Goal: Answer question/provide support: Share knowledge or assist other users

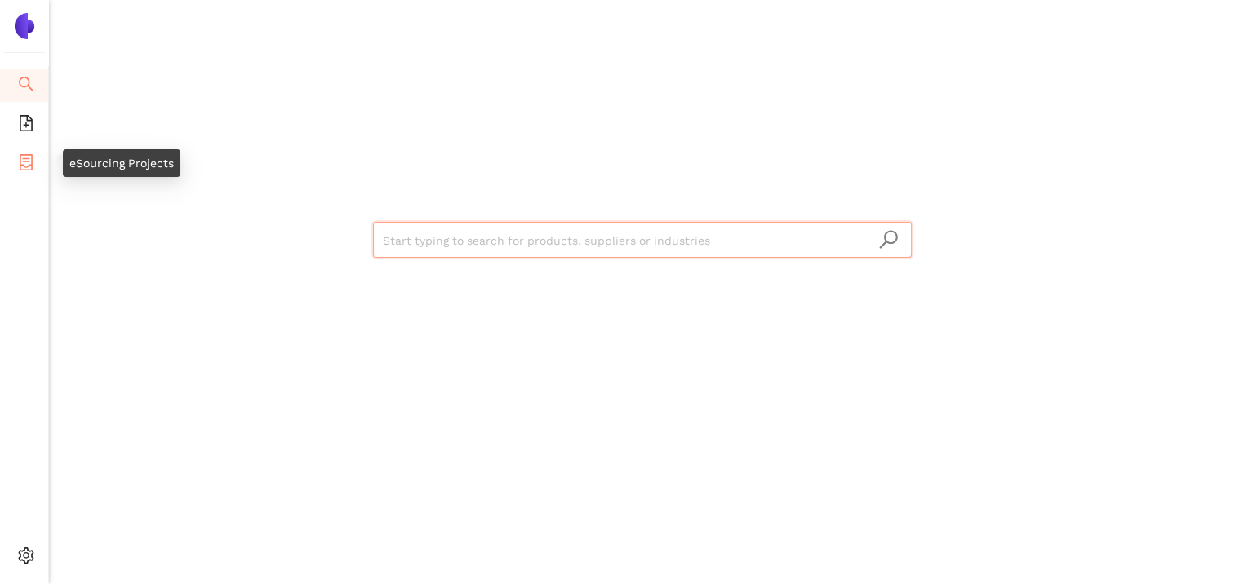
click at [42, 160] on span "eSourcing Projects" at bounding box center [94, 164] width 104 height 33
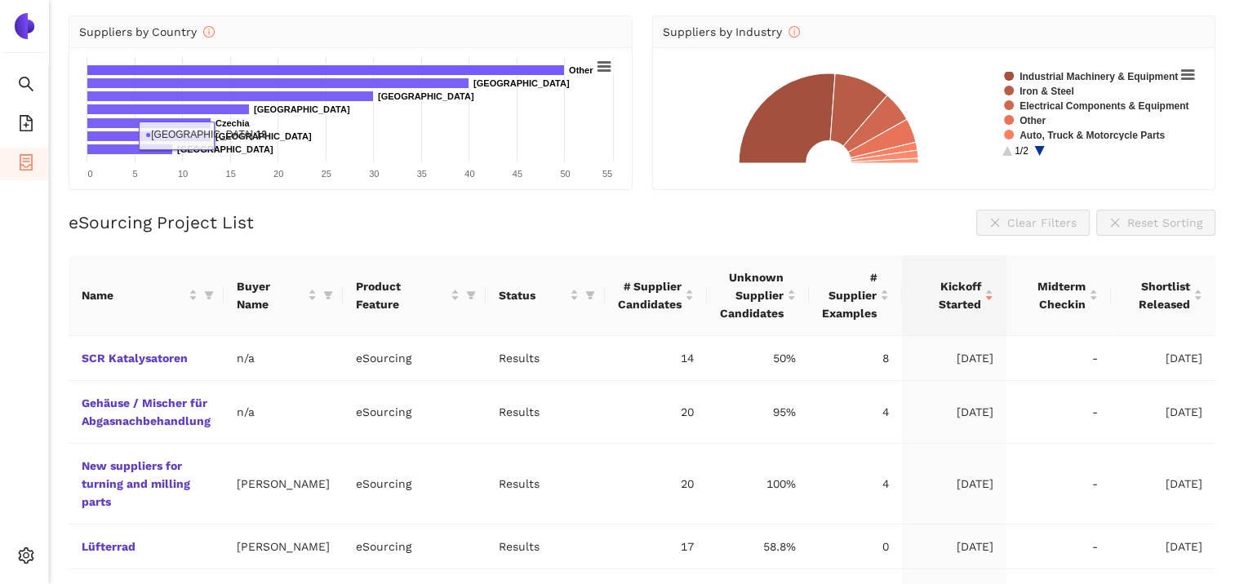
scroll to position [245, 0]
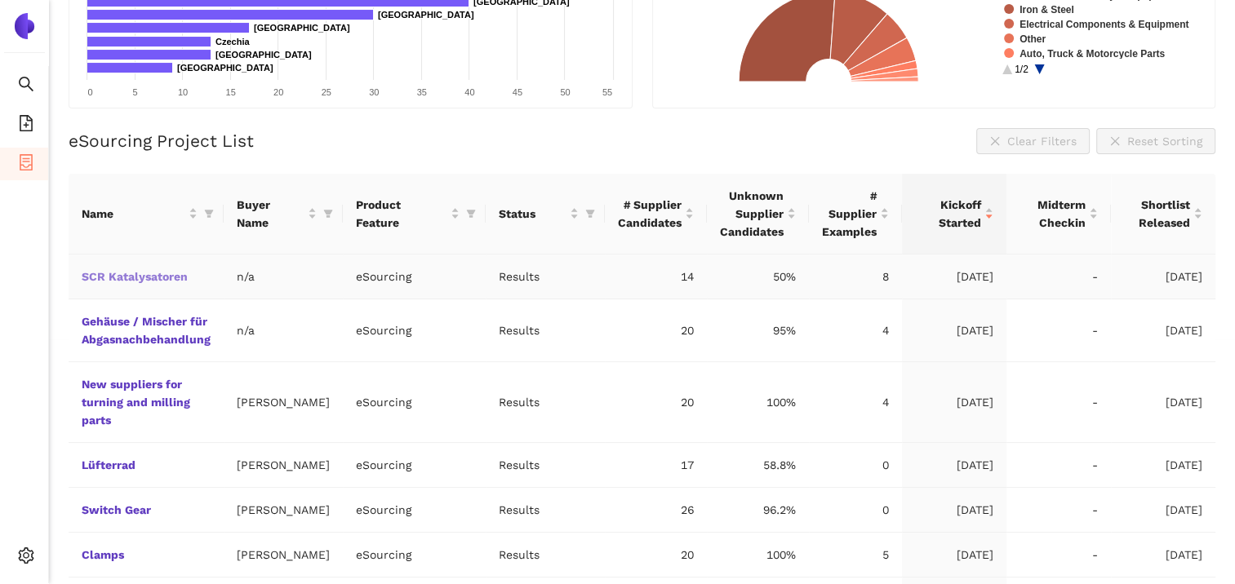
click at [0, 0] on link "SCR Katalysatoren" at bounding box center [0, 0] width 0 height 0
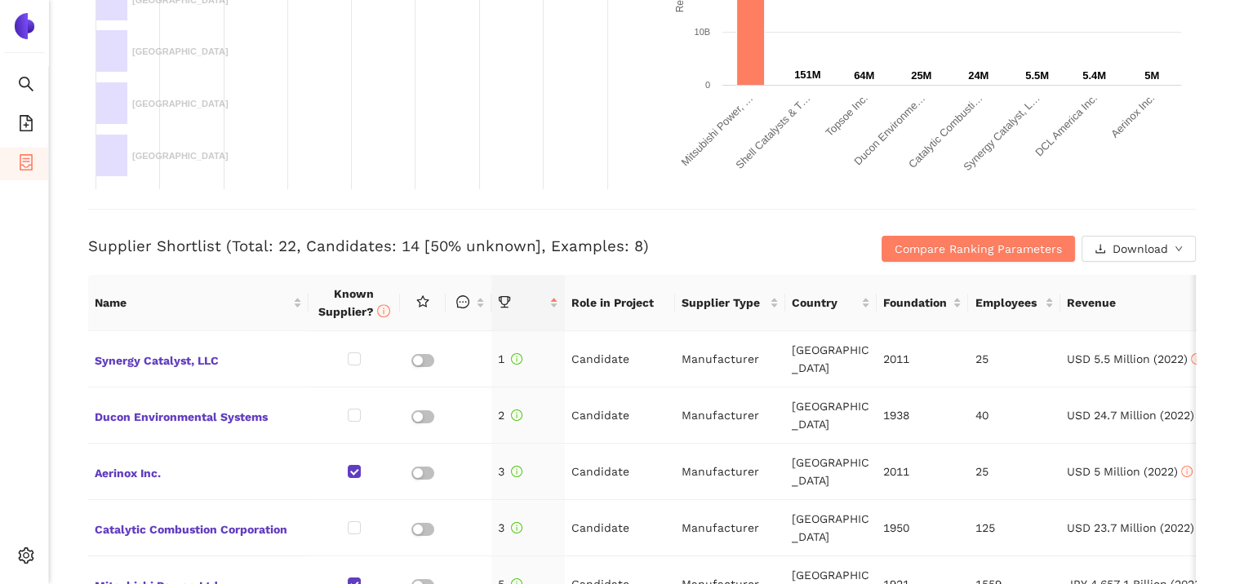
scroll to position [490, 0]
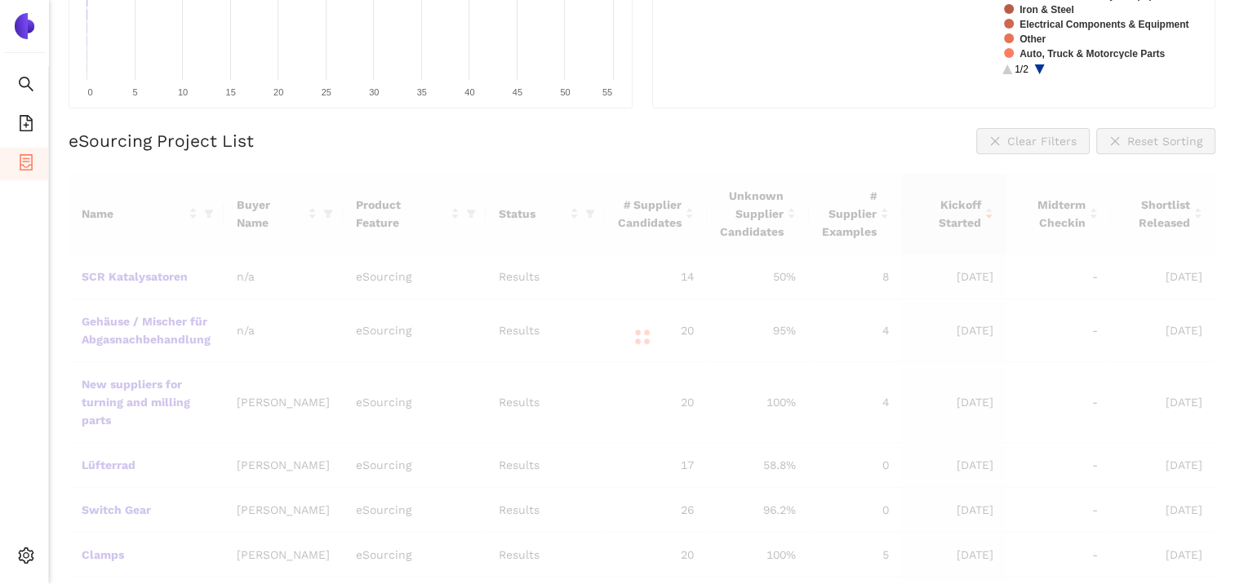
scroll to position [185, 0]
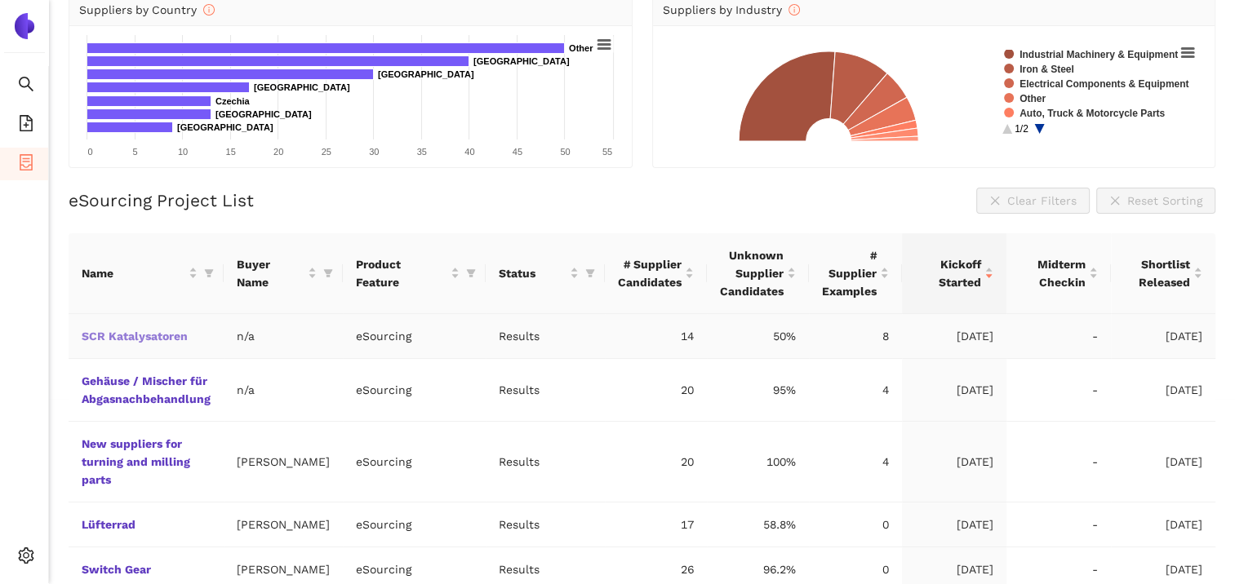
click at [0, 0] on link "SCR Katalysatoren" at bounding box center [0, 0] width 0 height 0
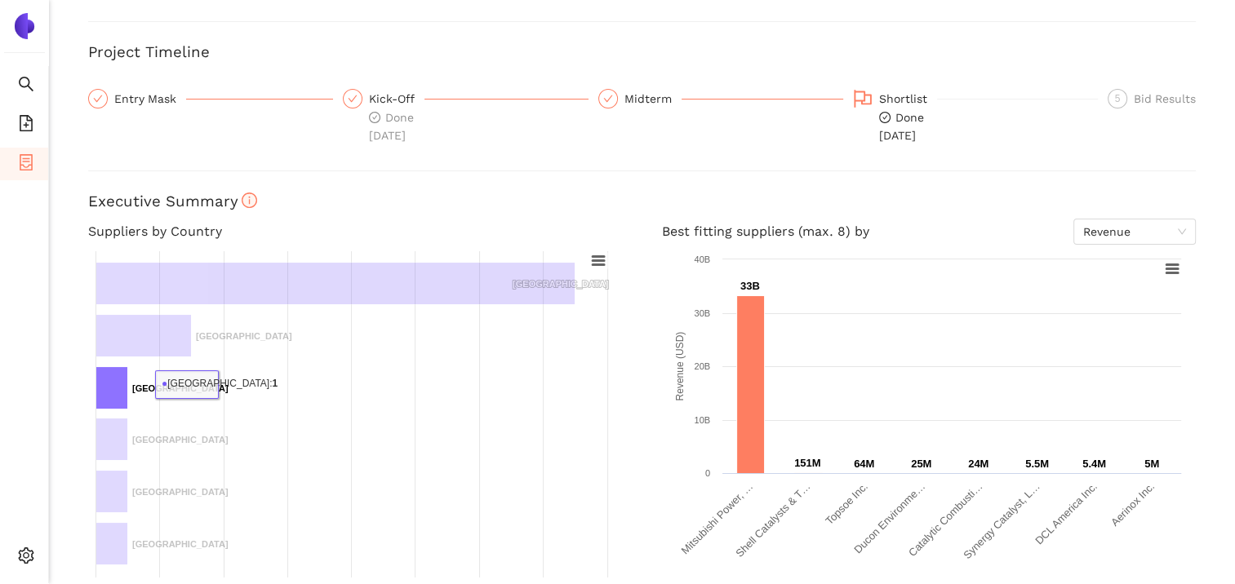
scroll to position [82, 0]
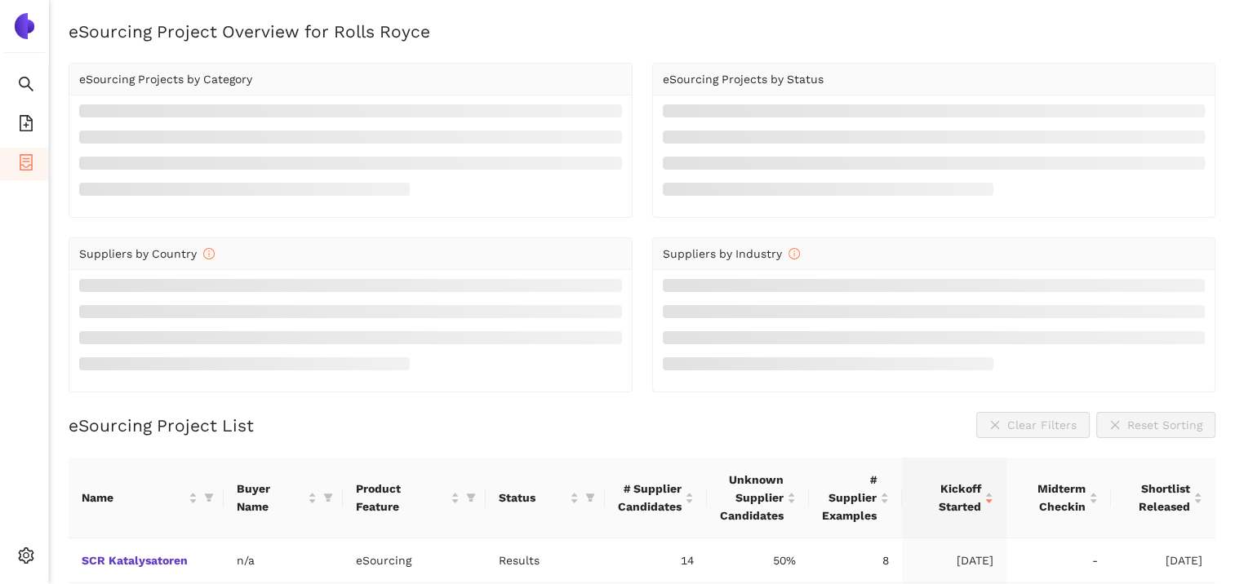
scroll to position [185, 0]
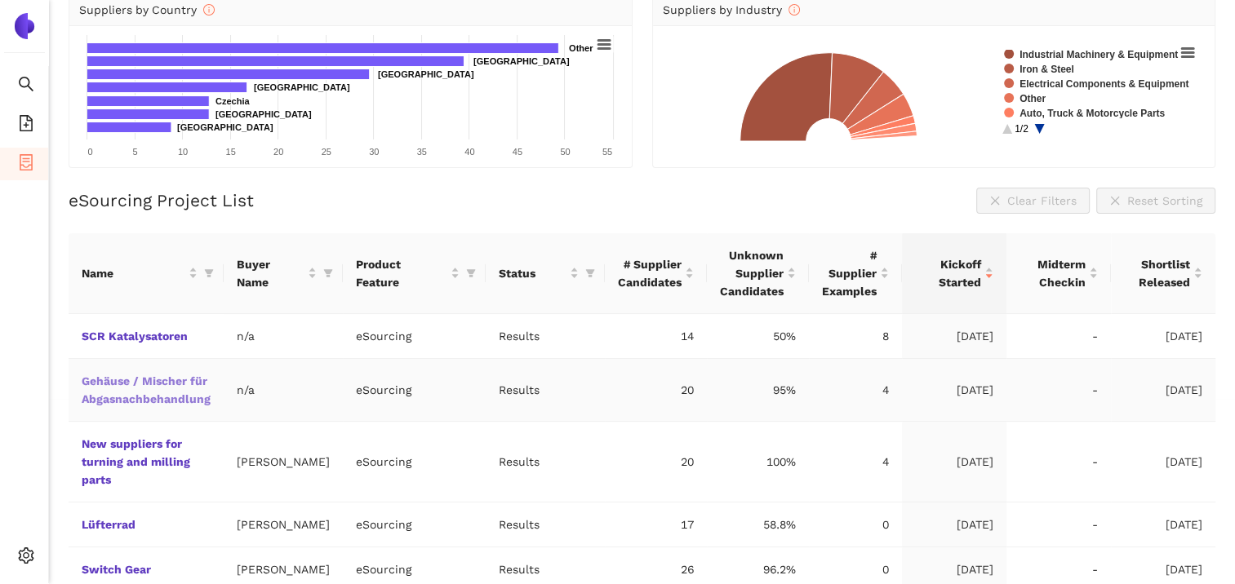
click at [0, 0] on link "Gehäuse / Mischer für Abgasnachbehandlung" at bounding box center [0, 0] width 0 height 0
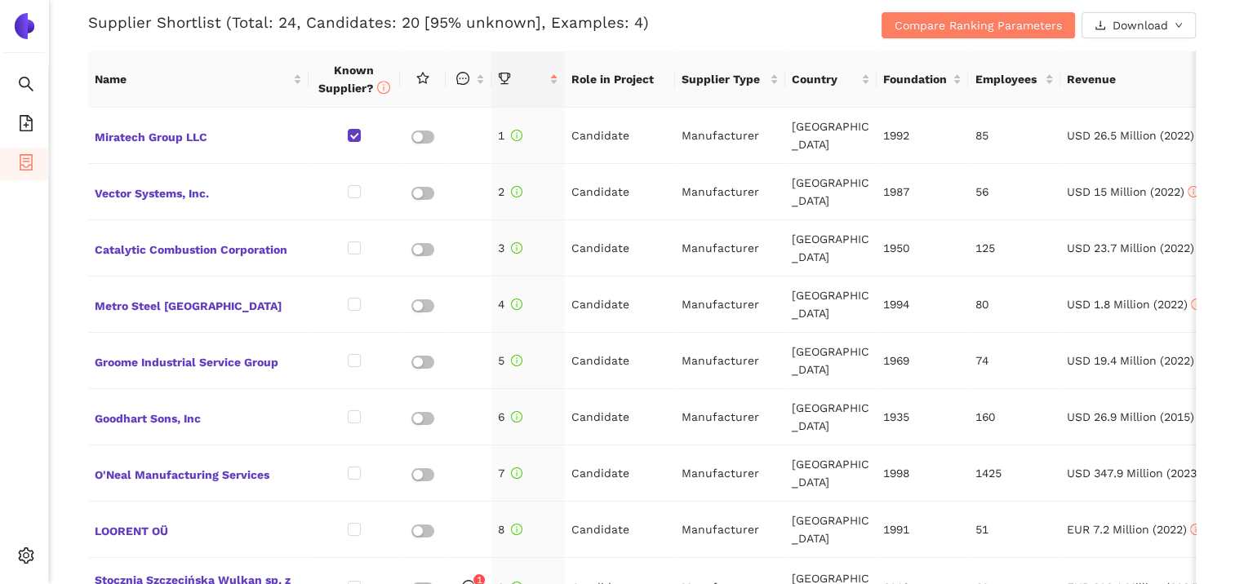
scroll to position [734, 0]
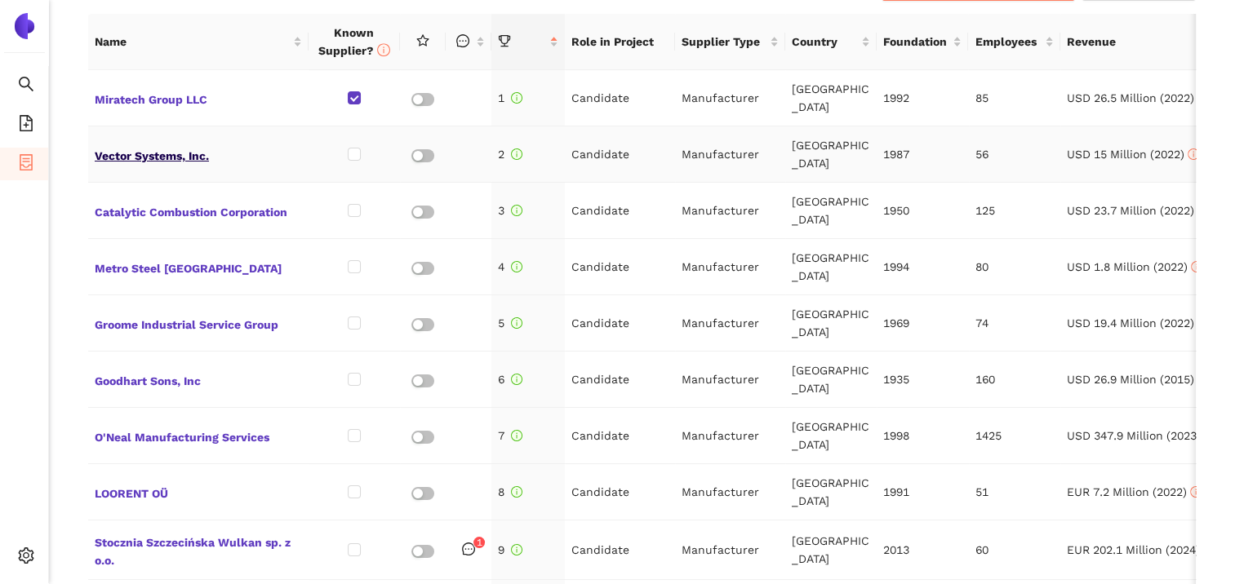
click at [147, 155] on span "Vector Systems, Inc." at bounding box center [198, 154] width 207 height 21
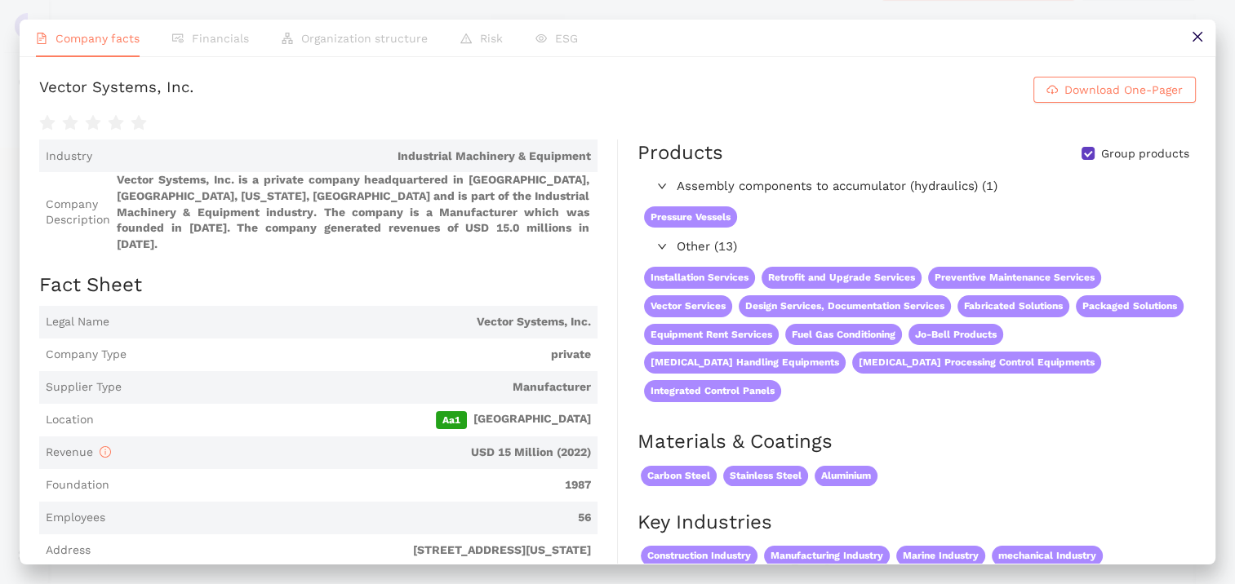
scroll to position [408, 0]
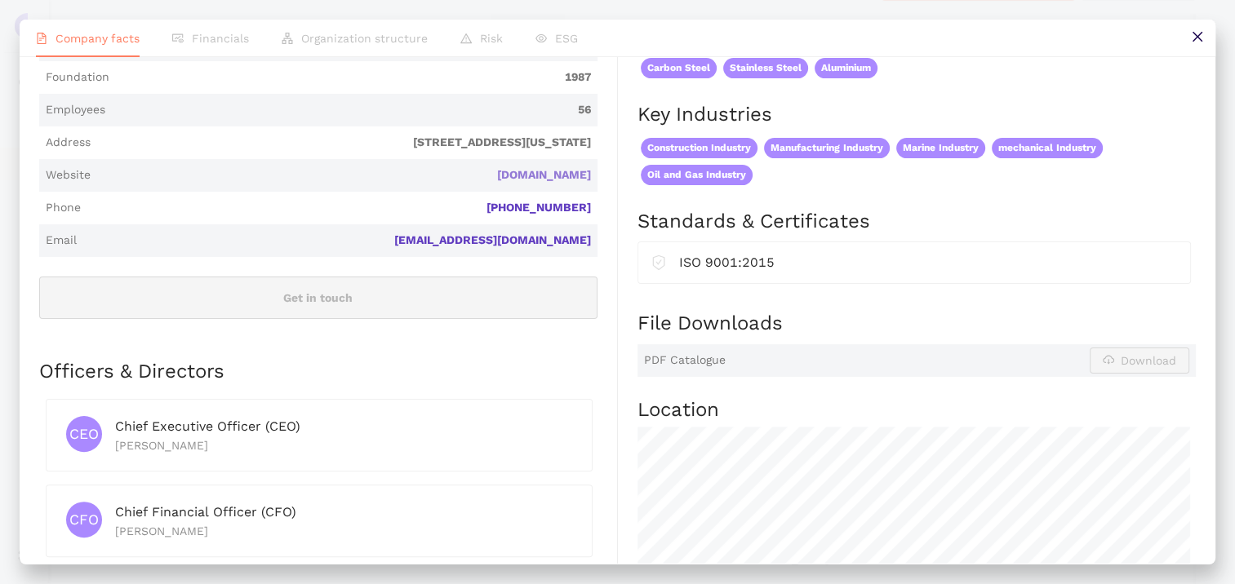
click at [0, 0] on link "[DOMAIN_NAME]" at bounding box center [0, 0] width 0 height 0
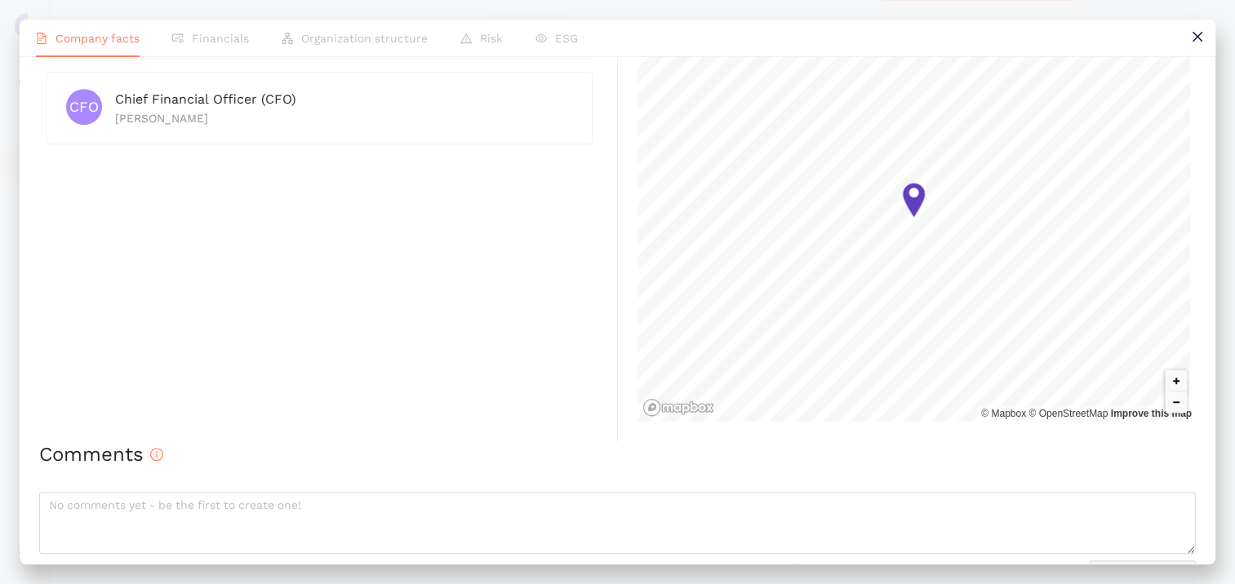
scroll to position [851, 0]
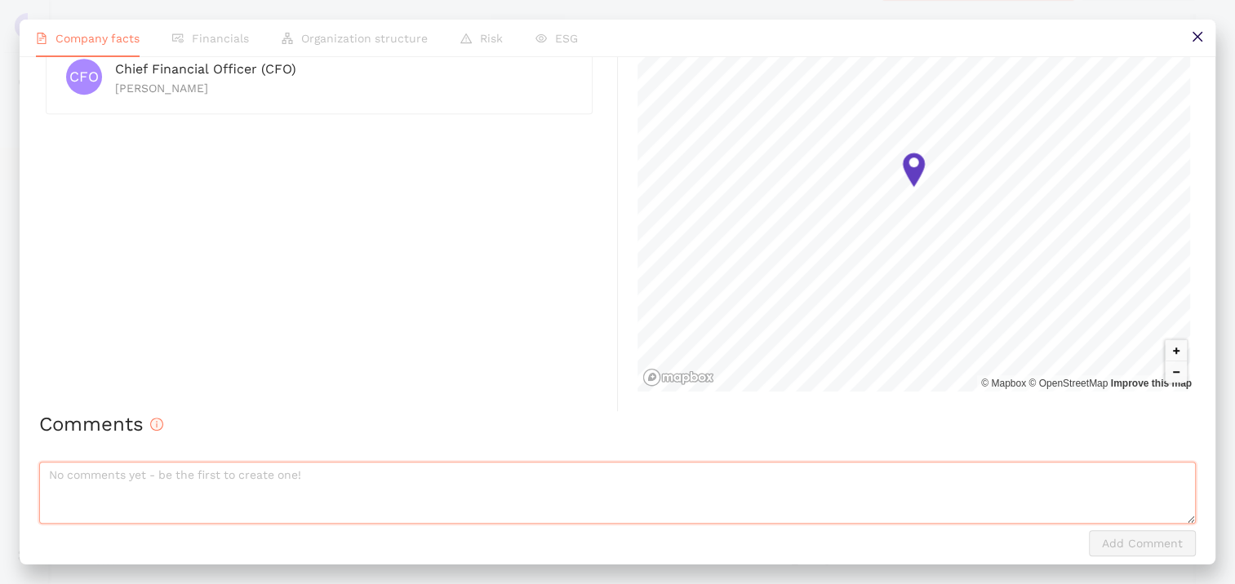
click at [118, 464] on textarea at bounding box center [617, 493] width 1156 height 62
type textarea "n"
type textarea "nicht für Gehäuse und hat nichts mit dem Anfrageumfang zu tun."
click at [1119, 535] on span "Add Comment" at bounding box center [1142, 544] width 81 height 18
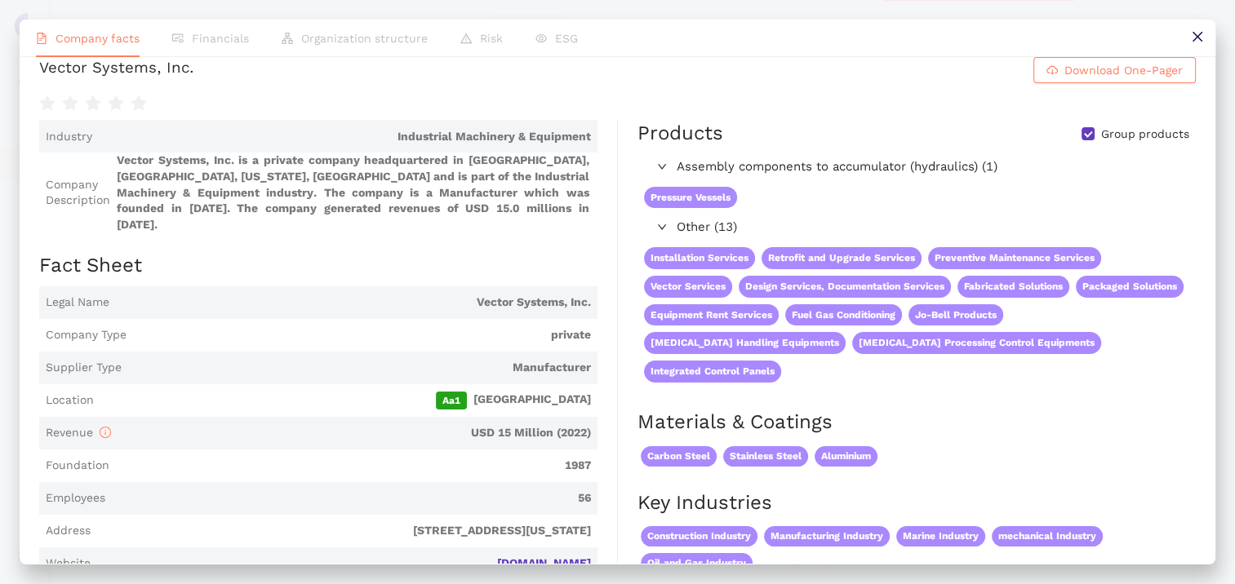
scroll to position [0, 0]
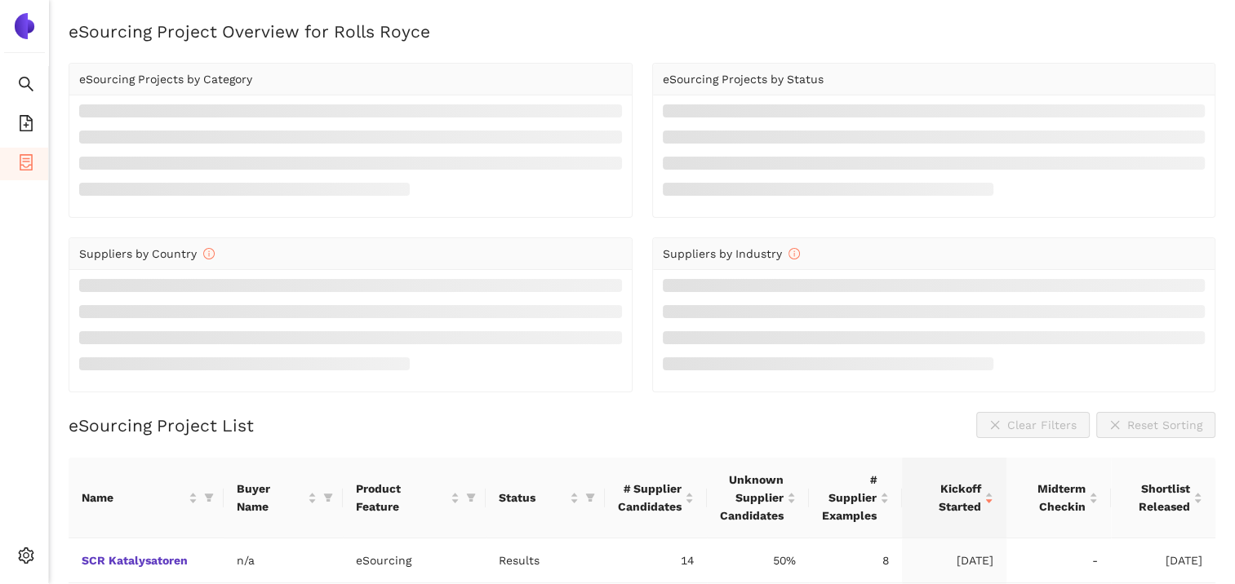
scroll to position [185, 0]
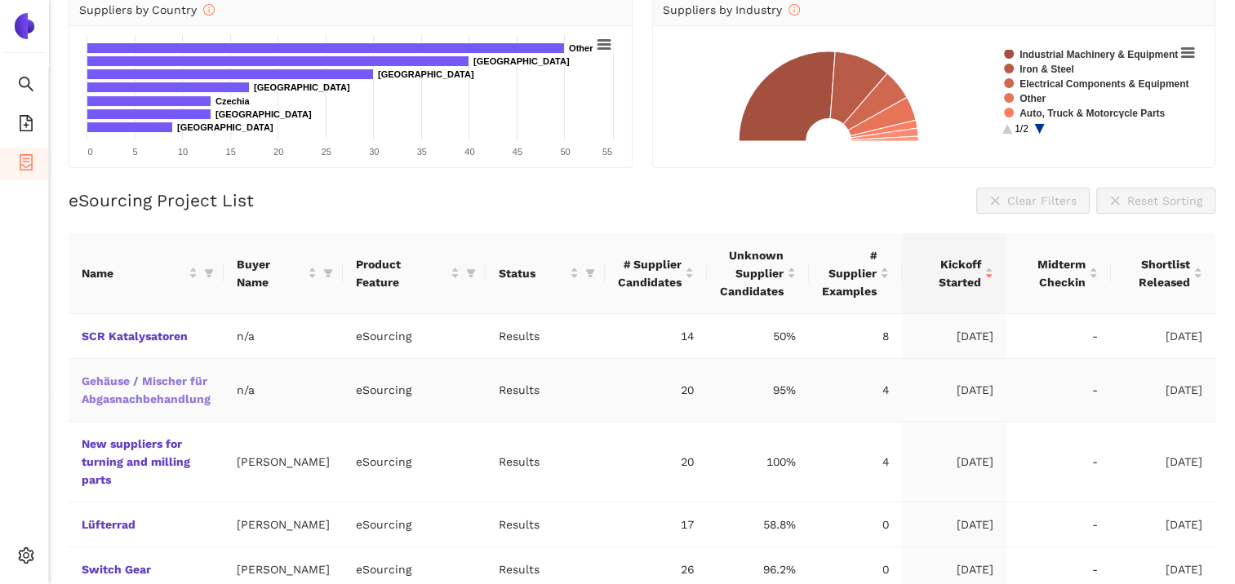
click at [0, 0] on link "Gehäuse / Mischer für Abgasnachbehandlung" at bounding box center [0, 0] width 0 height 0
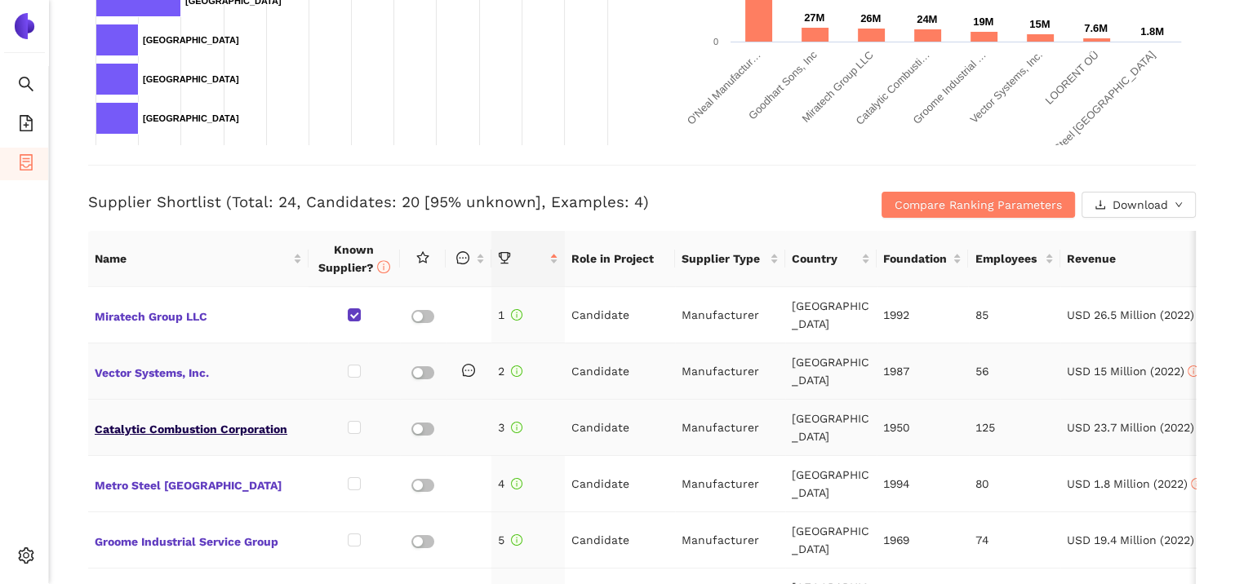
scroll to position [490, 0]
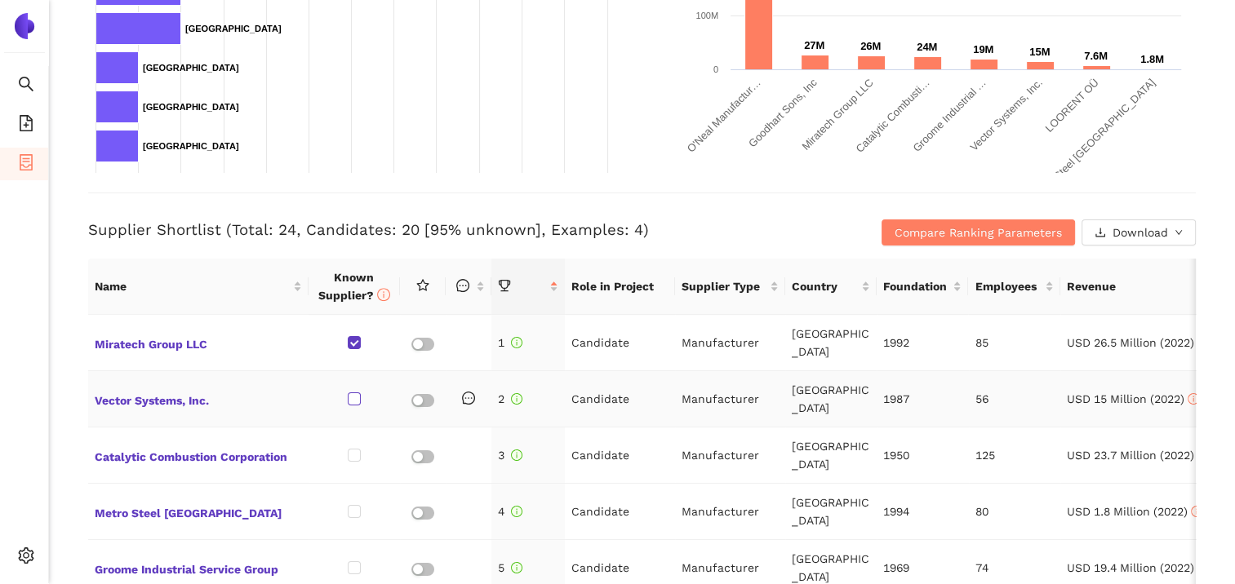
click at [348, 396] on input "checkbox" at bounding box center [354, 399] width 13 height 13
checkbox input "true"
click at [172, 457] on span "Catalytic Combustion Corporation" at bounding box center [198, 455] width 207 height 21
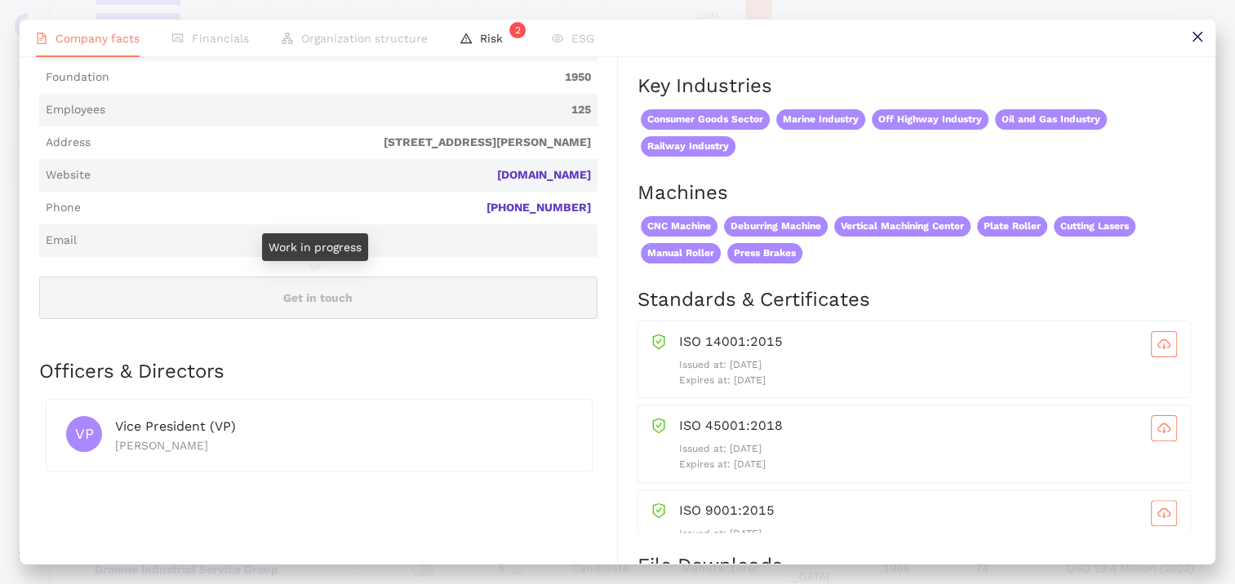
scroll to position [326, 0]
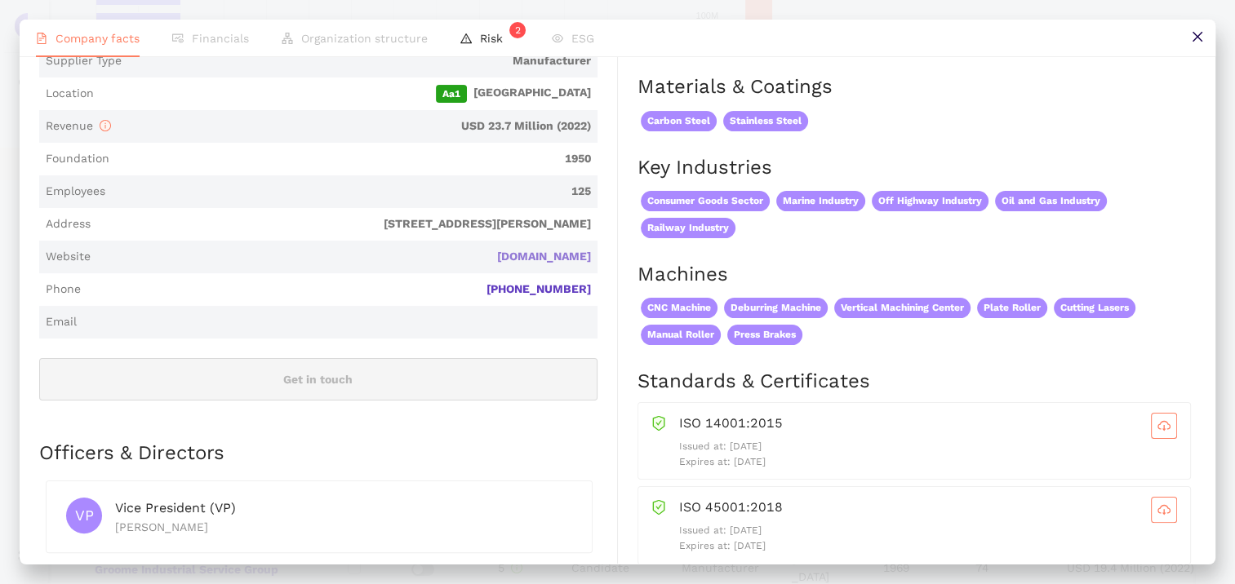
click at [0, 0] on link "[DOMAIN_NAME]" at bounding box center [0, 0] width 0 height 0
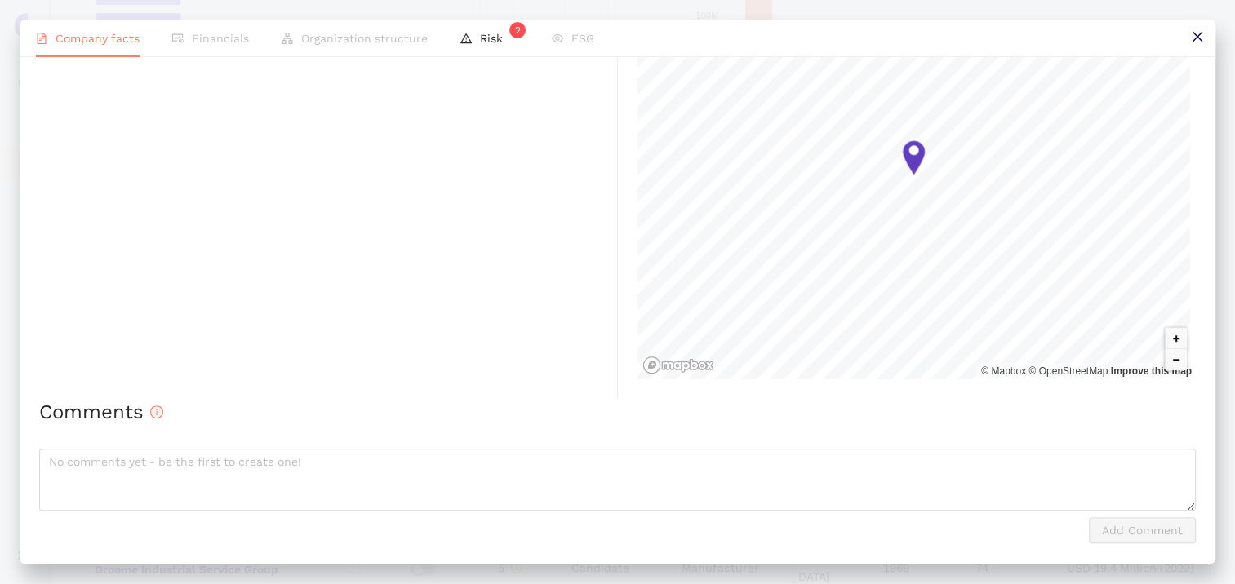
scroll to position [1121, 0]
click at [172, 448] on div "Comments Add Comment" at bounding box center [617, 471] width 1156 height 145
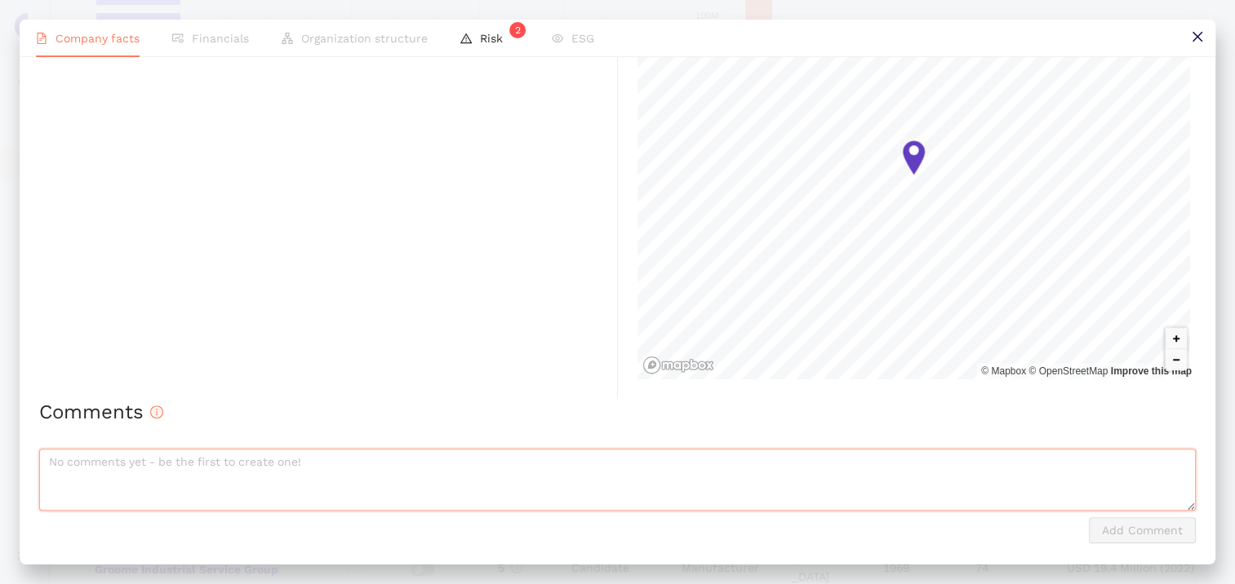
click at [168, 463] on textarea at bounding box center [617, 480] width 1156 height 62
type textarea "SCR Gesamtsystem - nicht für keine Stahlbauanfrage sinnvoll"
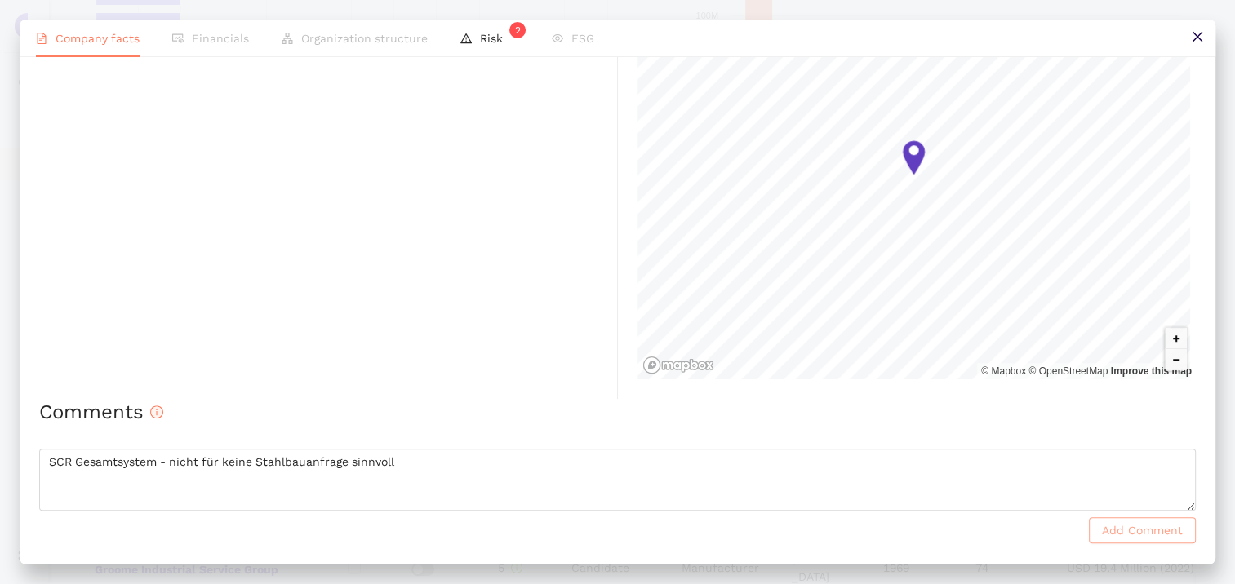
click at [1122, 530] on span "Add Comment" at bounding box center [1142, 530] width 81 height 18
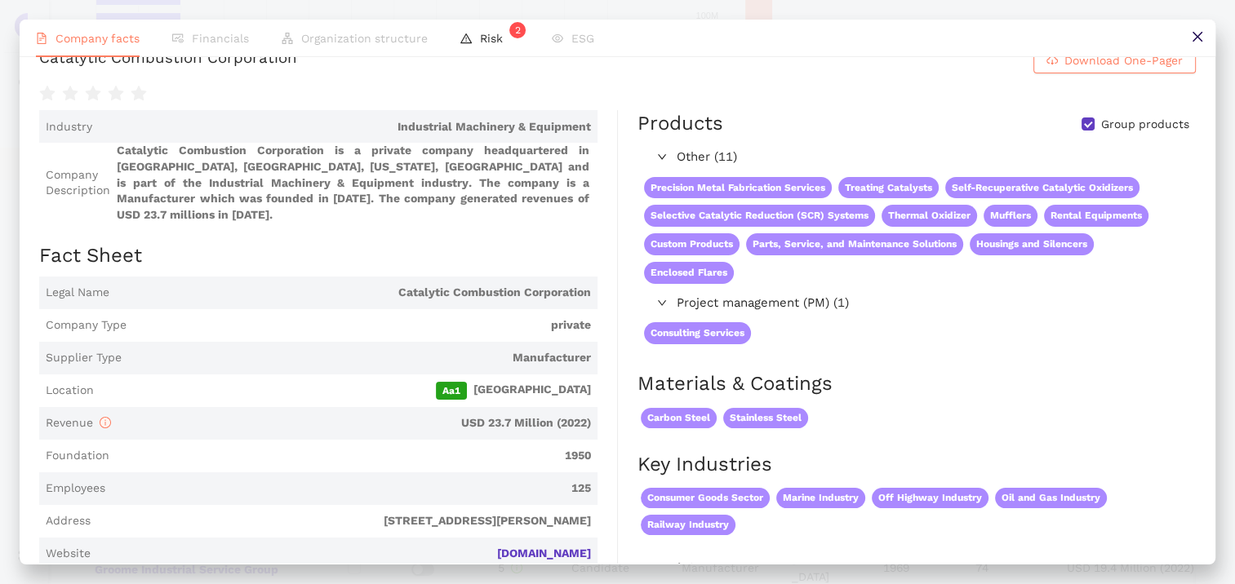
scroll to position [0, 0]
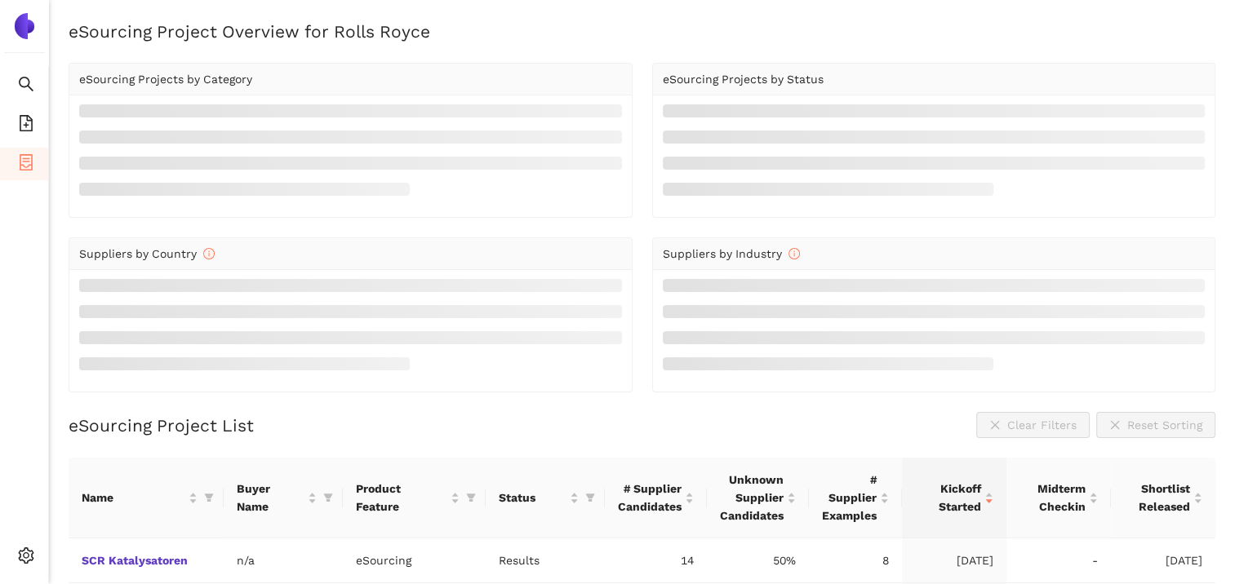
scroll to position [185, 0]
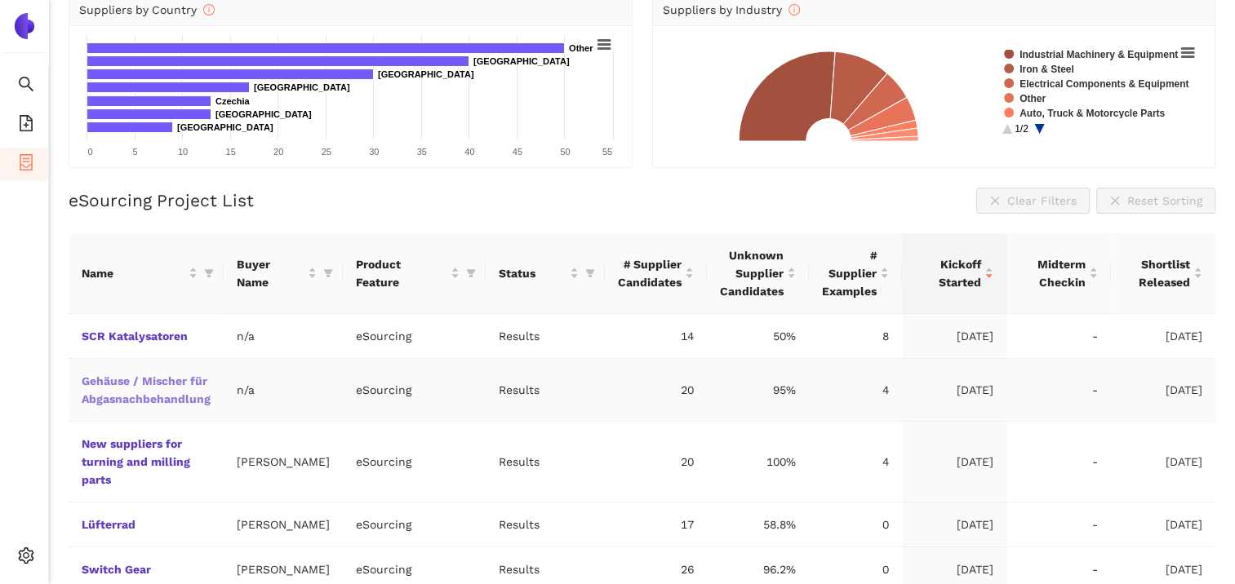
click at [0, 0] on link "Gehäuse / Mischer für Abgasnachbehandlung" at bounding box center [0, 0] width 0 height 0
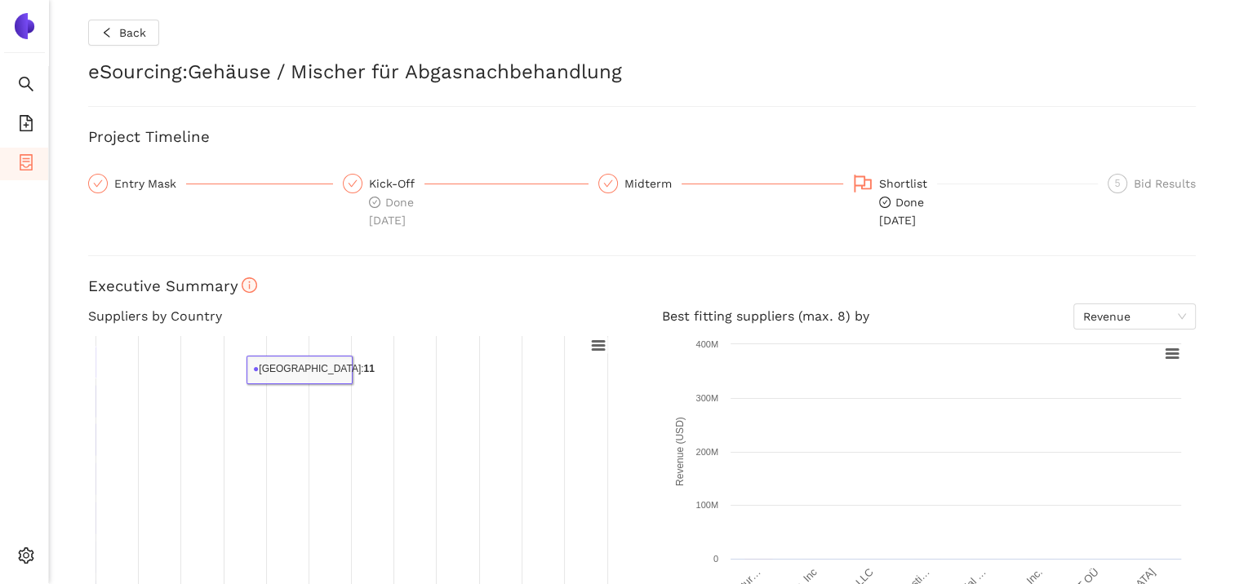
checkbox input "true"
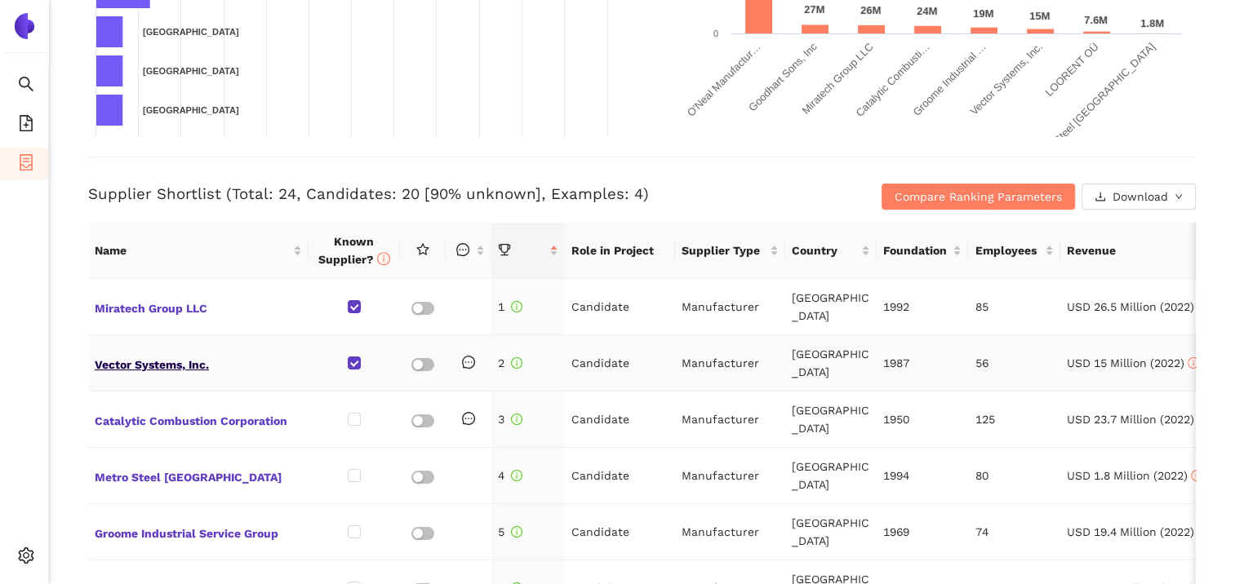
scroll to position [653, 0]
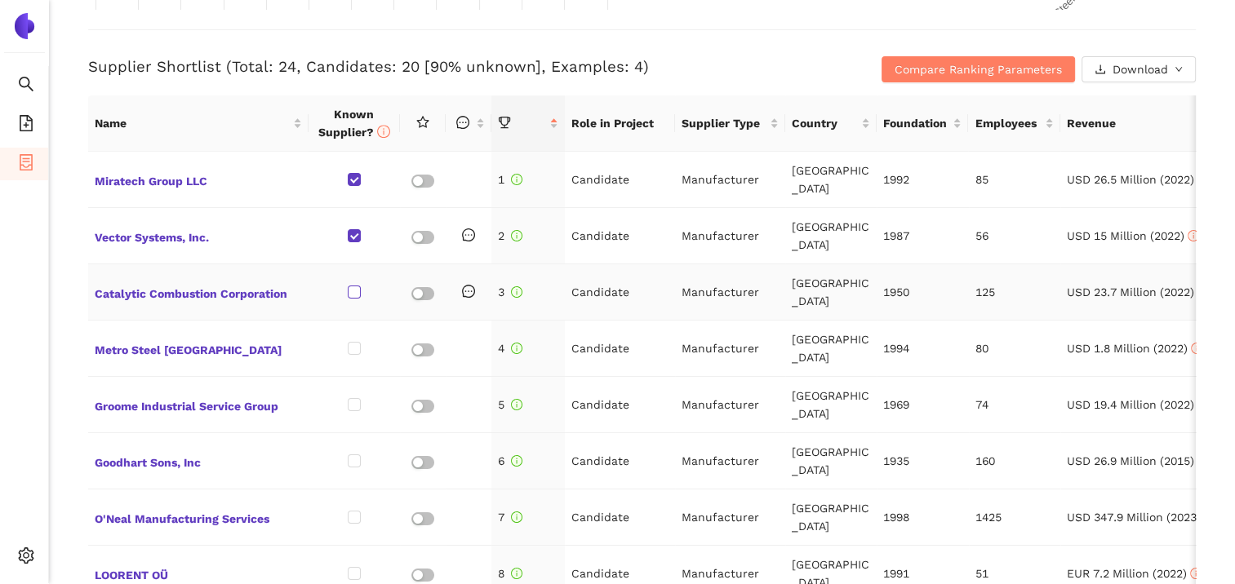
click at [356, 288] on input "checkbox" at bounding box center [354, 292] width 13 height 13
checkbox input "true"
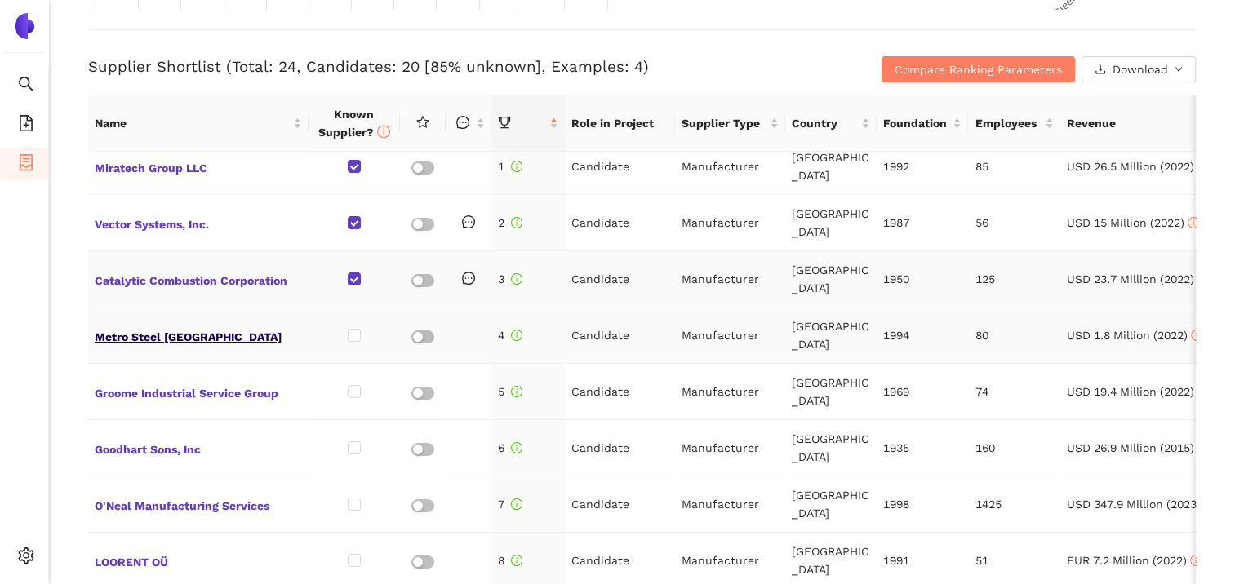
scroll to position [0, 0]
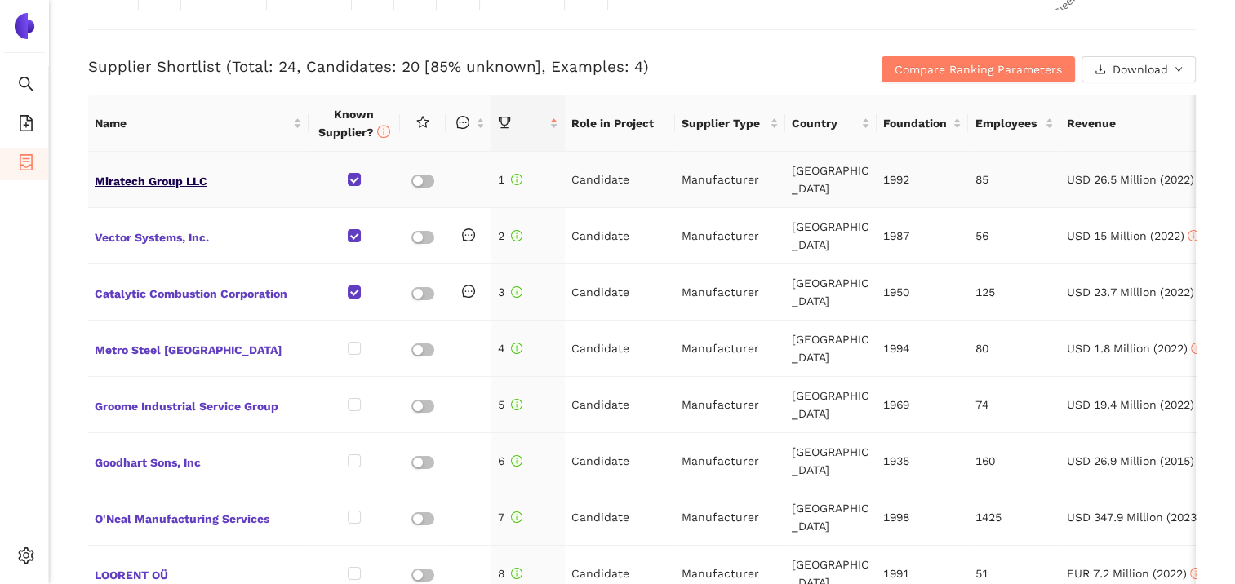
click at [176, 186] on span "Miratech Group LLC" at bounding box center [198, 179] width 207 height 21
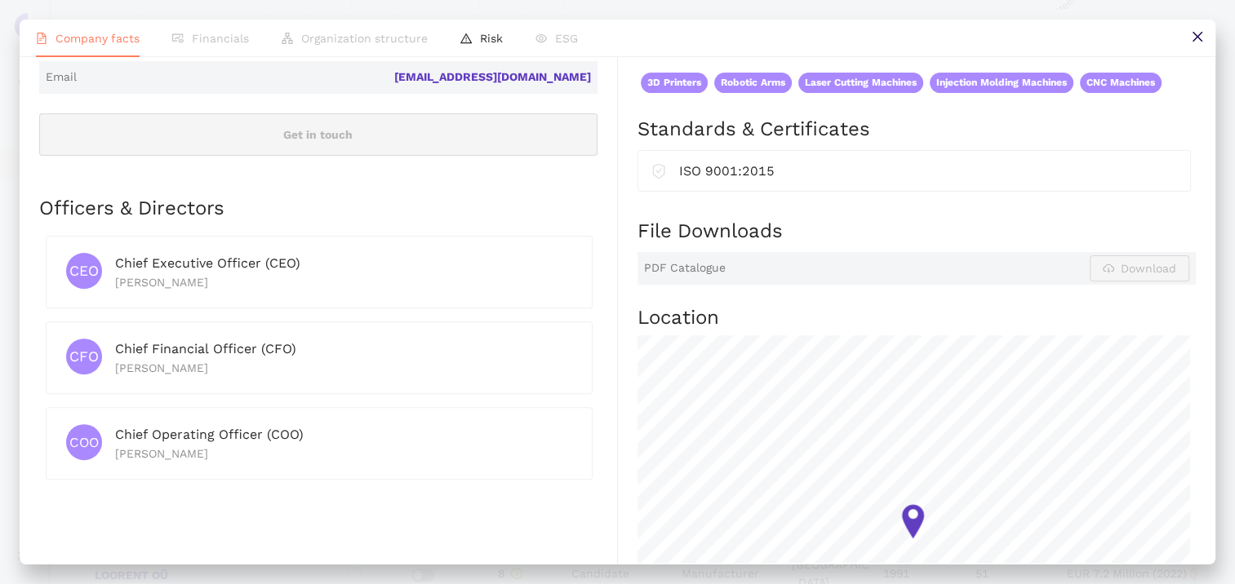
scroll to position [951, 0]
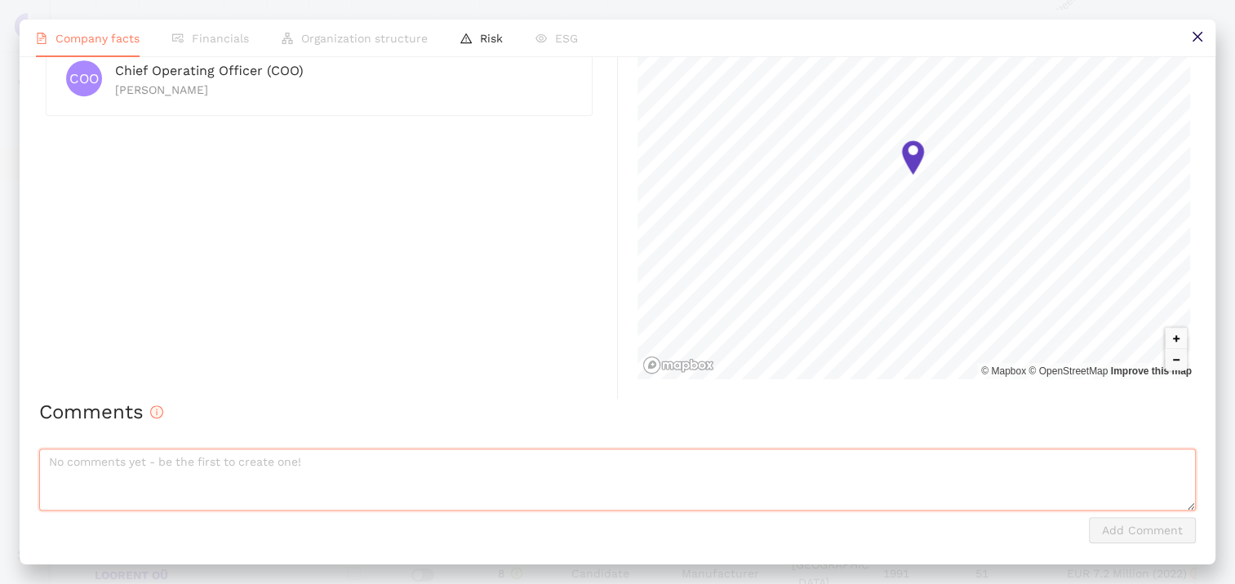
click at [149, 469] on textarea at bounding box center [617, 480] width 1156 height 62
type textarea "d"
type textarea "nicht für Stahlbau nur AGN Gesamtsystem"
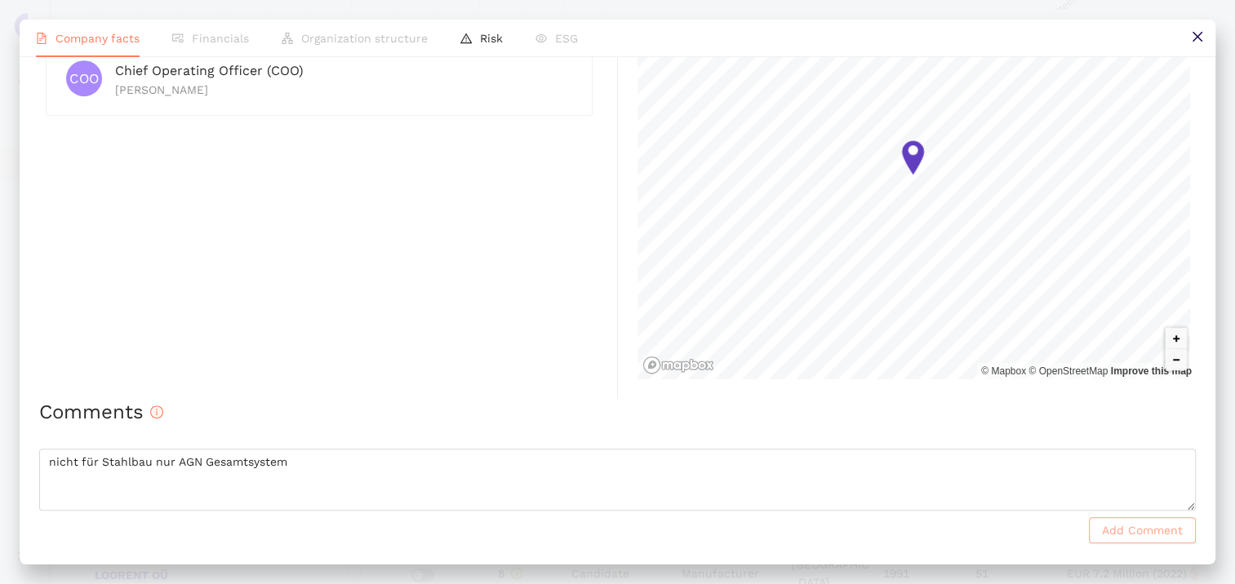
click at [1129, 528] on span "Add Comment" at bounding box center [1142, 530] width 81 height 18
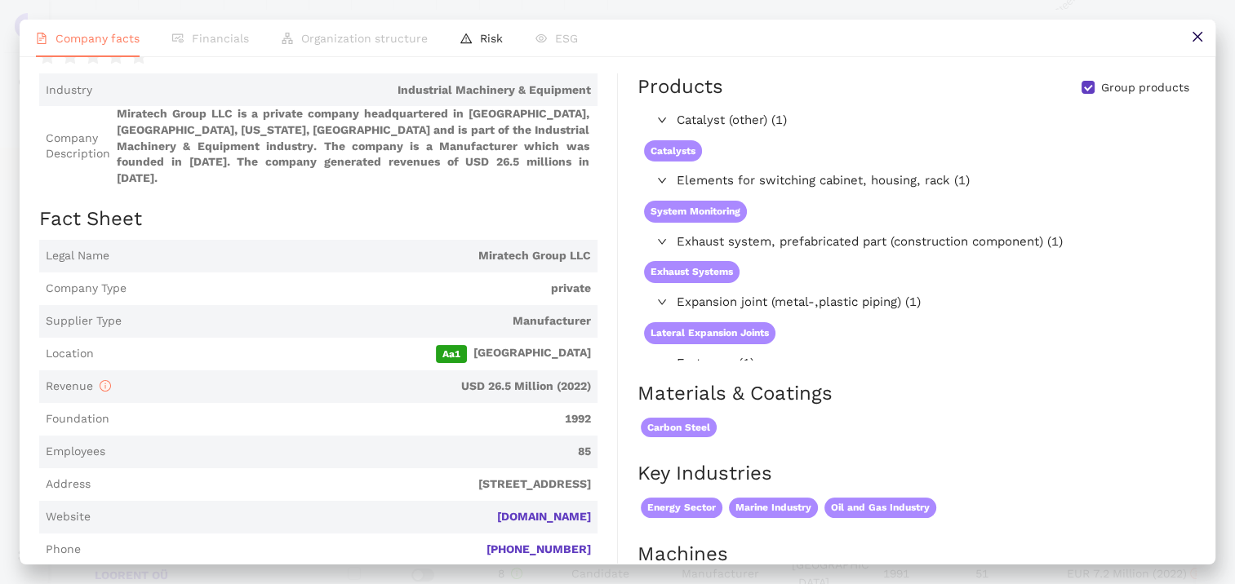
scroll to position [0, 0]
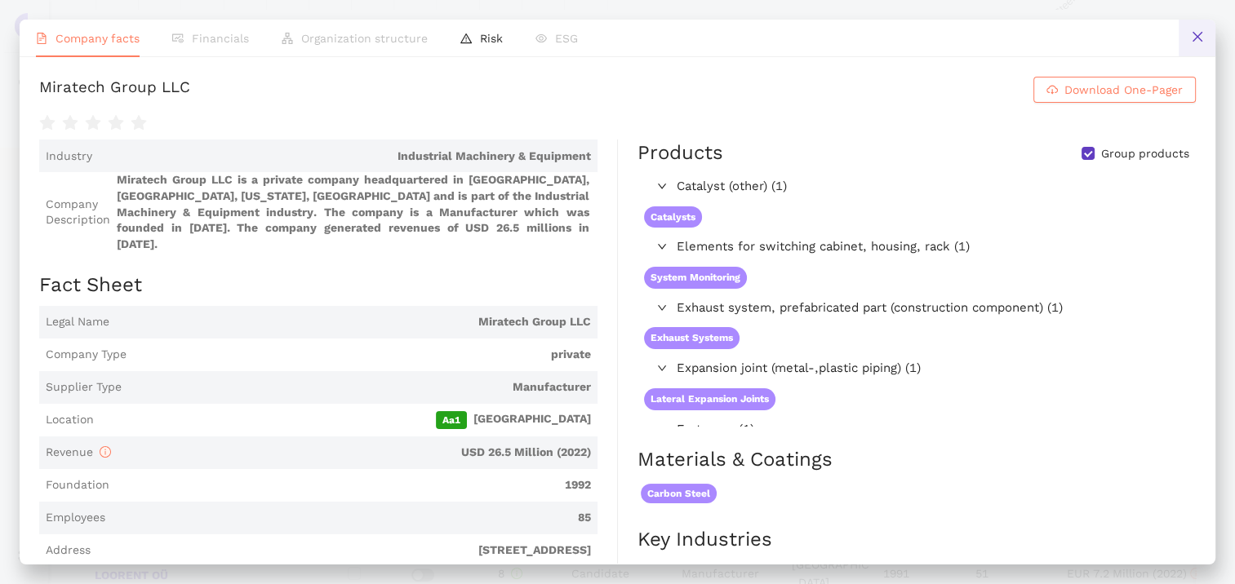
click at [1196, 39] on icon "close" at bounding box center [1197, 36] width 13 height 13
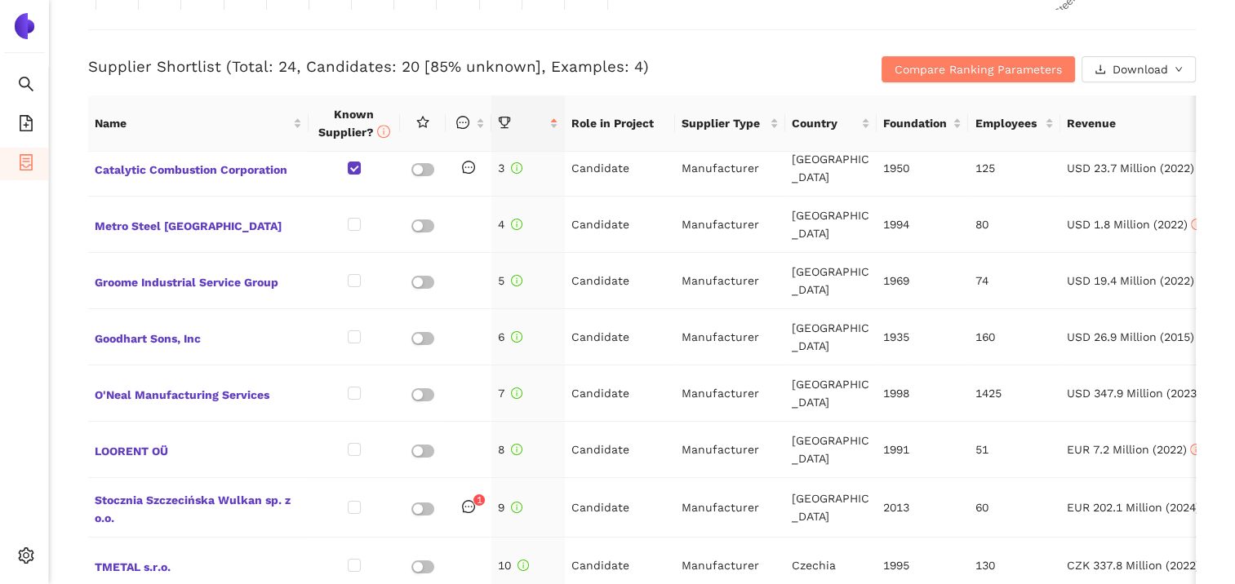
scroll to position [163, 0]
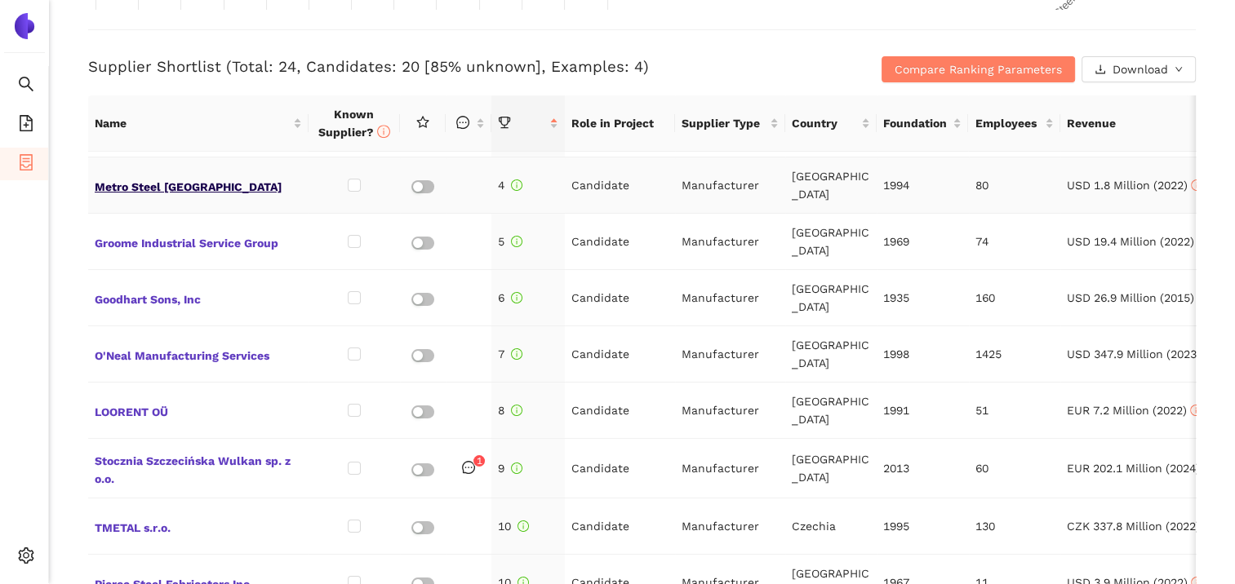
click at [156, 177] on span "Metro Steel [GEOGRAPHIC_DATA]" at bounding box center [198, 185] width 207 height 21
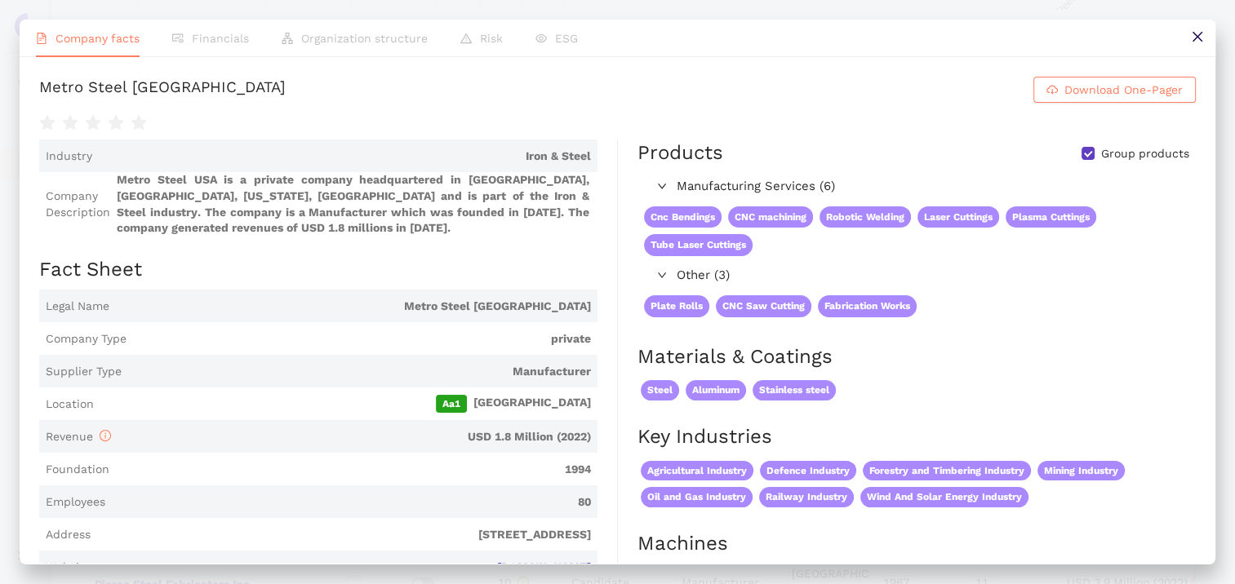
scroll to position [408, 0]
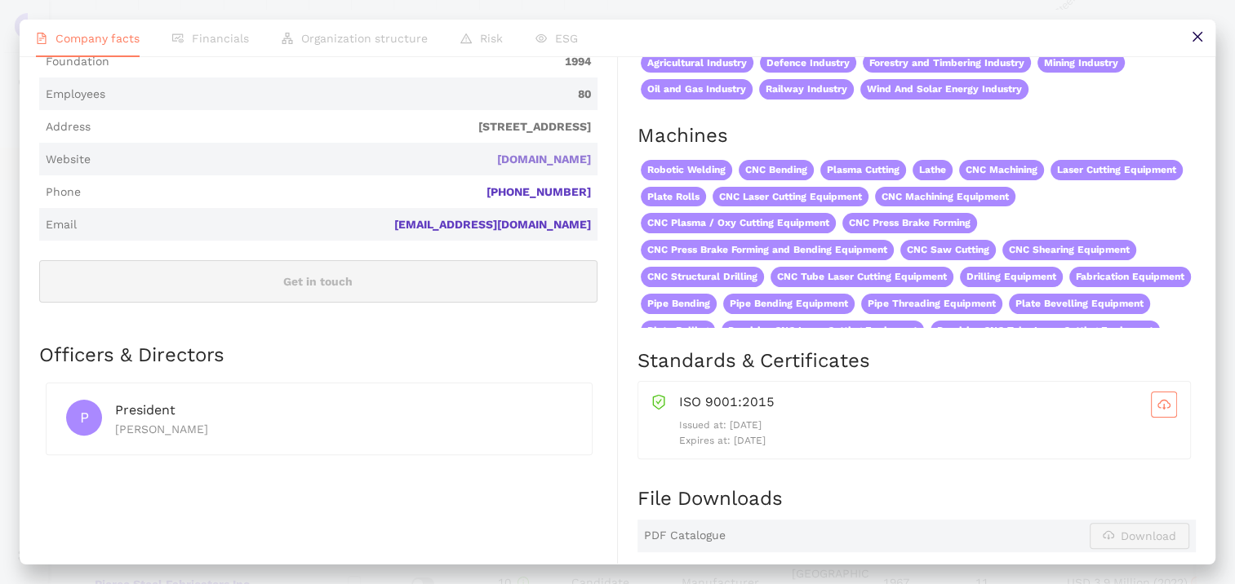
click at [0, 0] on link "[DOMAIN_NAME]" at bounding box center [0, 0] width 0 height 0
click at [1197, 35] on icon "close" at bounding box center [1197, 36] width 13 height 13
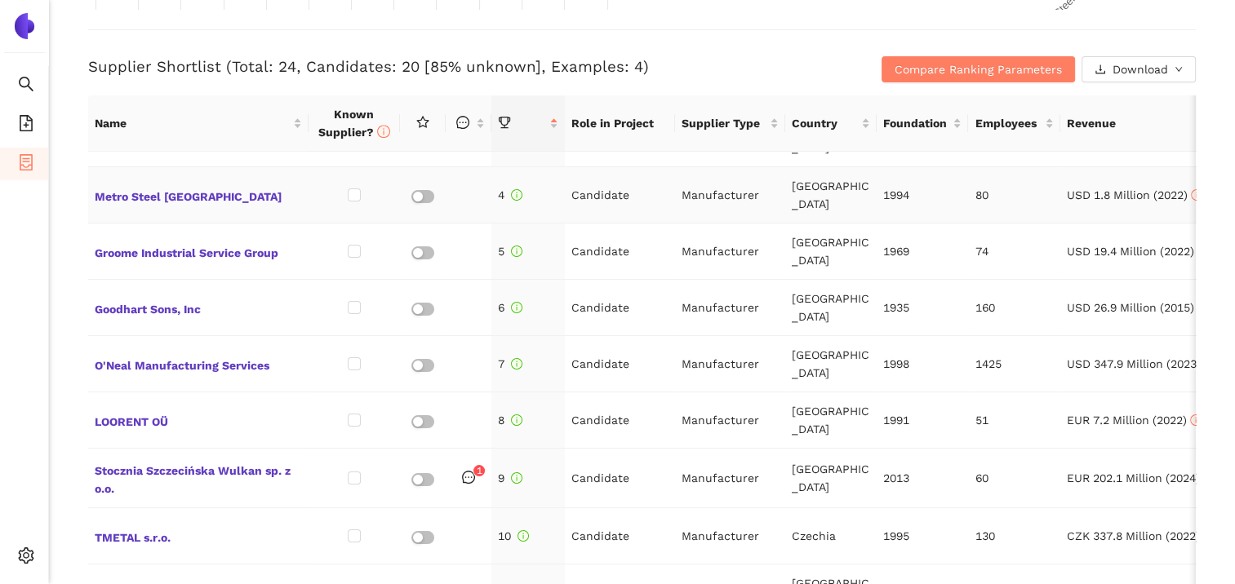
scroll to position [163, 0]
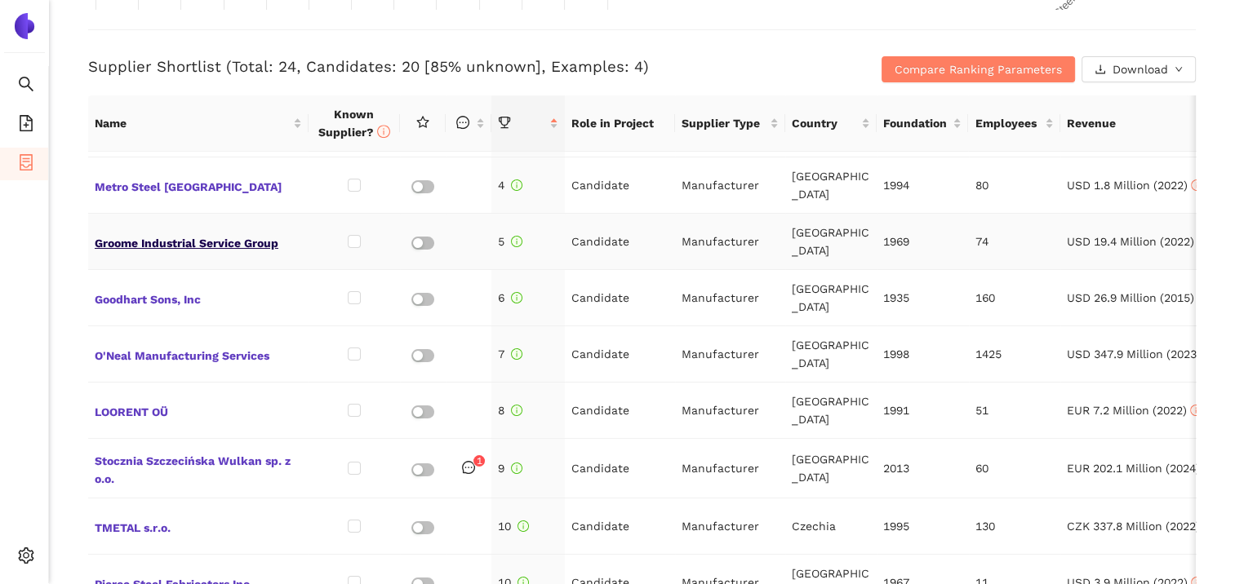
click at [212, 231] on span "Groome Industrial Service Group" at bounding box center [198, 241] width 207 height 21
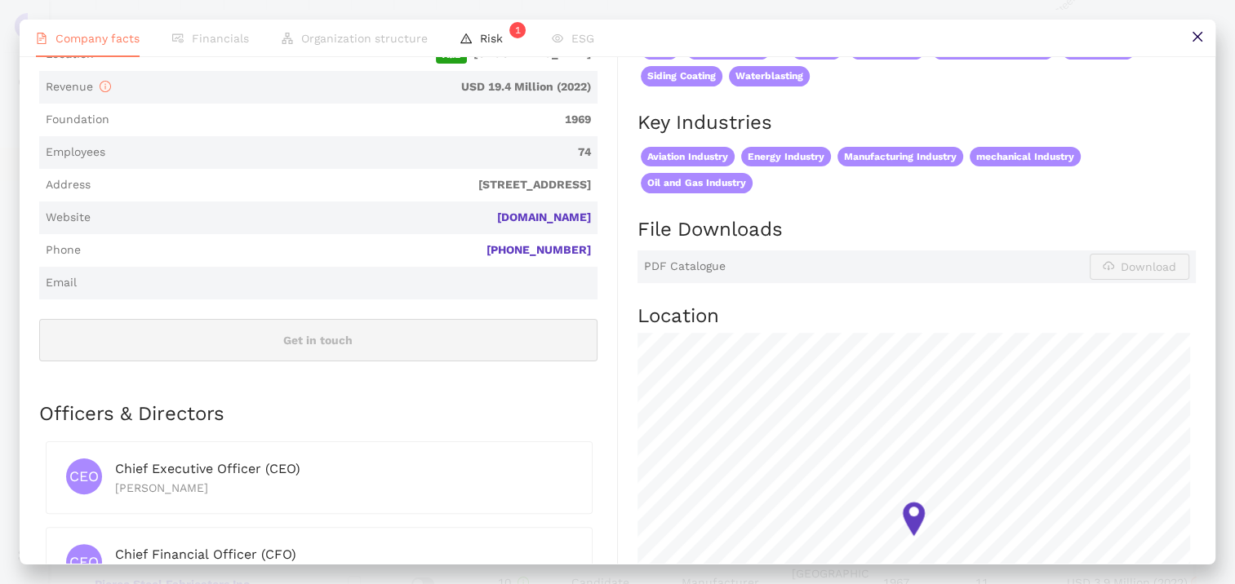
scroll to position [408, 0]
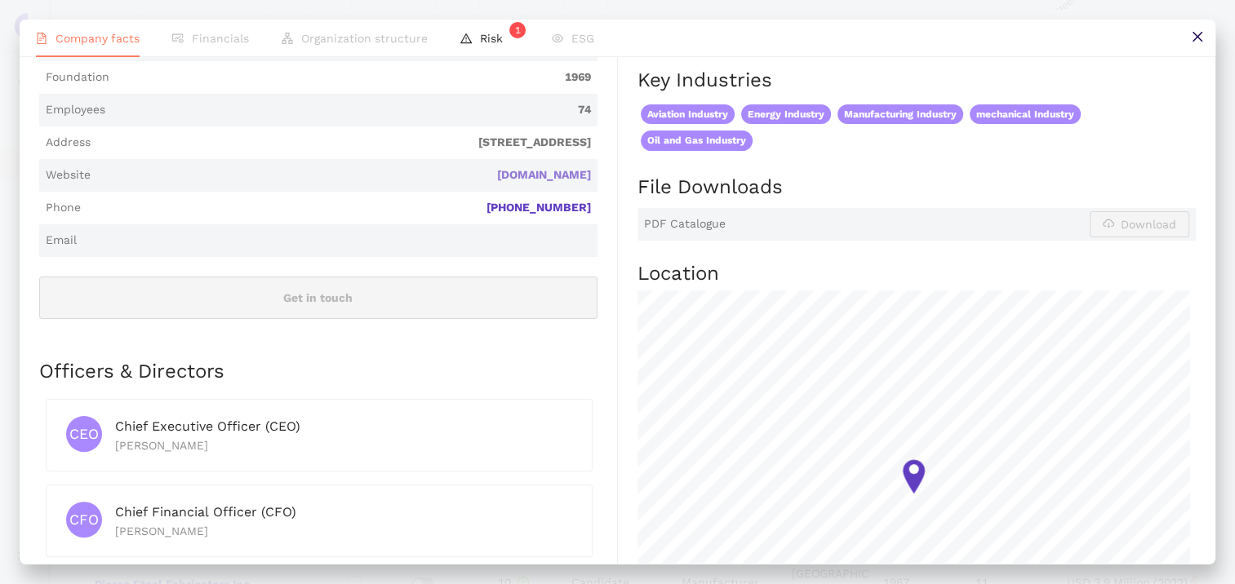
click at [0, 0] on link "[DOMAIN_NAME]" at bounding box center [0, 0] width 0 height 0
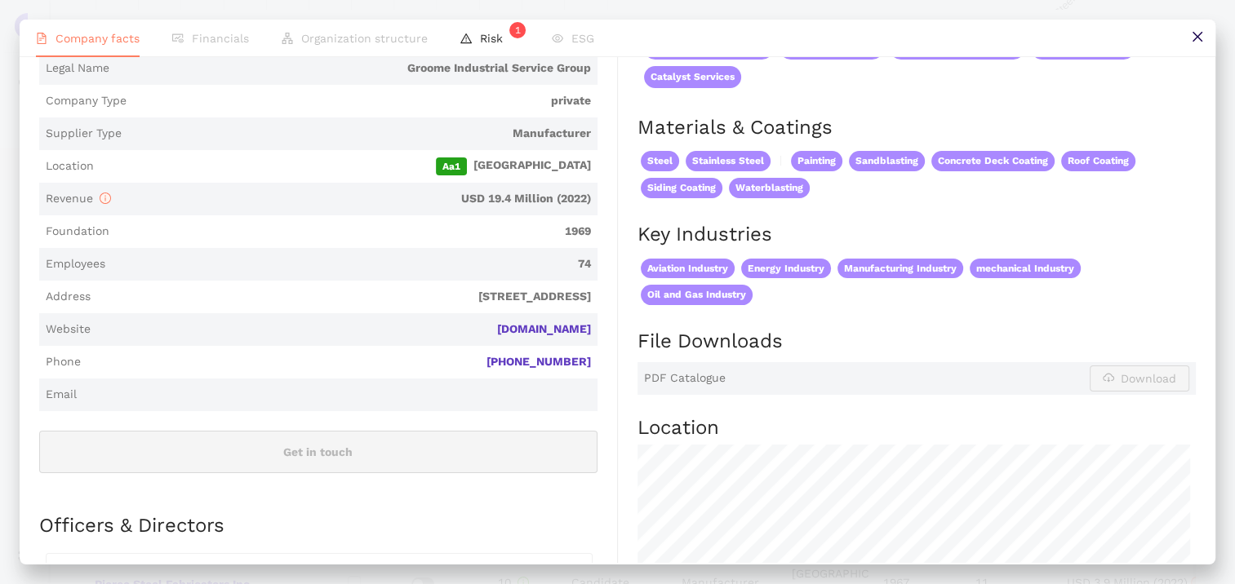
scroll to position [743, 0]
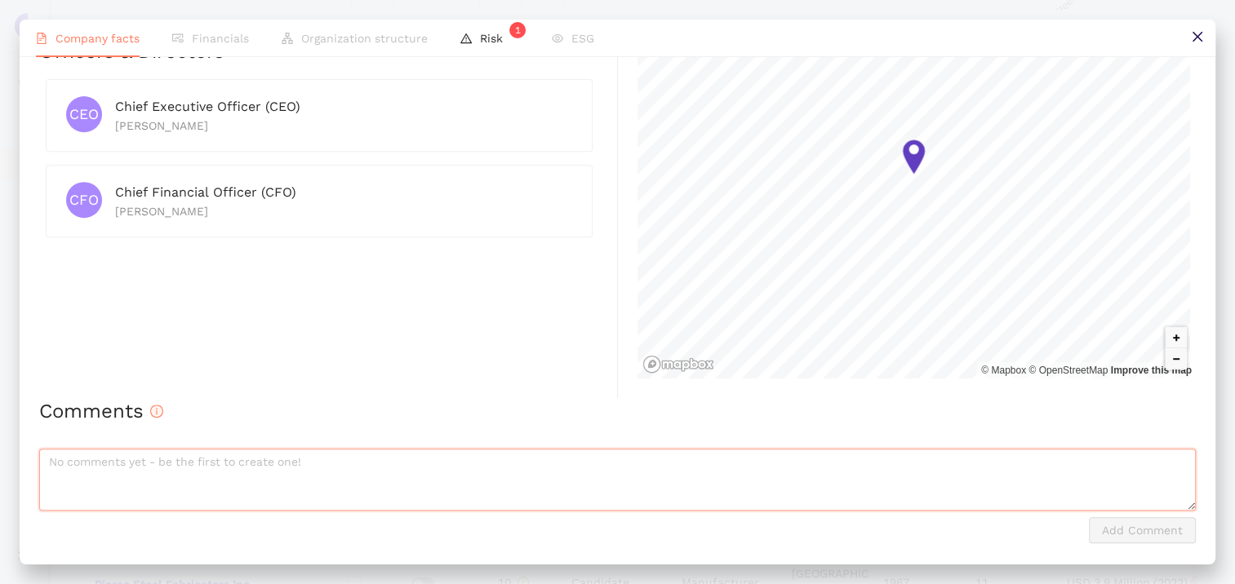
click at [214, 461] on textarea at bounding box center [617, 480] width 1156 height 62
type textarea "SCR Gesamtsystem - nicht für reinen Stahlbau für Gehäuse"
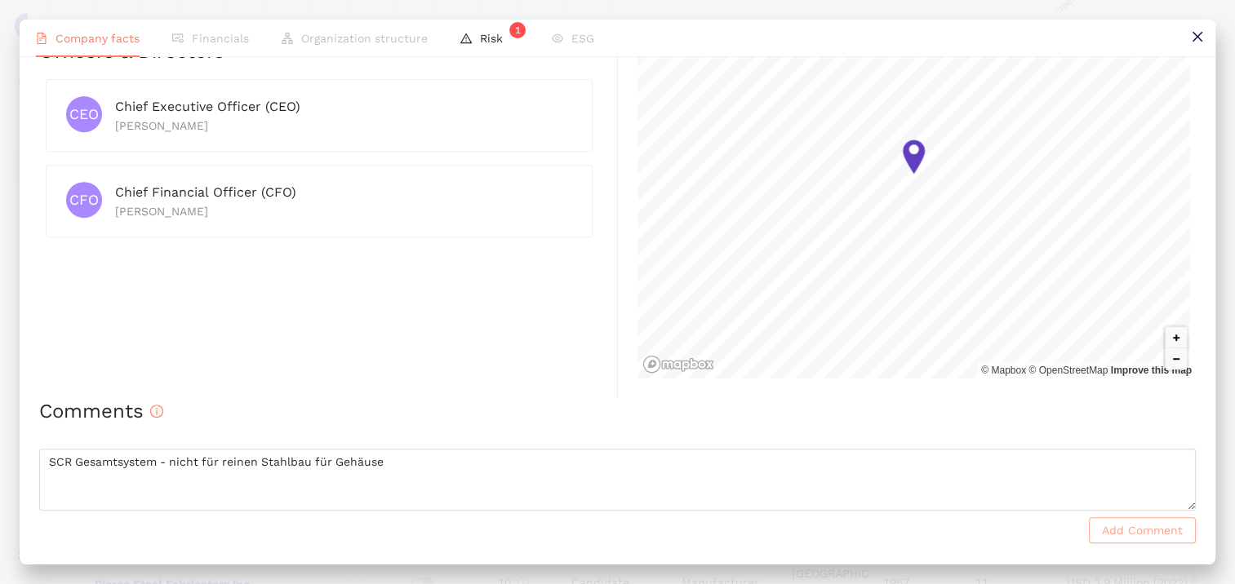
drag, startPoint x: 1138, startPoint y: 526, endPoint x: 1145, endPoint y: 531, distance: 8.7
click at [1142, 532] on span "Add Comment" at bounding box center [1142, 530] width 81 height 18
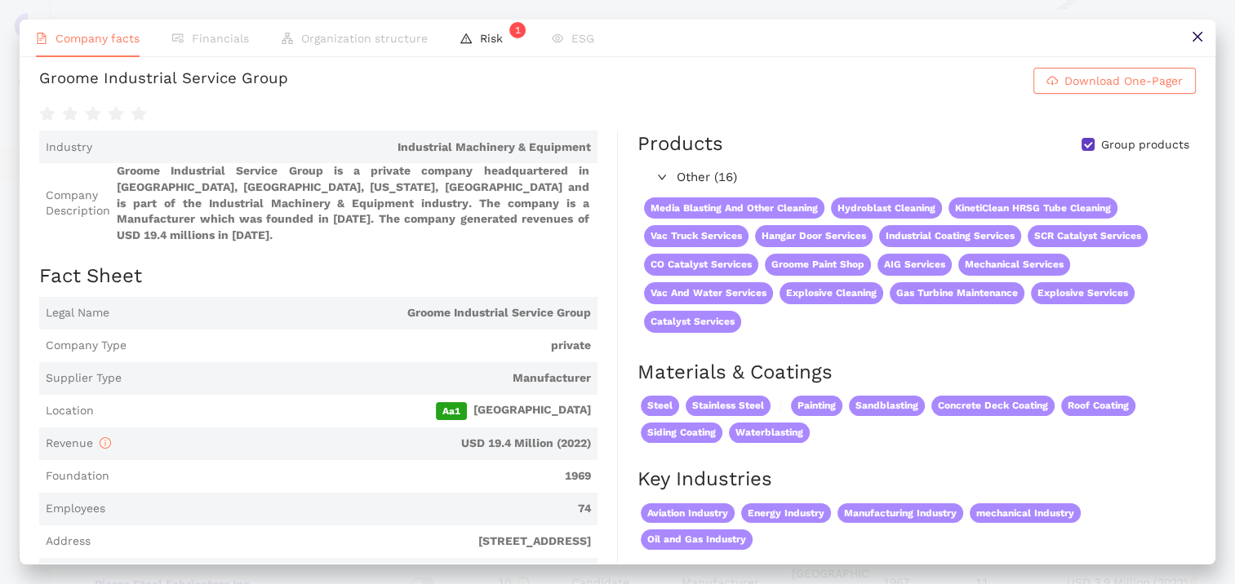
scroll to position [0, 0]
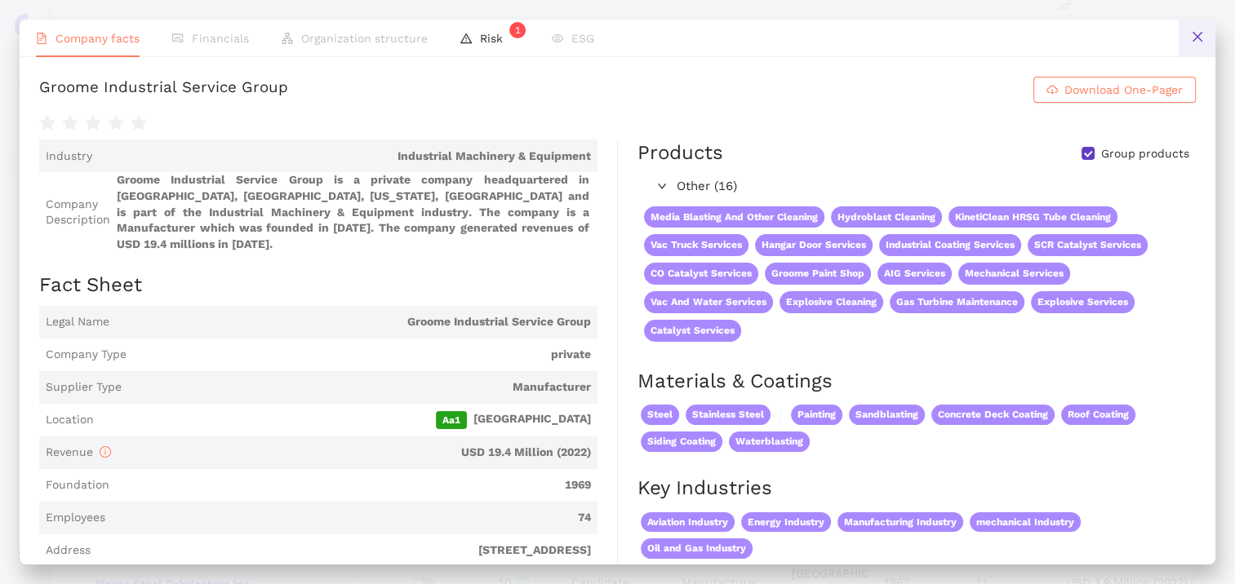
click at [1204, 36] on button at bounding box center [1196, 38] width 37 height 37
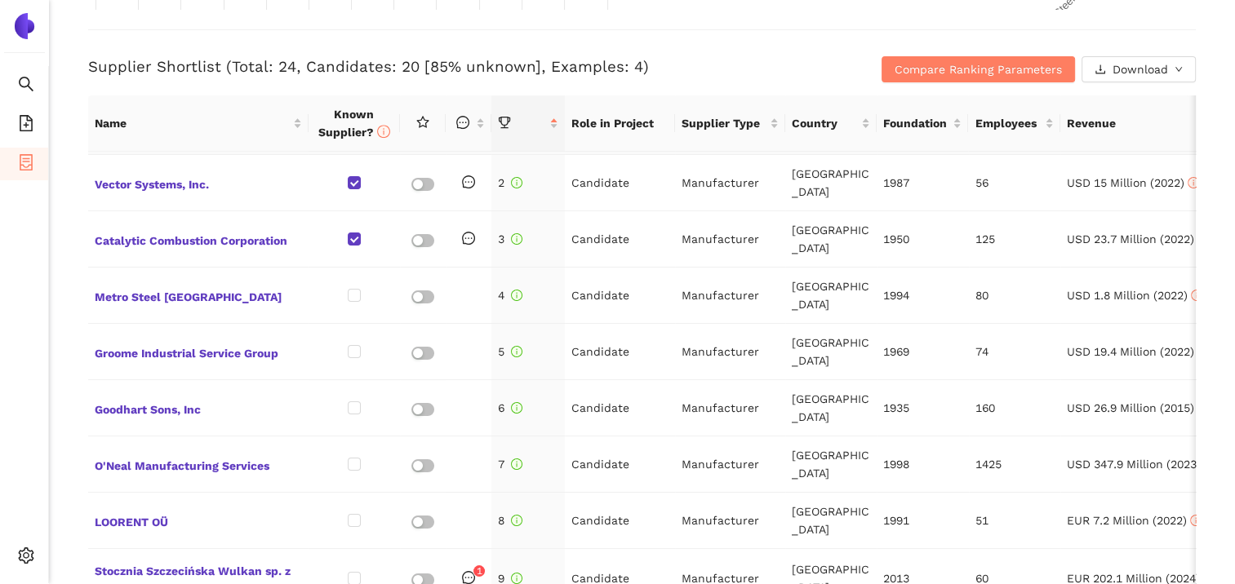
scroll to position [82, 0]
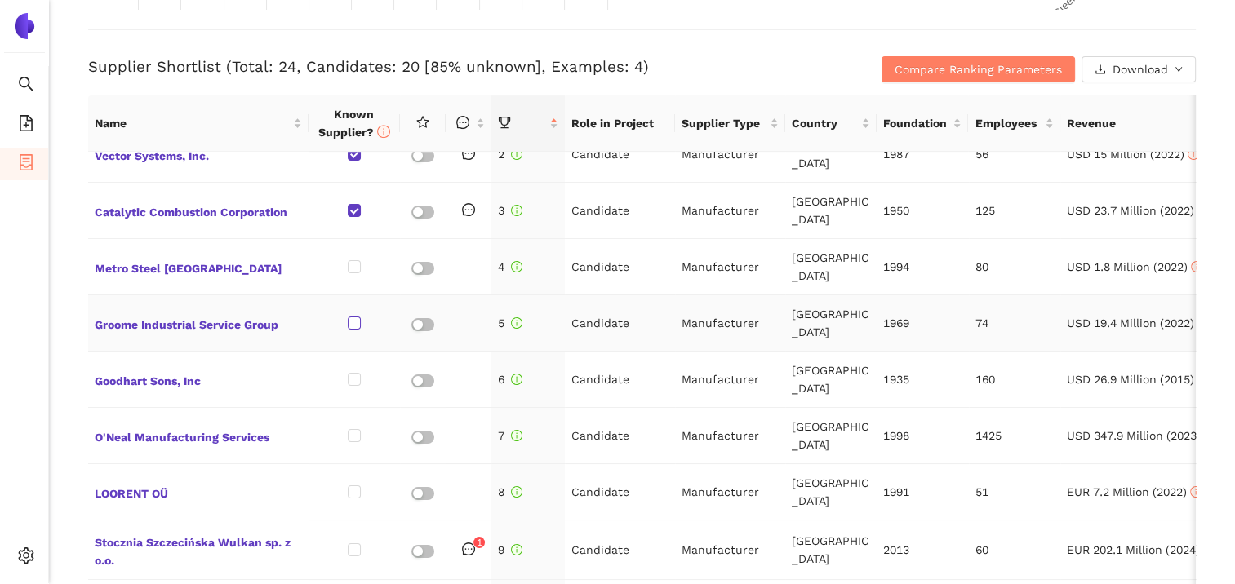
click at [352, 317] on input "checkbox" at bounding box center [354, 323] width 13 height 13
checkbox input "true"
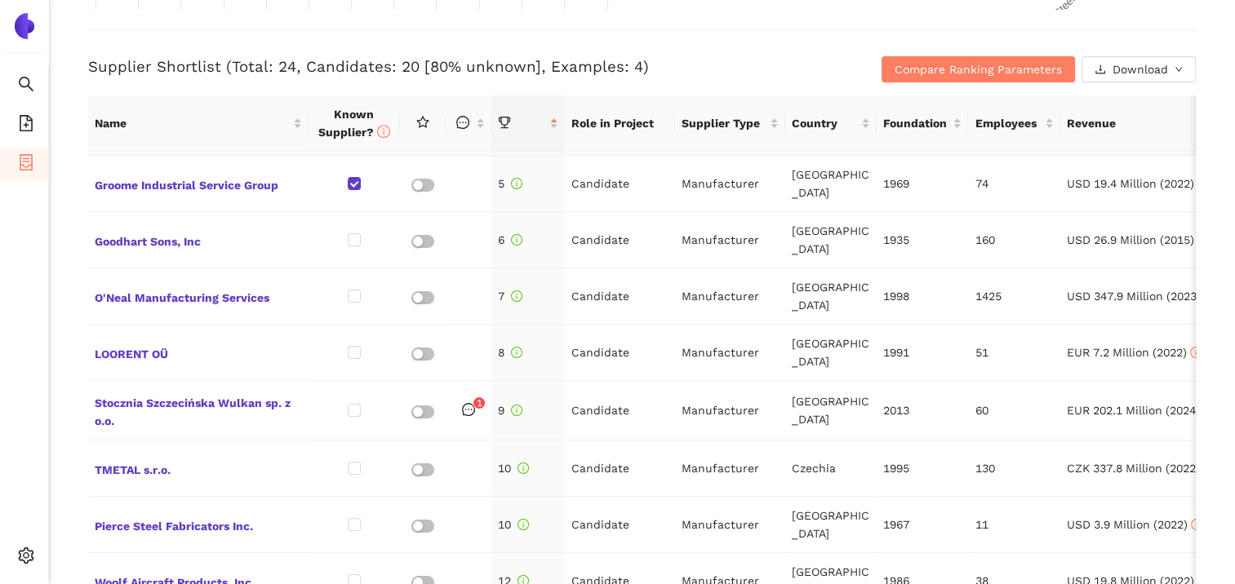
scroll to position [245, 0]
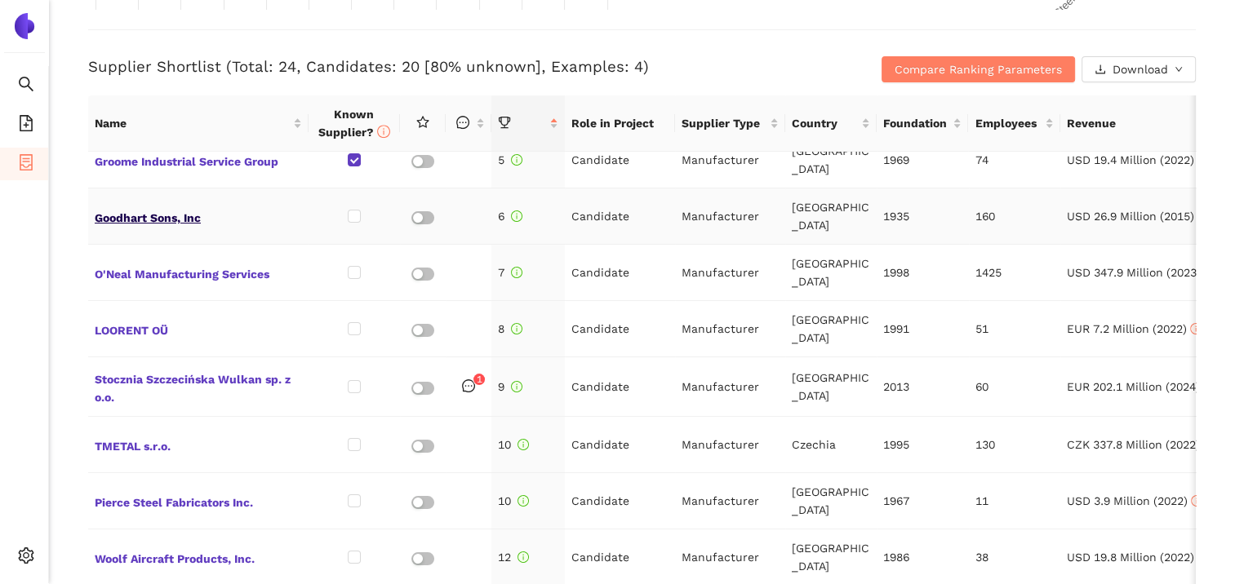
click at [137, 206] on span "Goodhart Sons, Inc" at bounding box center [198, 216] width 207 height 21
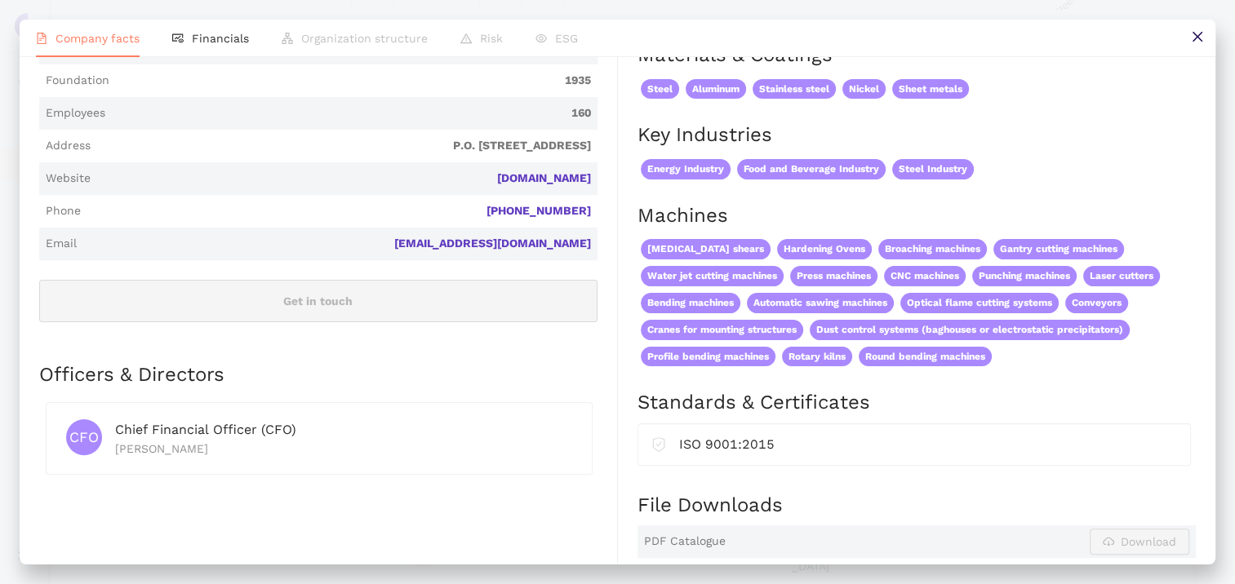
scroll to position [408, 0]
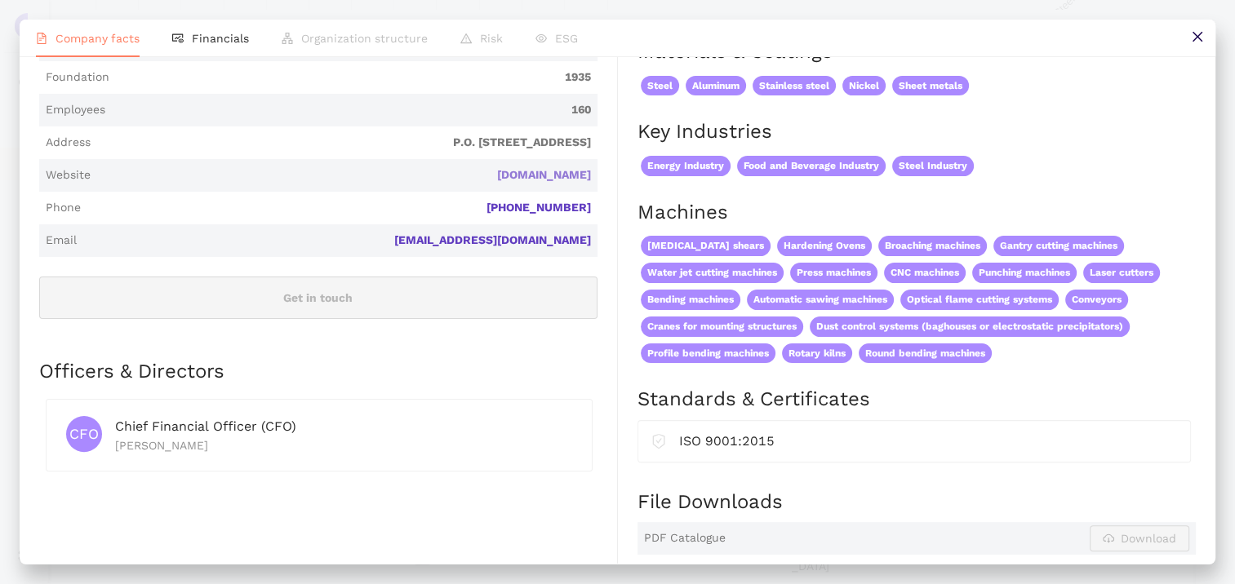
click at [0, 0] on link "[DOMAIN_NAME]" at bounding box center [0, 0] width 0 height 0
drag, startPoint x: 1197, startPoint y: 31, endPoint x: 1192, endPoint y: 48, distance: 17.8
click at [1197, 32] on icon "close" at bounding box center [1197, 36] width 13 height 13
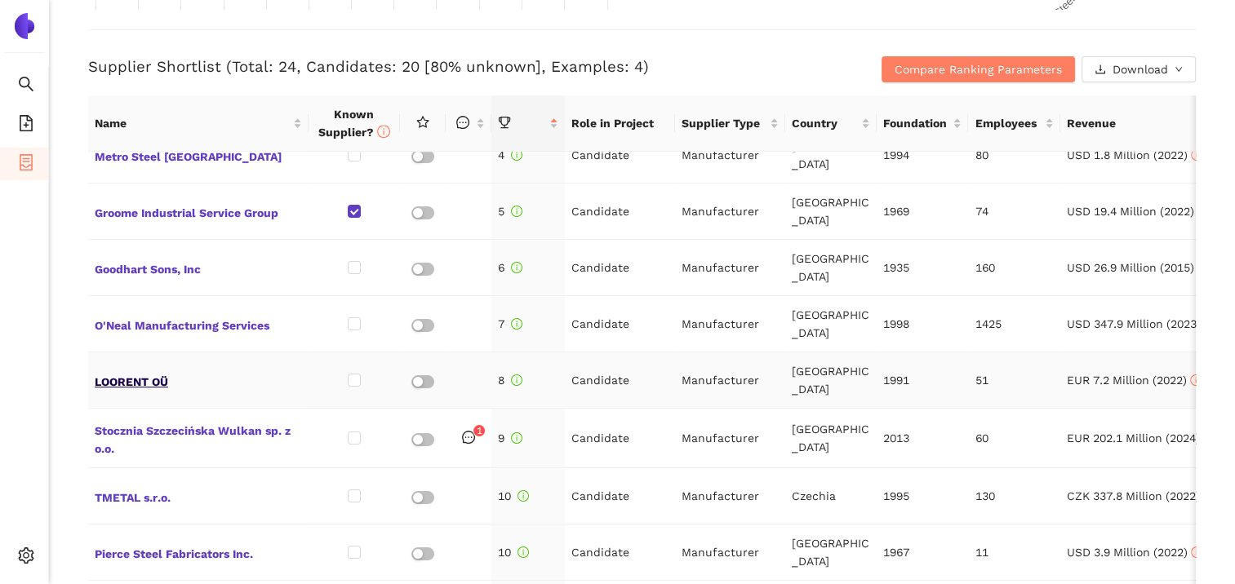
scroll to position [163, 0]
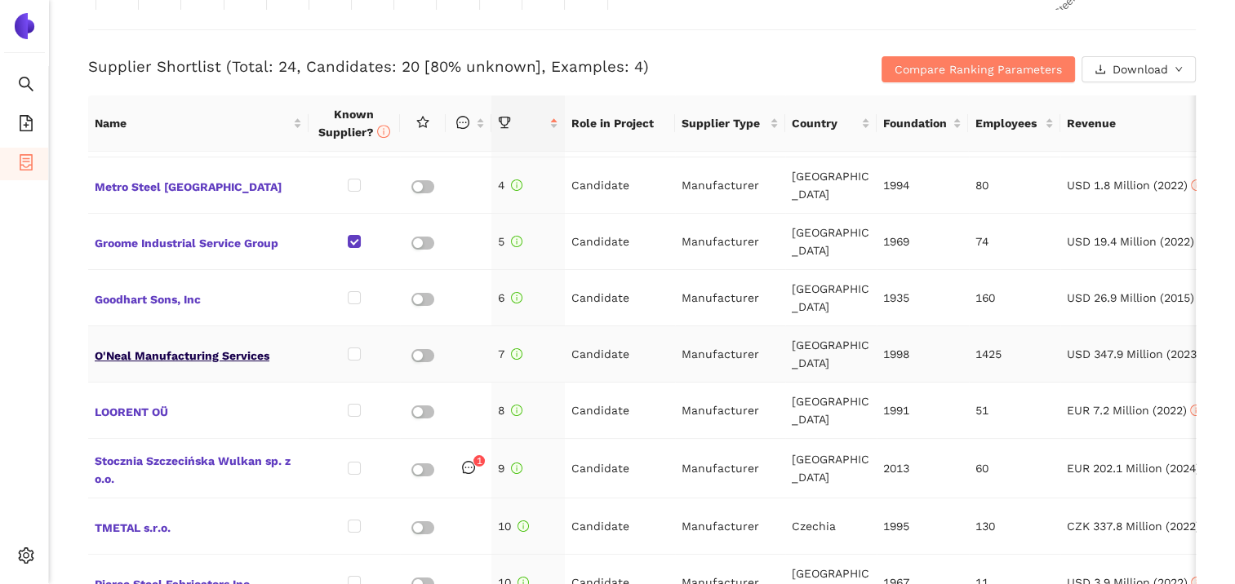
click at [163, 344] on span "O'Neal Manufacturing Services" at bounding box center [198, 354] width 207 height 21
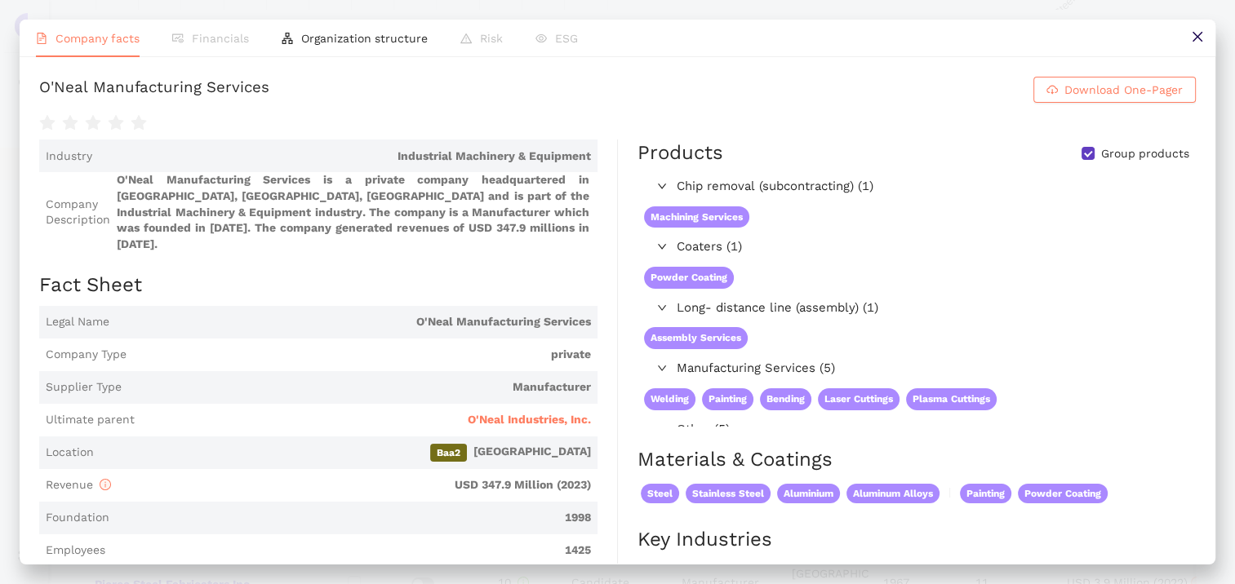
scroll to position [326, 0]
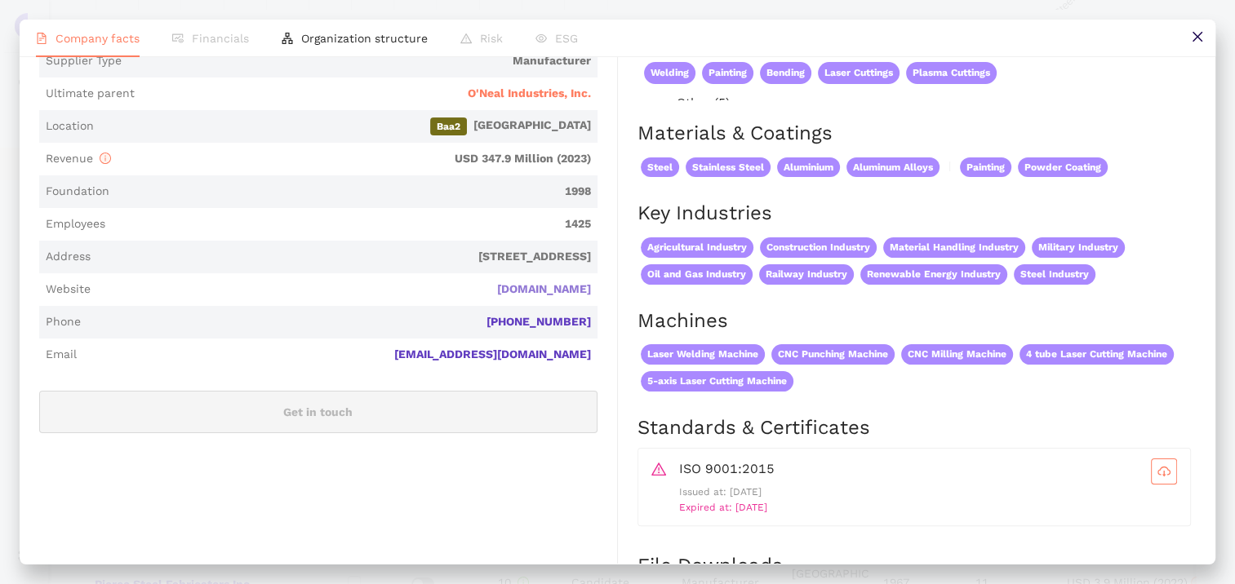
click at [0, 0] on link "[DOMAIN_NAME]" at bounding box center [0, 0] width 0 height 0
click at [1191, 38] on icon "close" at bounding box center [1197, 36] width 13 height 13
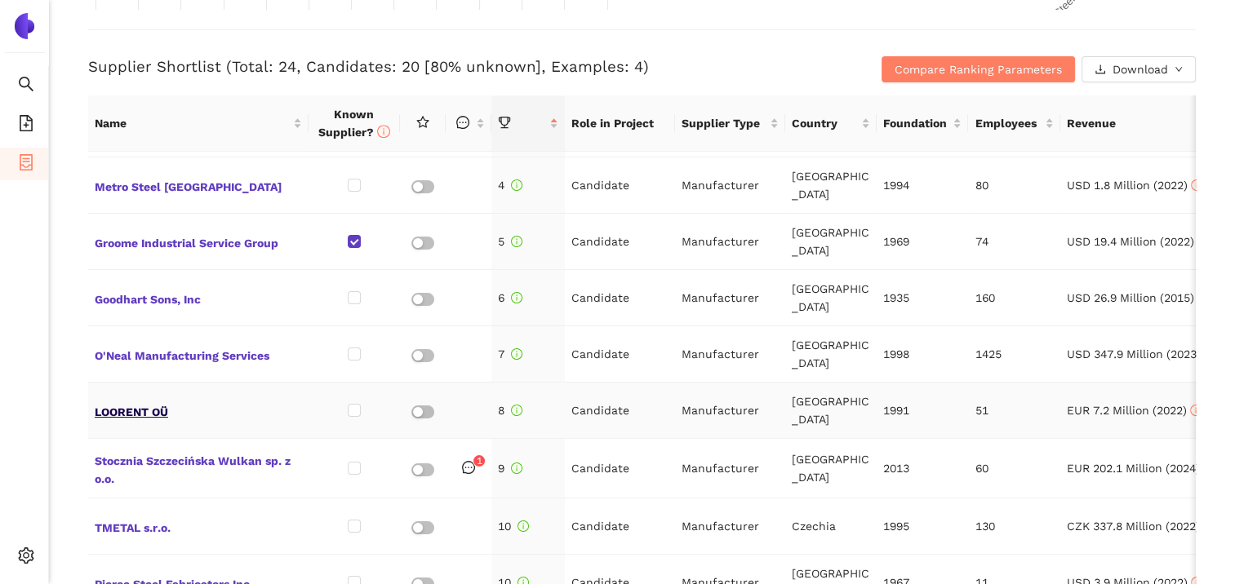
click at [135, 400] on span "LOORENT OÜ" at bounding box center [198, 410] width 207 height 21
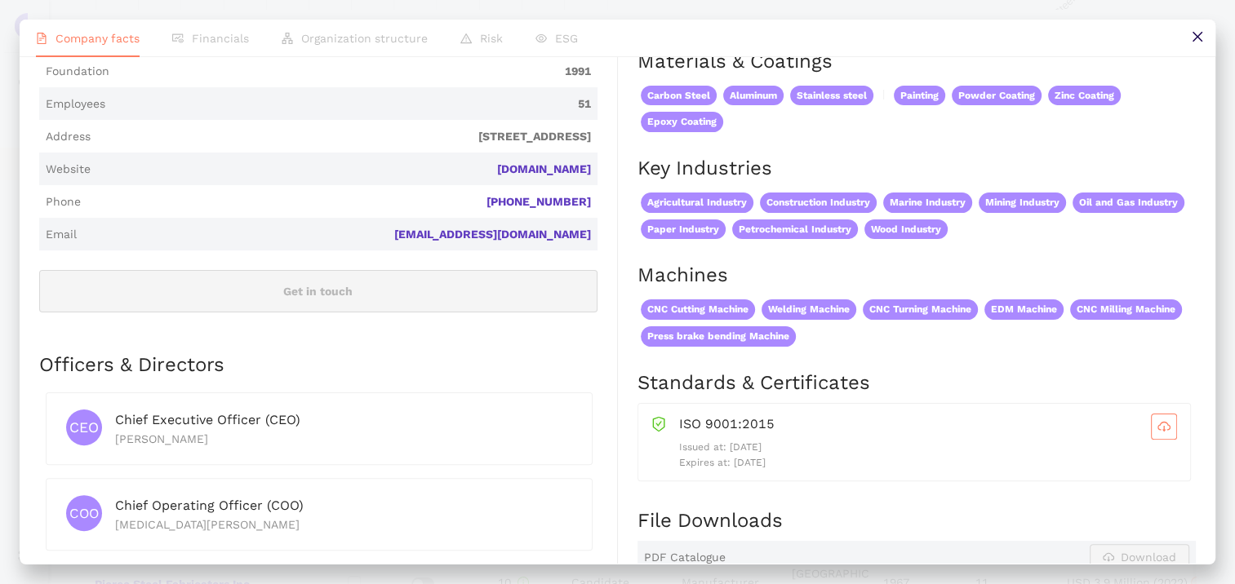
scroll to position [408, 0]
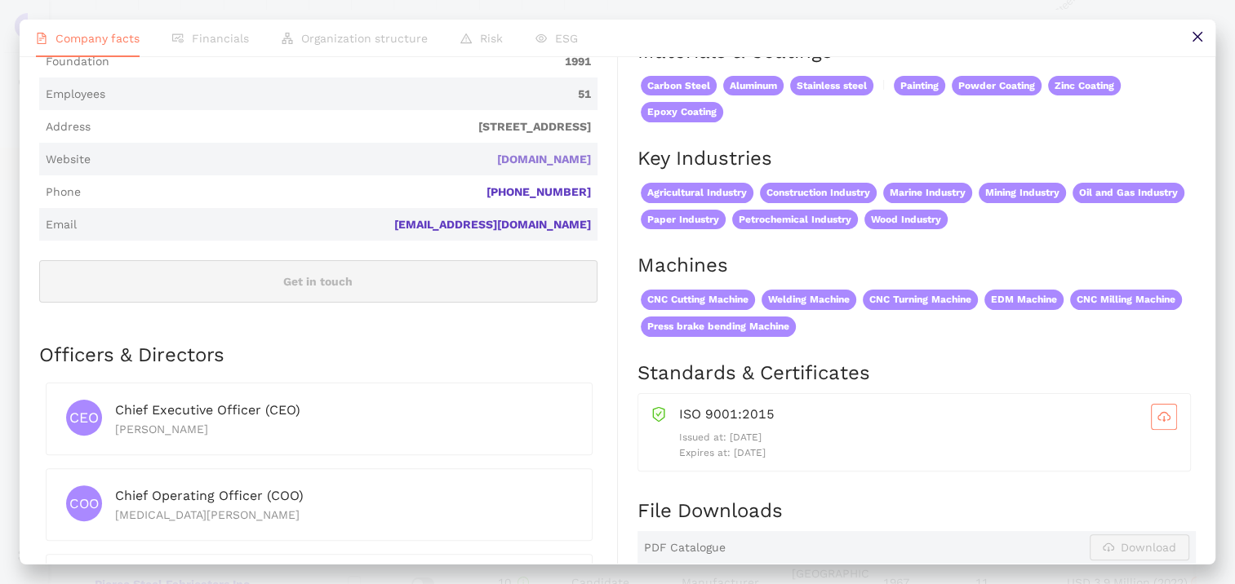
click at [0, 0] on link "[DOMAIN_NAME]" at bounding box center [0, 0] width 0 height 0
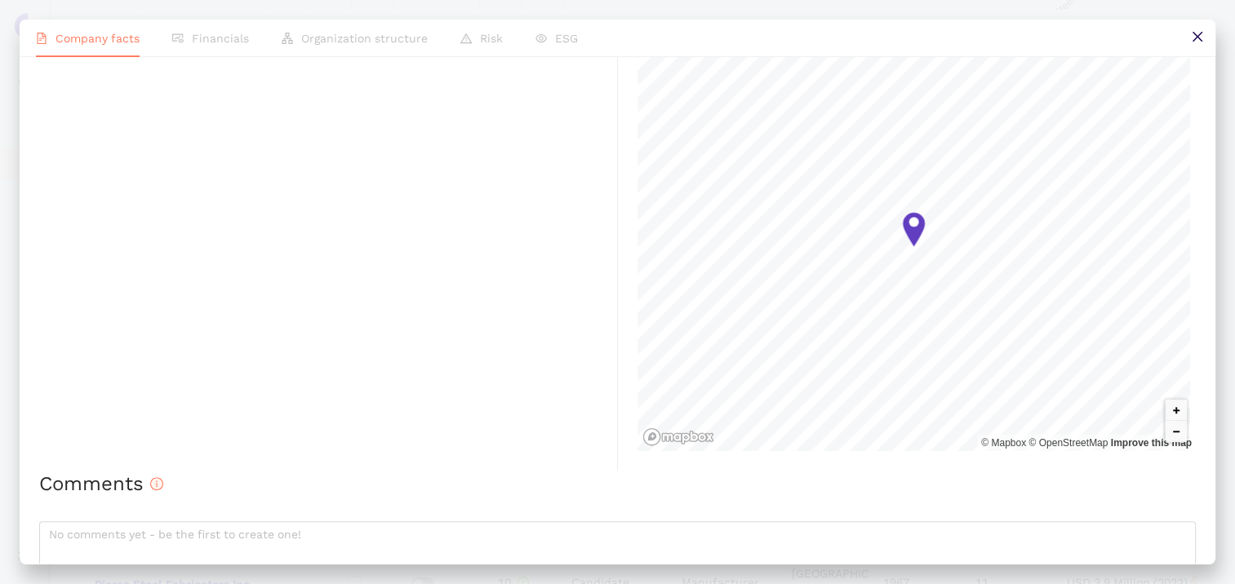
scroll to position [1067, 0]
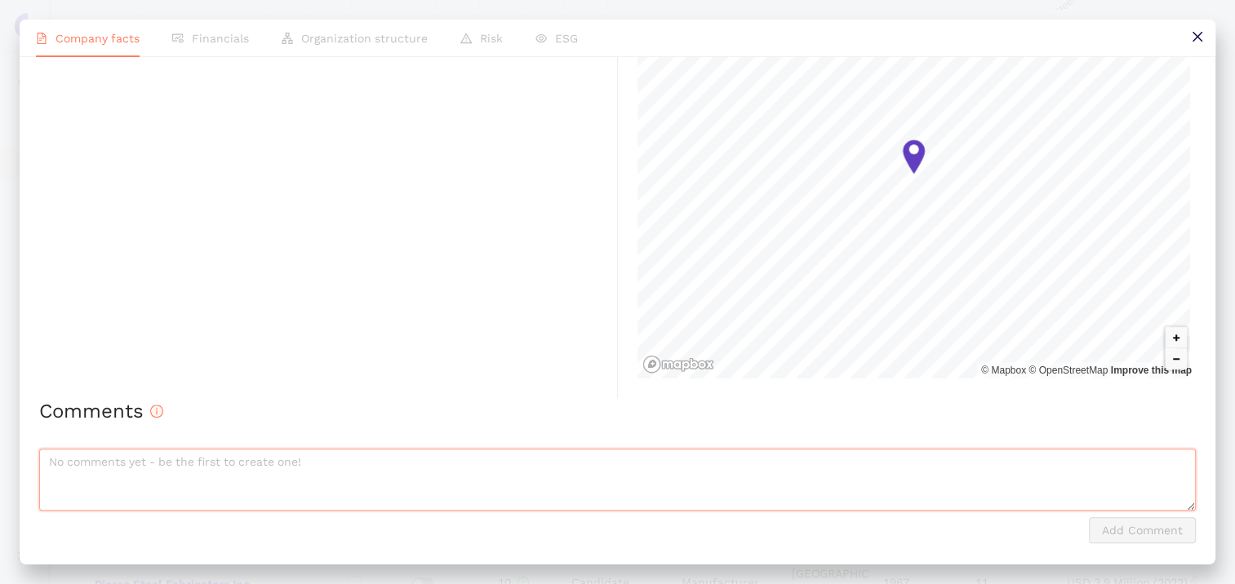
click at [183, 468] on textarea at bounding box center [617, 480] width 1156 height 62
type textarea "nicht für AGN Gehäuse geeignet - hauptsächlich Gebäude und grober Stahlbau"
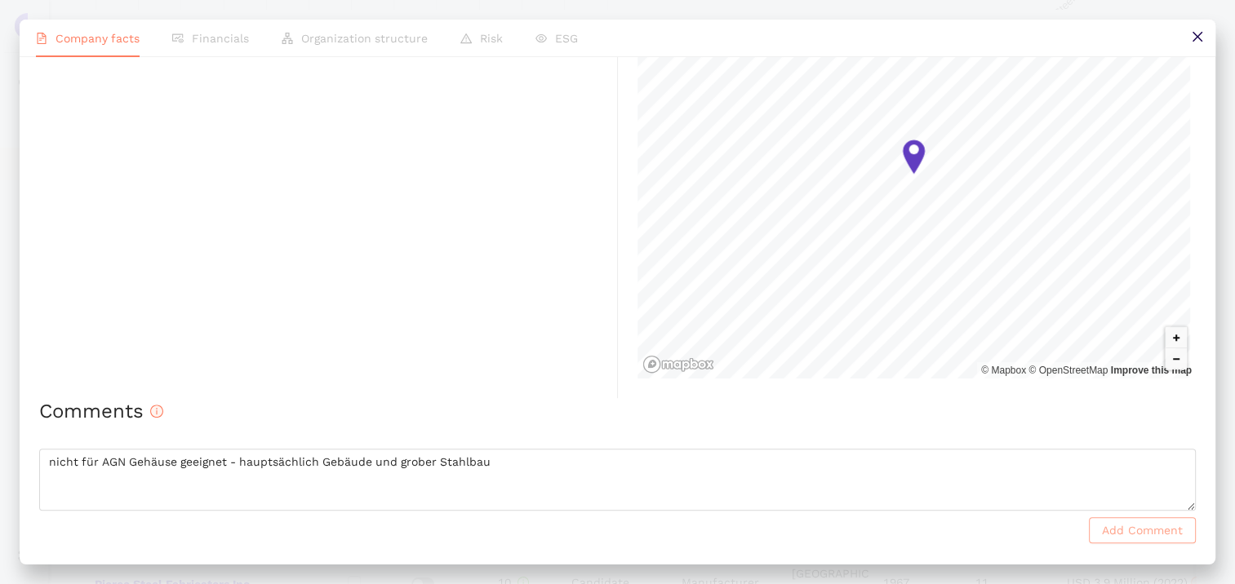
click at [1102, 530] on span "Add Comment" at bounding box center [1142, 530] width 81 height 18
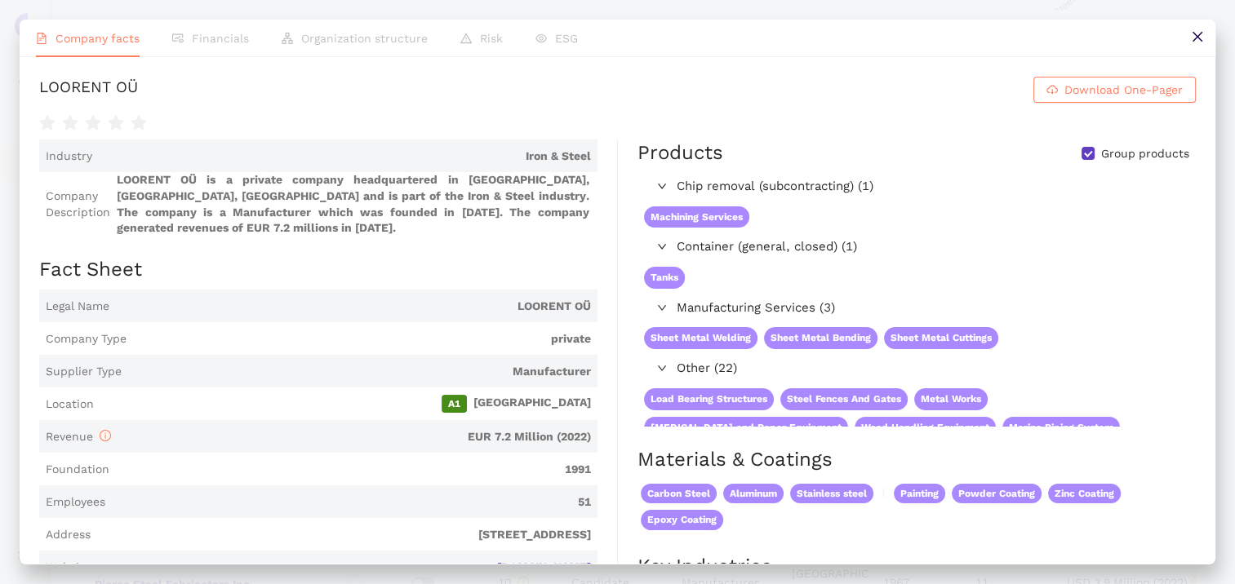
scroll to position [0, 0]
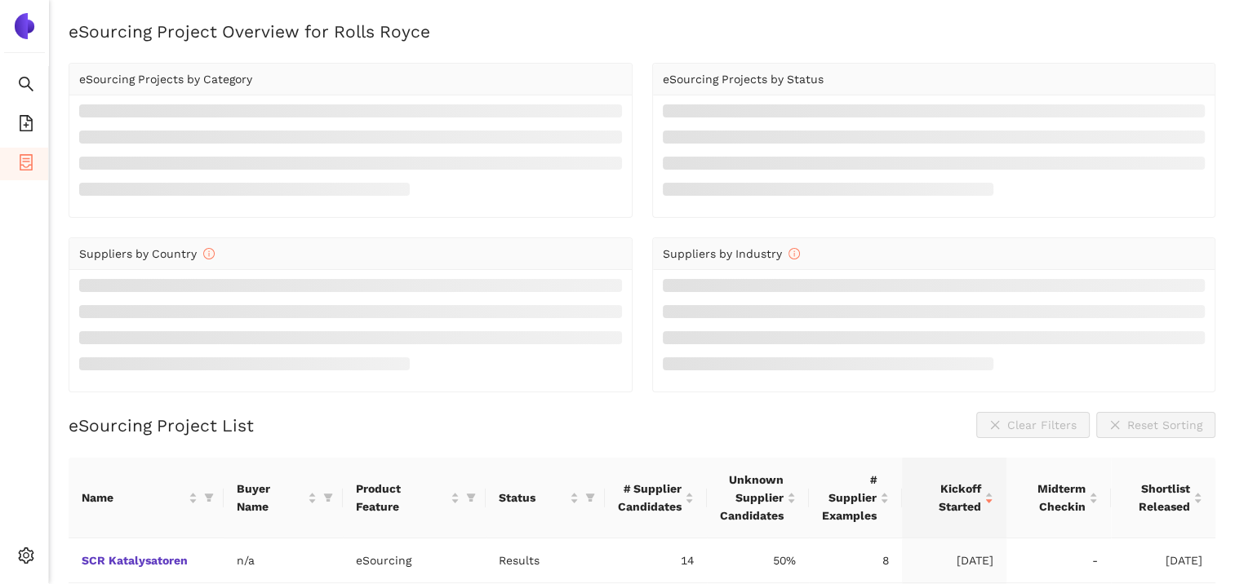
scroll to position [185, 0]
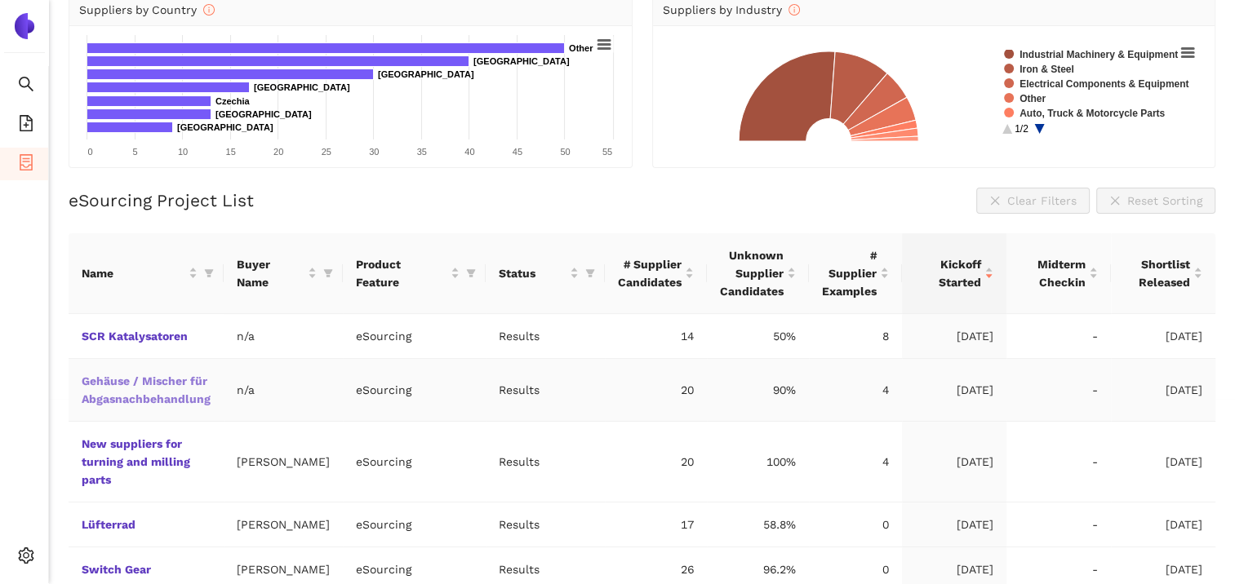
click at [0, 0] on link "Gehäuse / Mischer für Abgasnachbehandlung" at bounding box center [0, 0] width 0 height 0
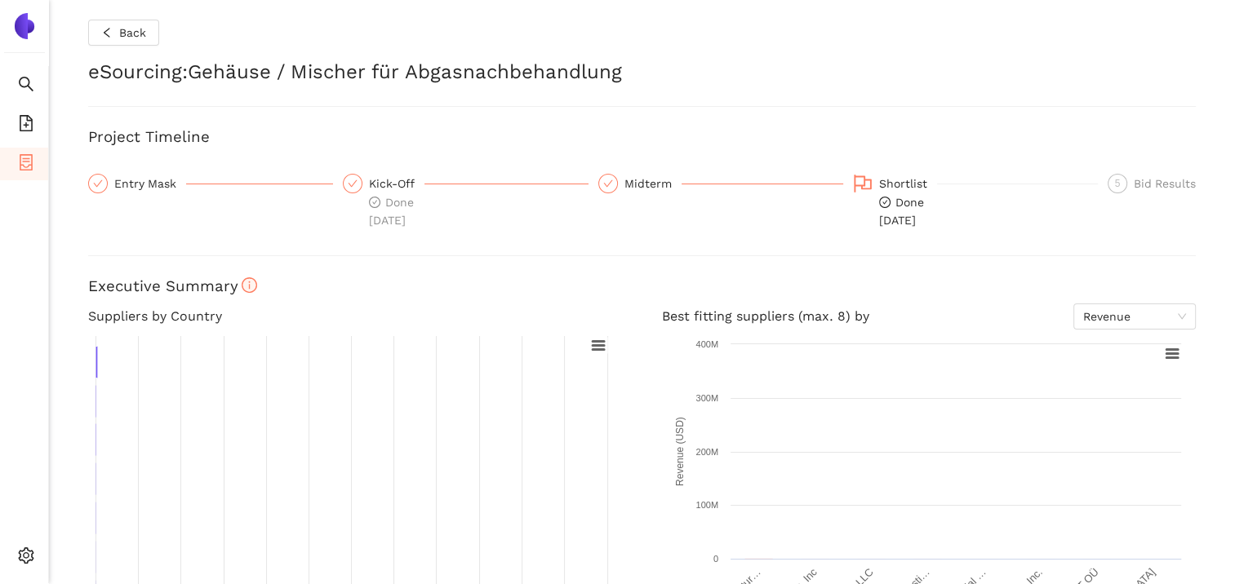
checkbox input "true"
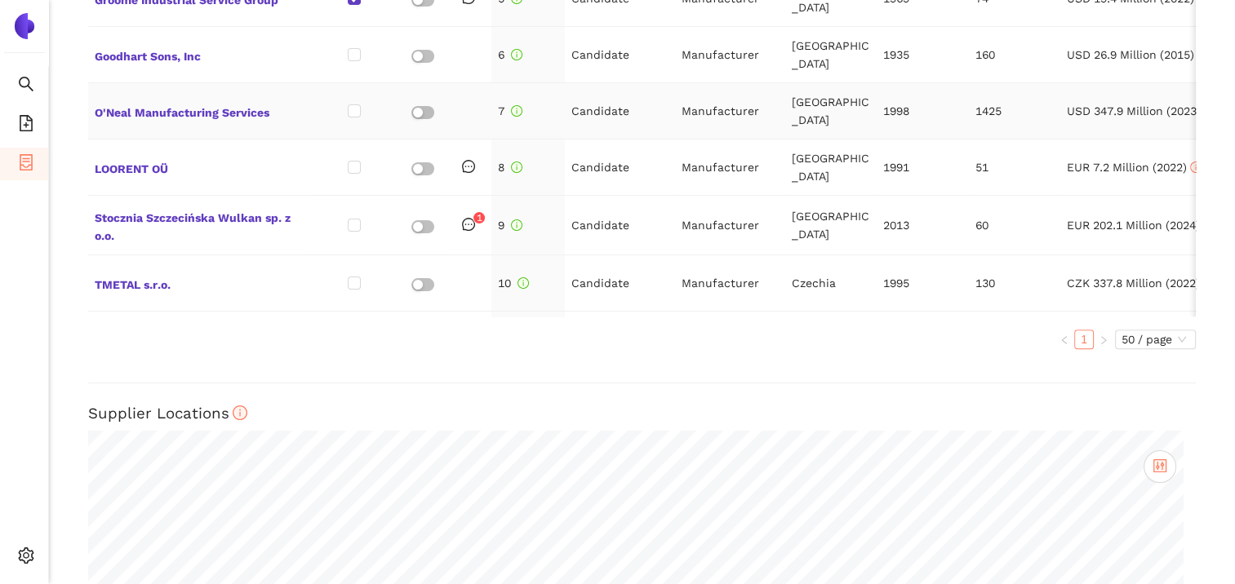
scroll to position [1061, 0]
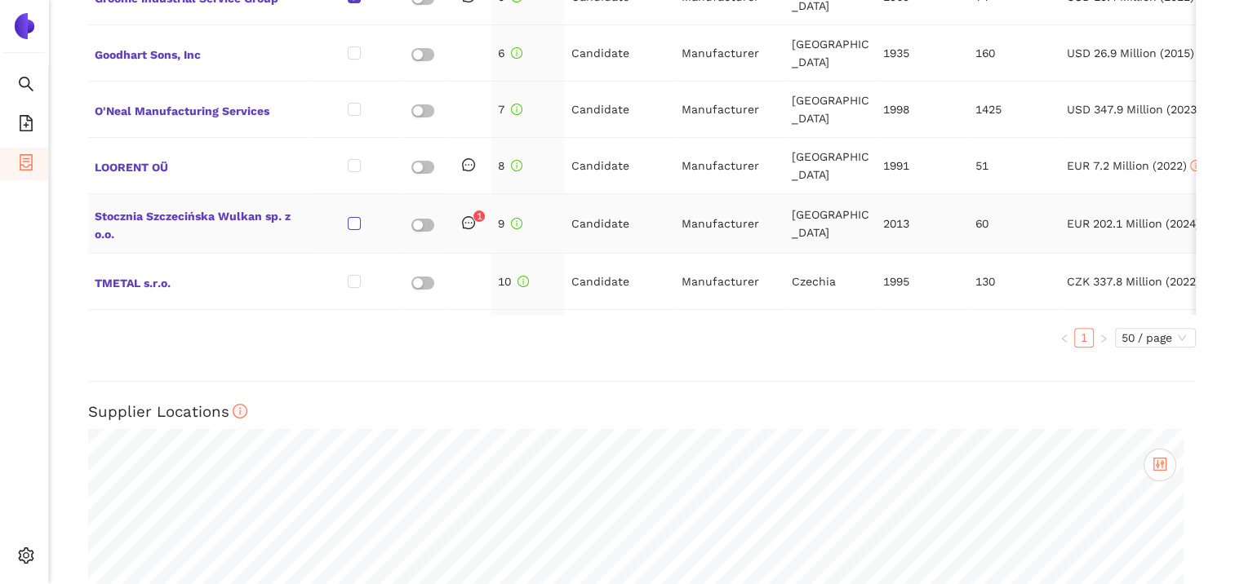
click at [355, 217] on input "checkbox" at bounding box center [354, 223] width 13 height 13
checkbox input "true"
click at [149, 155] on span "LOORENT OÜ" at bounding box center [198, 165] width 207 height 21
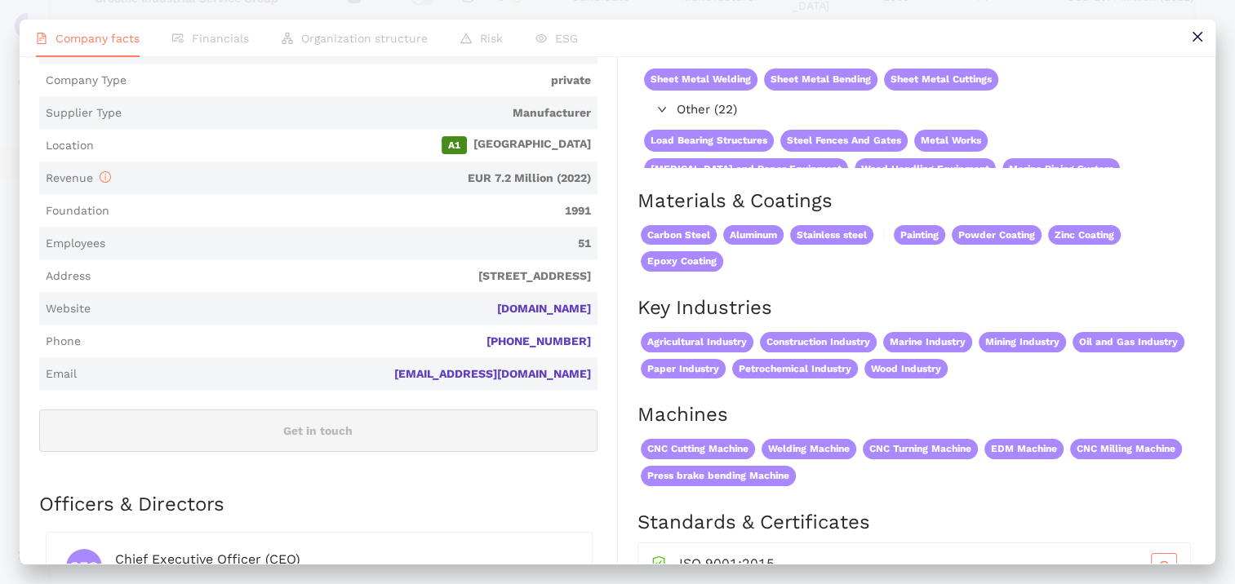
scroll to position [0, 0]
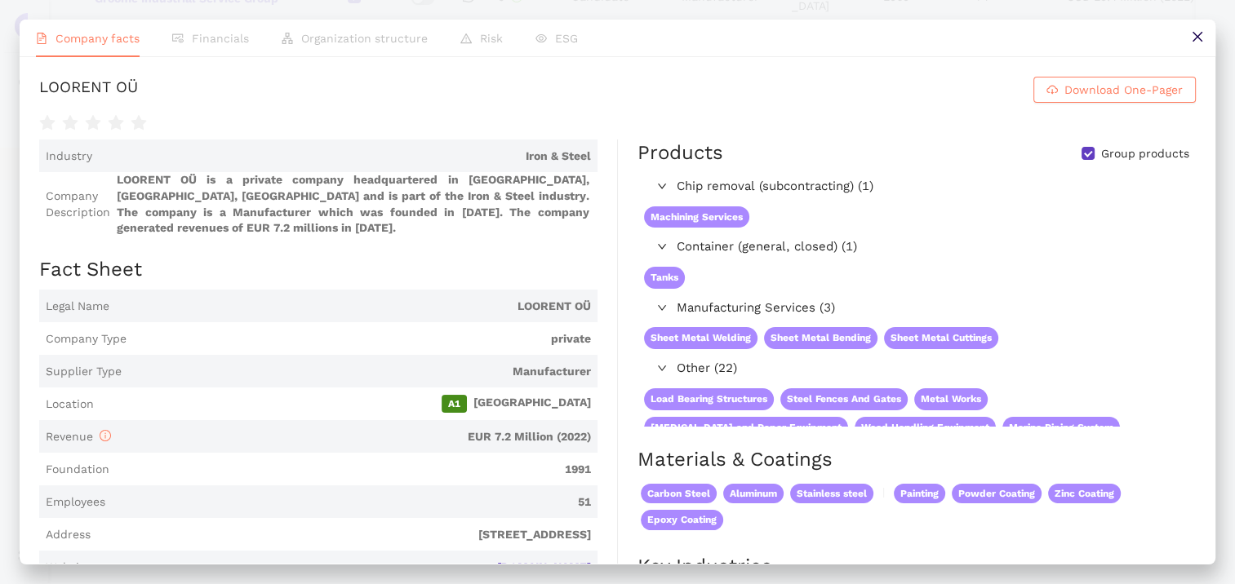
click at [1193, 35] on icon "close" at bounding box center [1197, 36] width 13 height 13
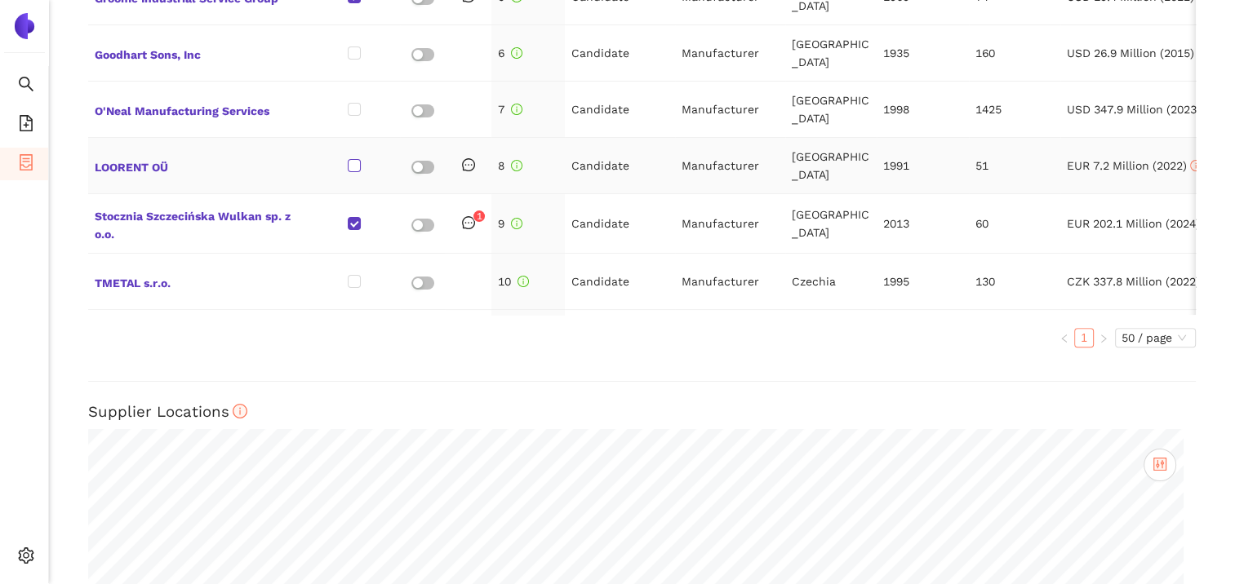
click at [358, 159] on input "checkbox" at bounding box center [354, 165] width 13 height 13
checkbox input "true"
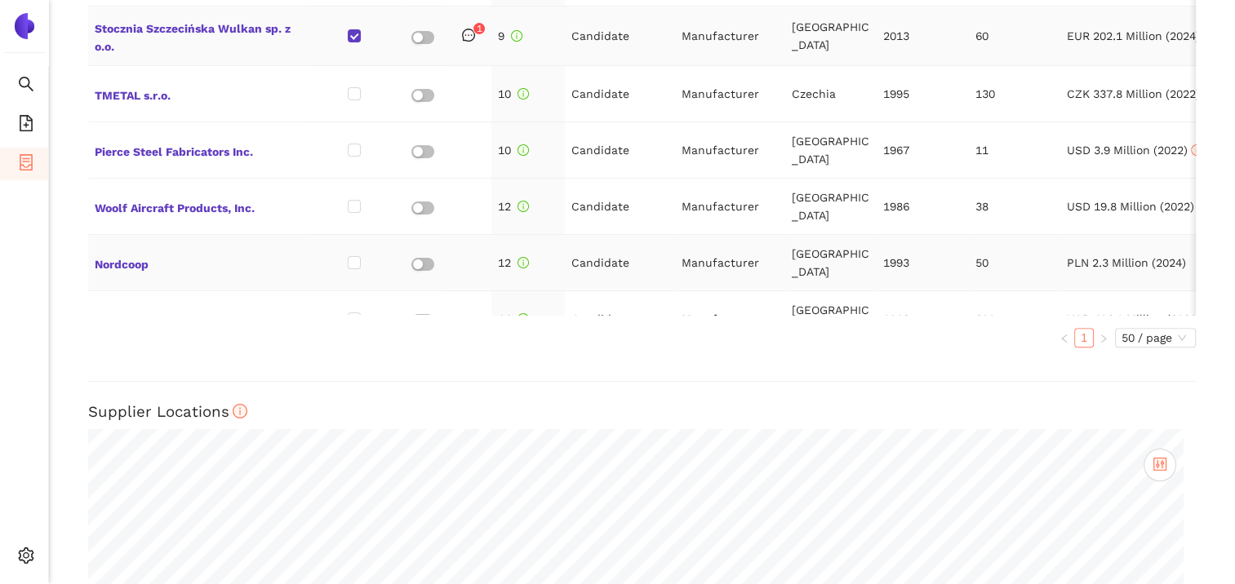
scroll to position [163, 0]
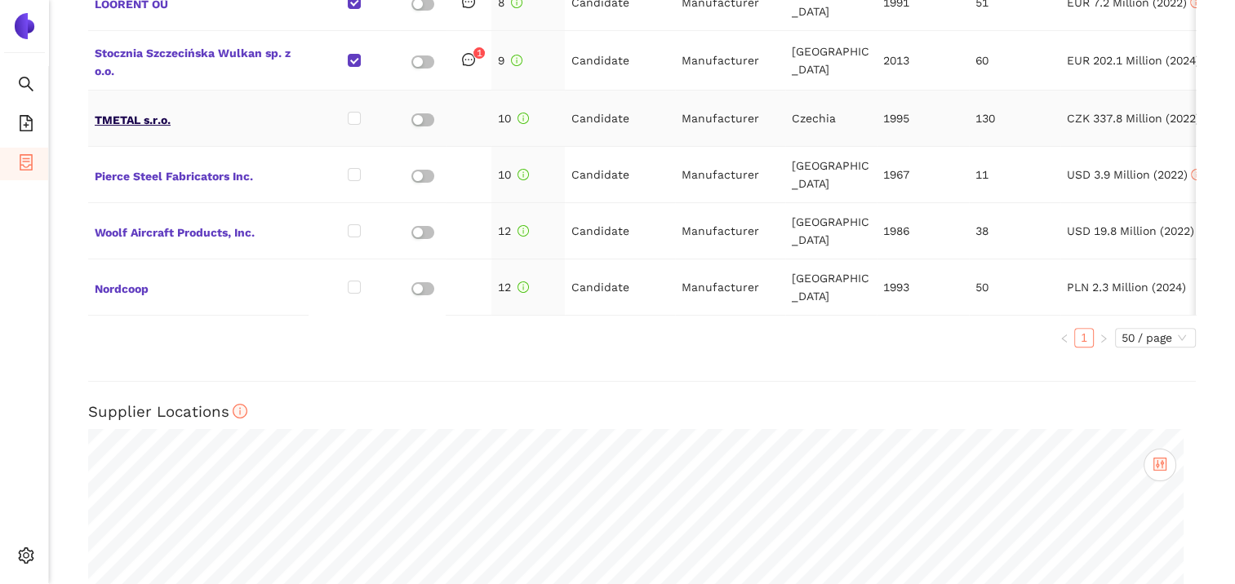
click at [127, 108] on span "TMETAL s.r.o." at bounding box center [198, 118] width 207 height 21
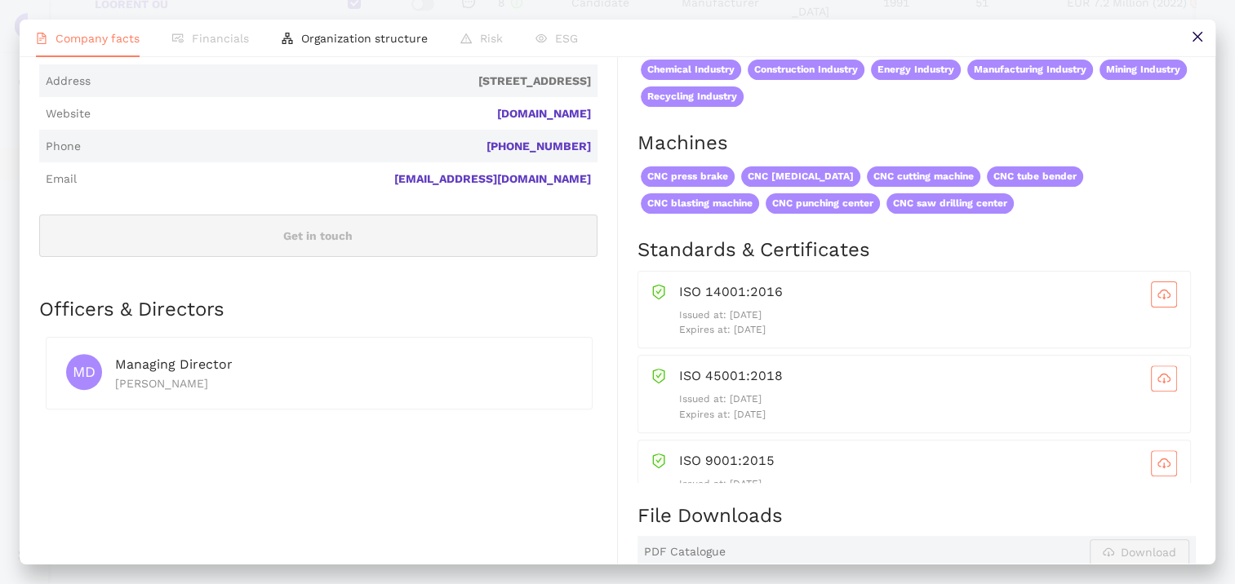
scroll to position [490, 0]
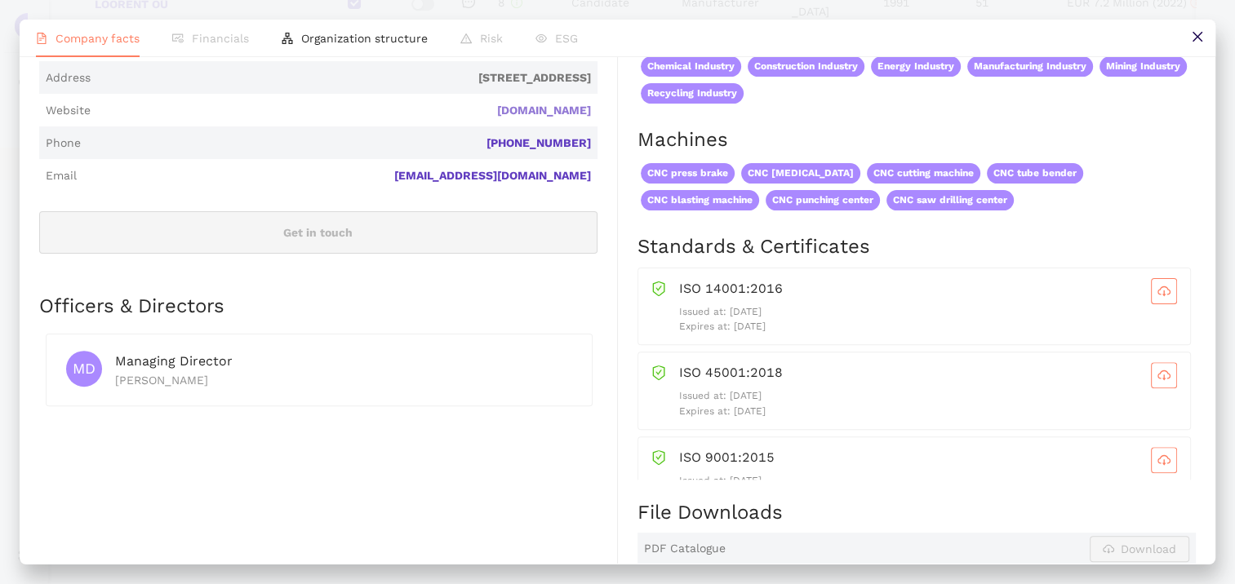
click at [0, 0] on link "[DOMAIN_NAME]" at bounding box center [0, 0] width 0 height 0
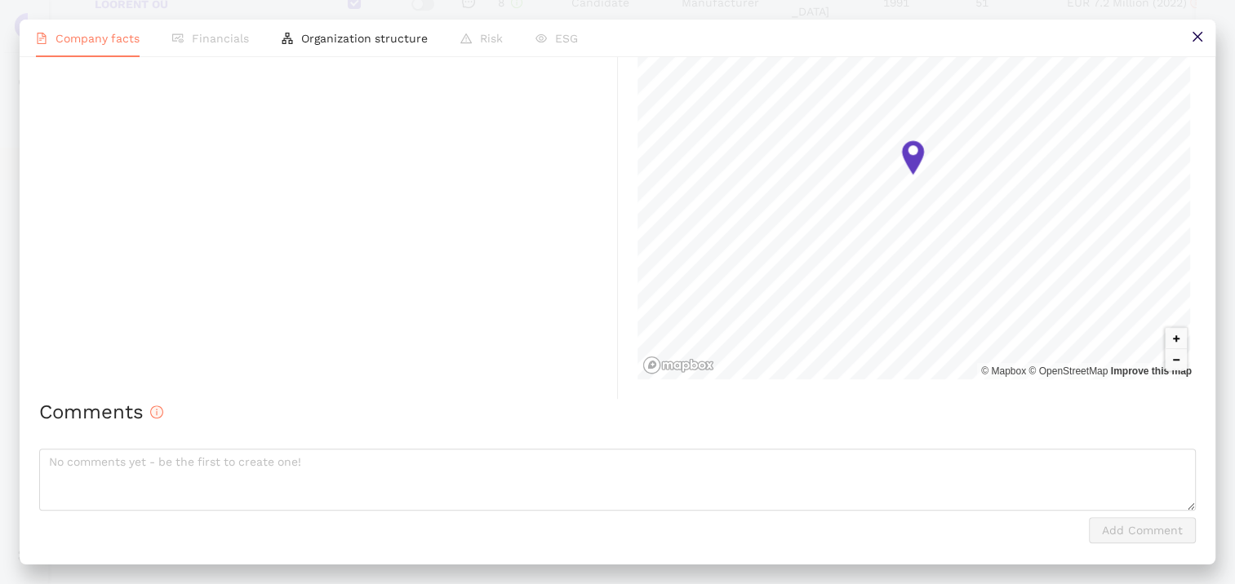
scroll to position [1168, 0]
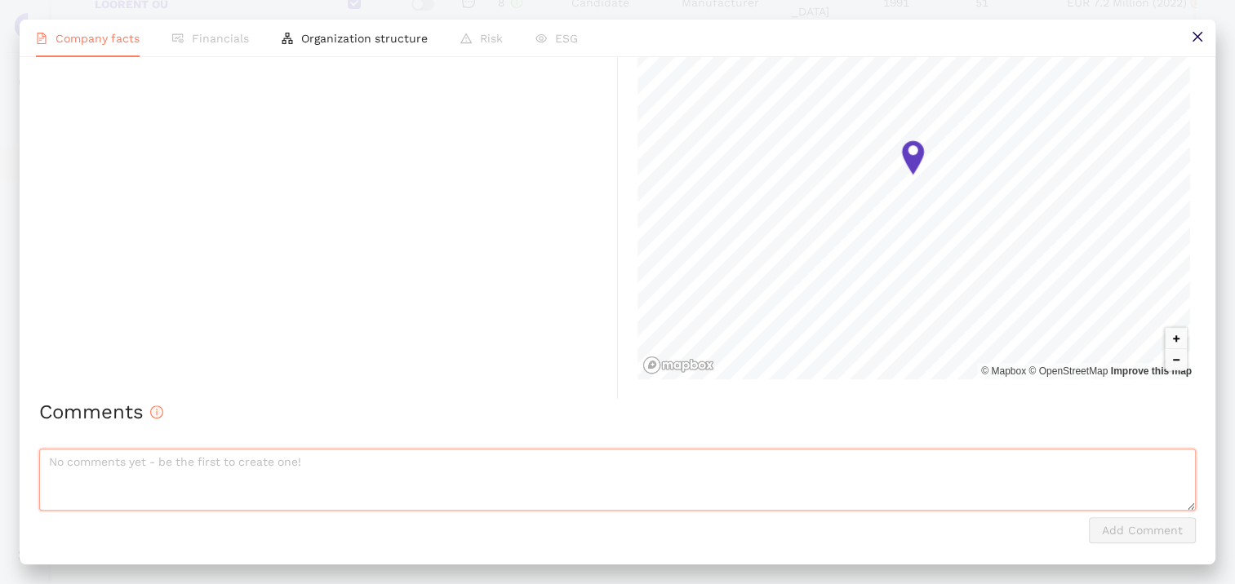
click at [193, 460] on textarea at bounding box center [617, 480] width 1156 height 62
type textarea "grober Stahlbau für Infrastruktur - nicht ideal vermutlich"
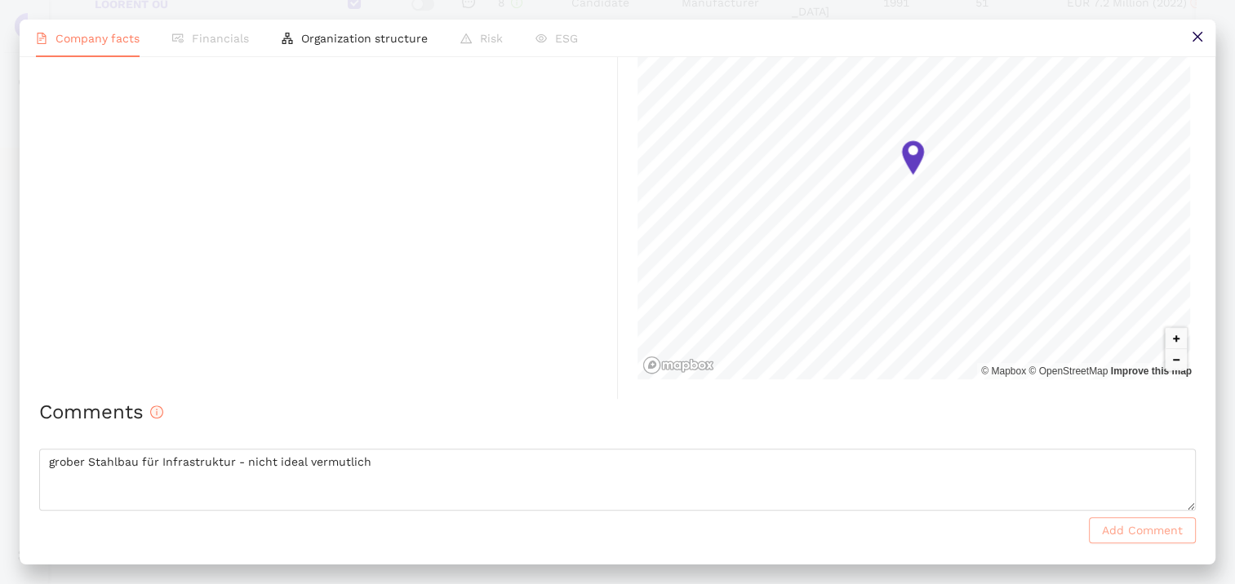
drag, startPoint x: 1130, startPoint y: 515, endPoint x: 1134, endPoint y: 526, distance: 11.9
click at [1133, 521] on div "Comments grober Stahlbau für Infrastruktur - nicht ideal vermutlich Add Comment" at bounding box center [617, 471] width 1156 height 145
click at [1134, 526] on span "Add Comment" at bounding box center [1142, 530] width 81 height 18
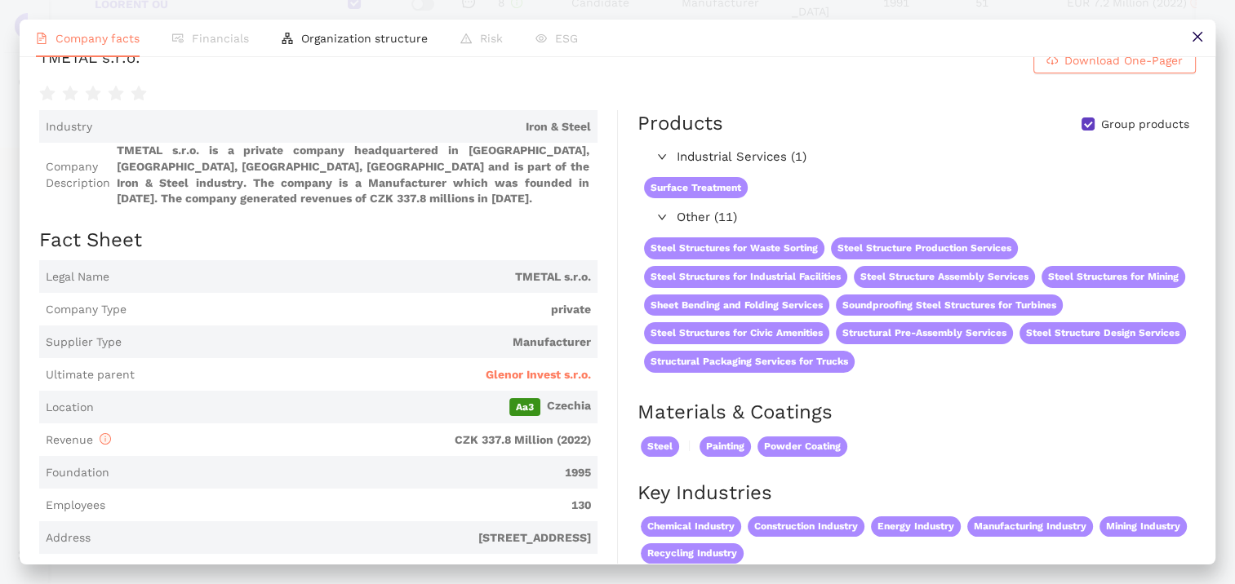
scroll to position [0, 0]
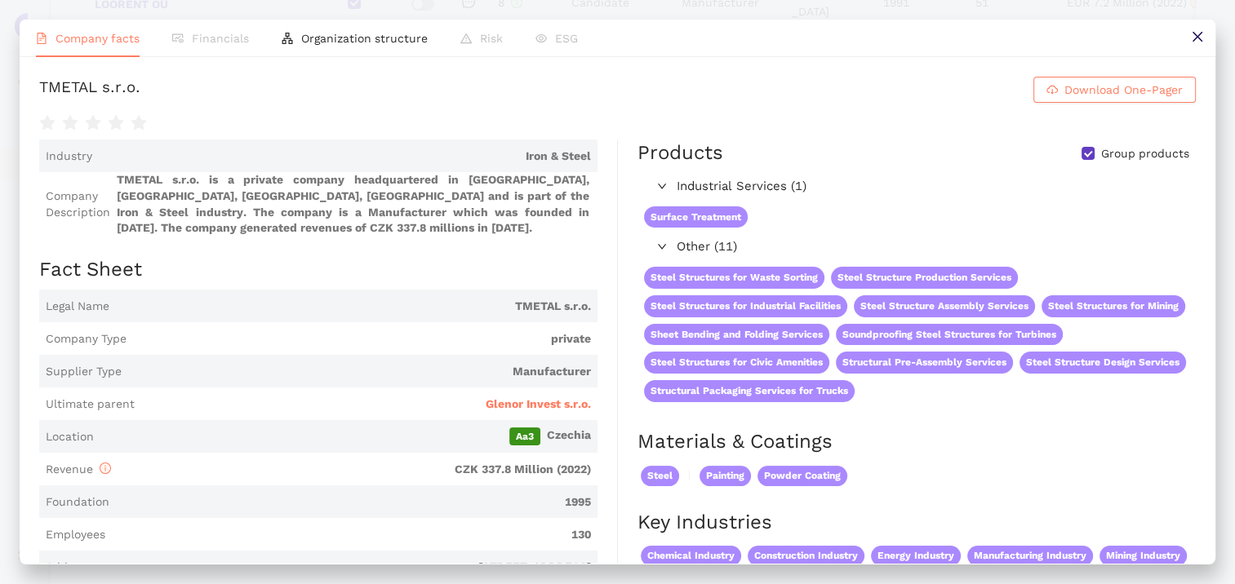
click at [1202, 29] on button at bounding box center [1196, 38] width 37 height 37
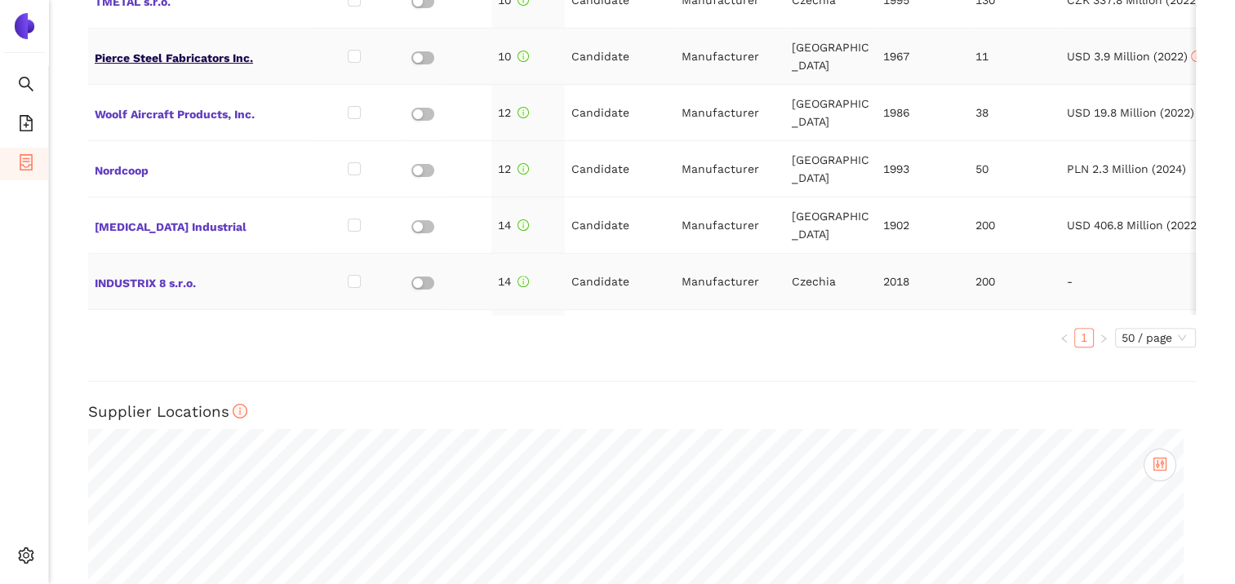
scroll to position [245, 0]
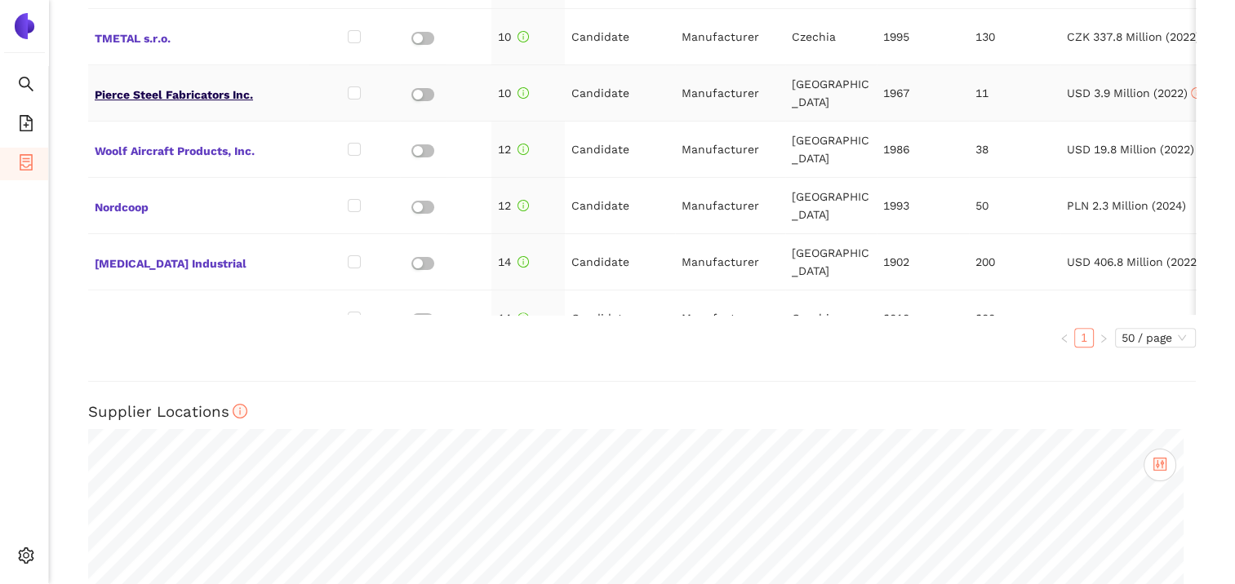
click at [171, 82] on span "Pierce Steel Fabricators Inc." at bounding box center [198, 92] width 207 height 21
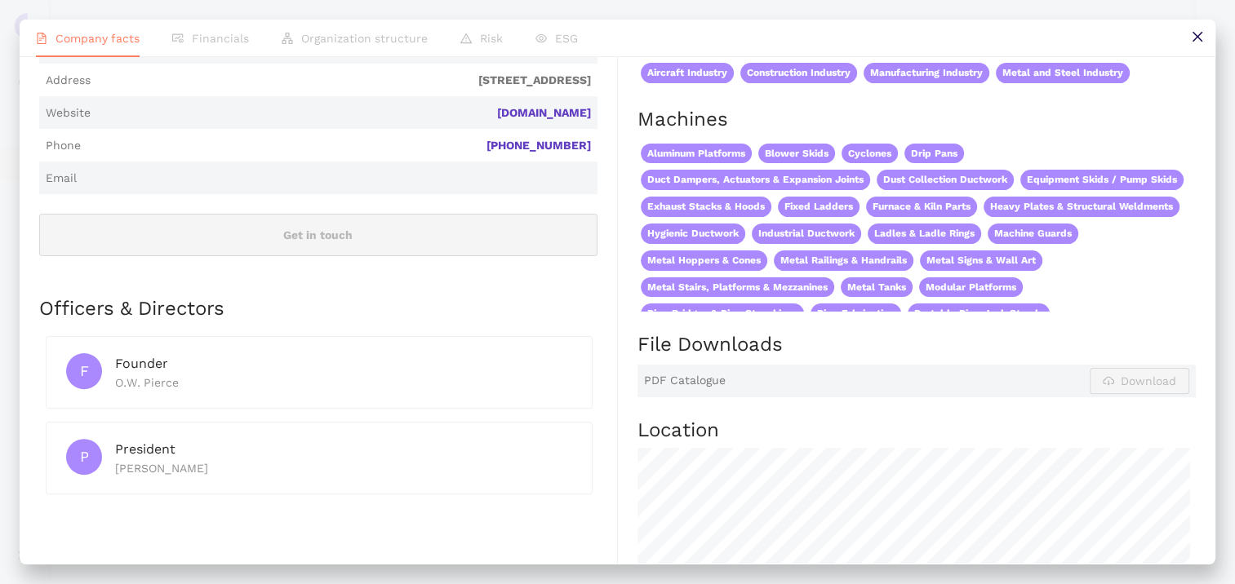
scroll to position [326, 0]
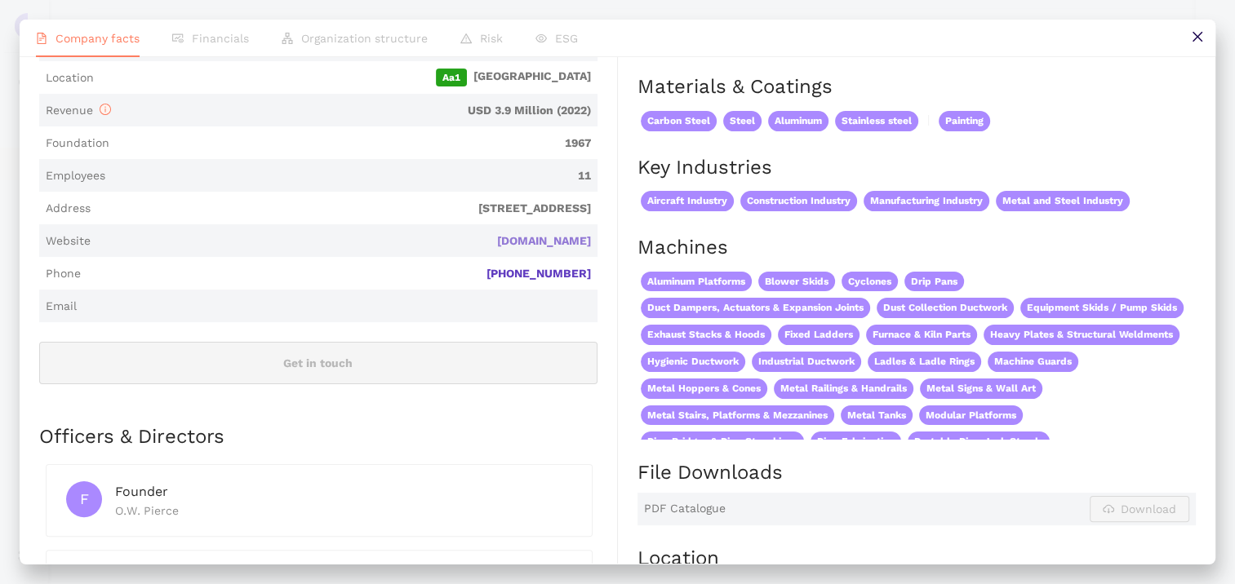
click at [0, 0] on link "[DOMAIN_NAME]" at bounding box center [0, 0] width 0 height 0
click at [1202, 31] on icon "close" at bounding box center [1197, 36] width 13 height 13
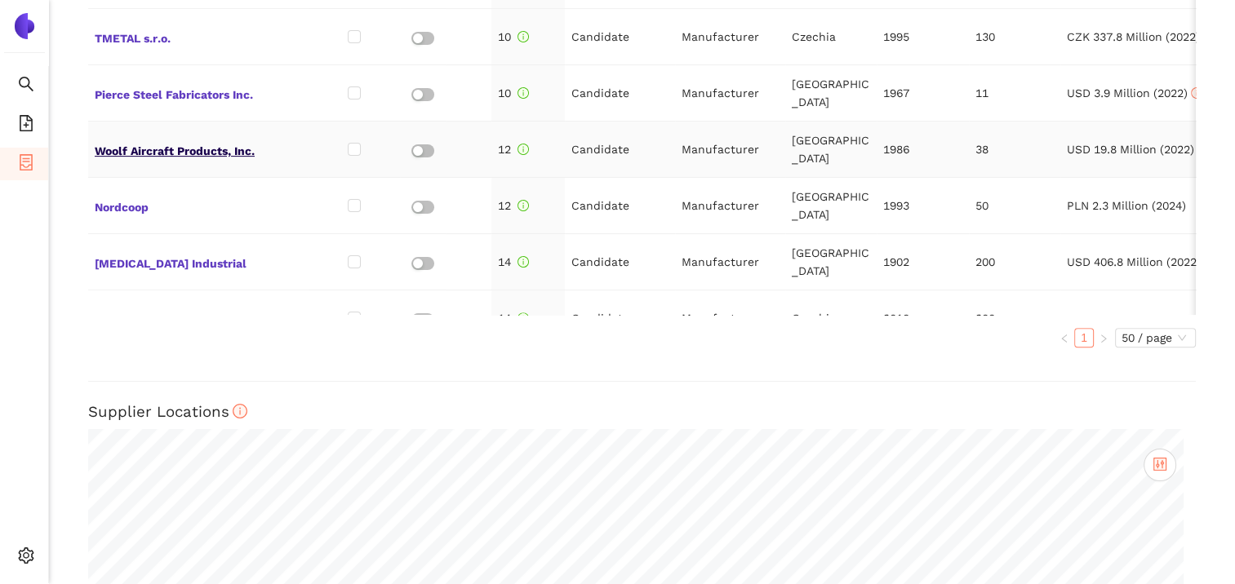
click at [194, 139] on span "Woolf Aircraft Products, Inc." at bounding box center [198, 149] width 207 height 21
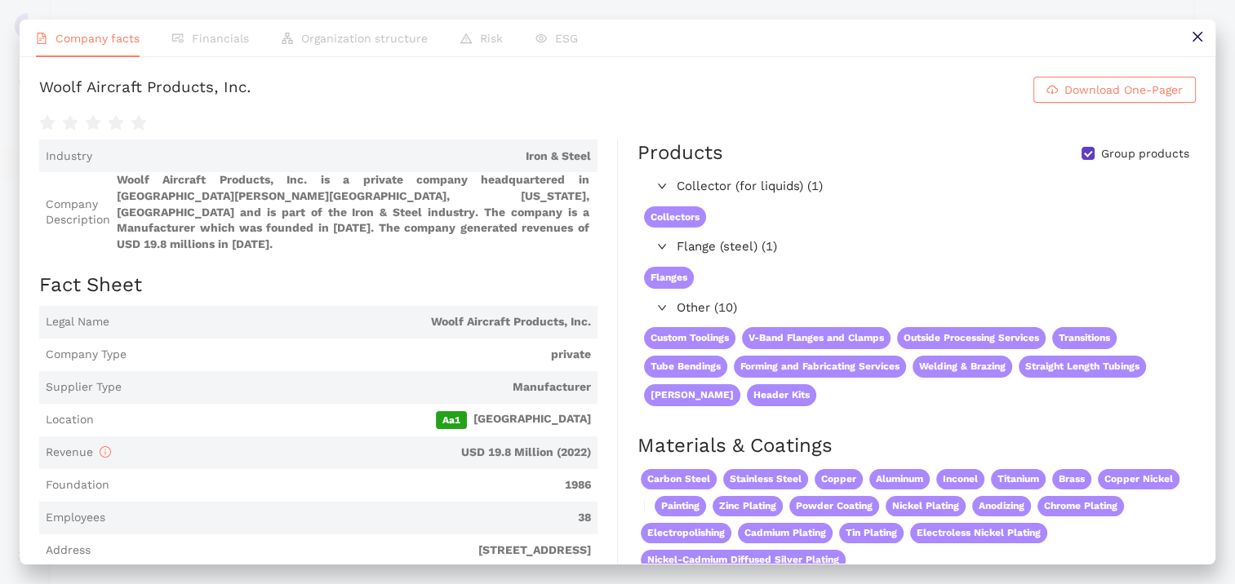
scroll to position [408, 0]
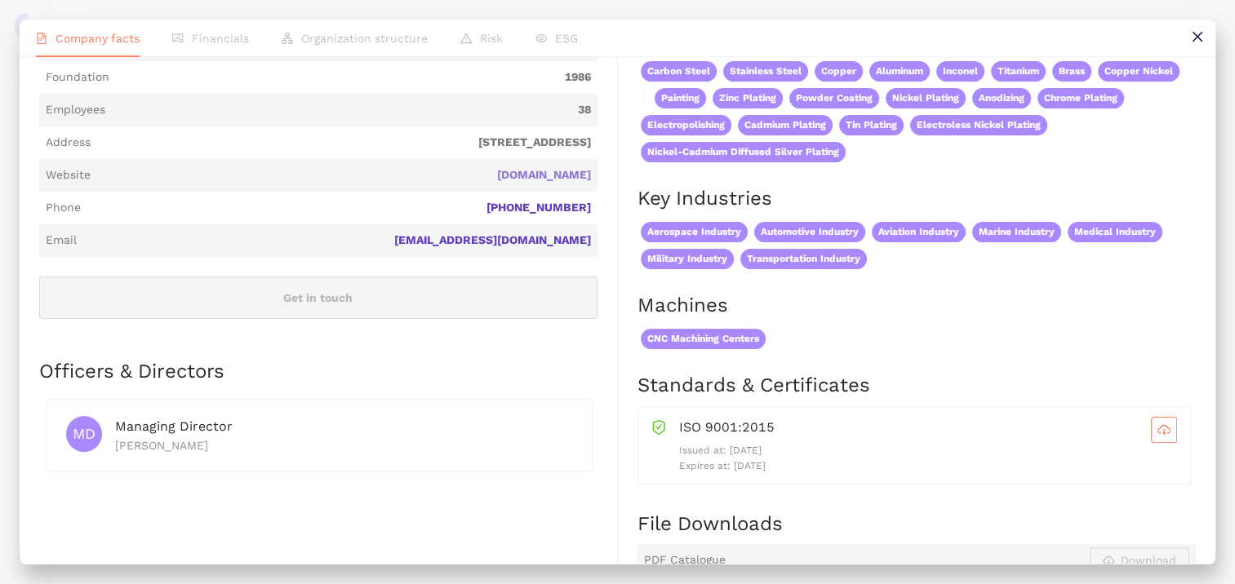
click at [0, 0] on link "[DOMAIN_NAME]" at bounding box center [0, 0] width 0 height 0
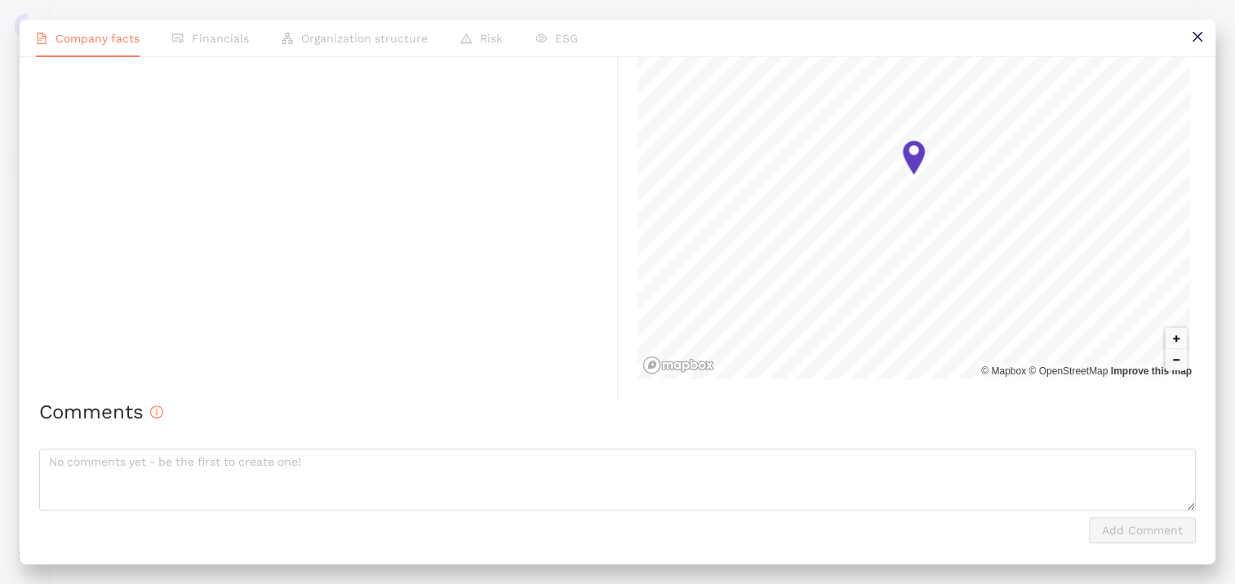
scroll to position [1080, 0]
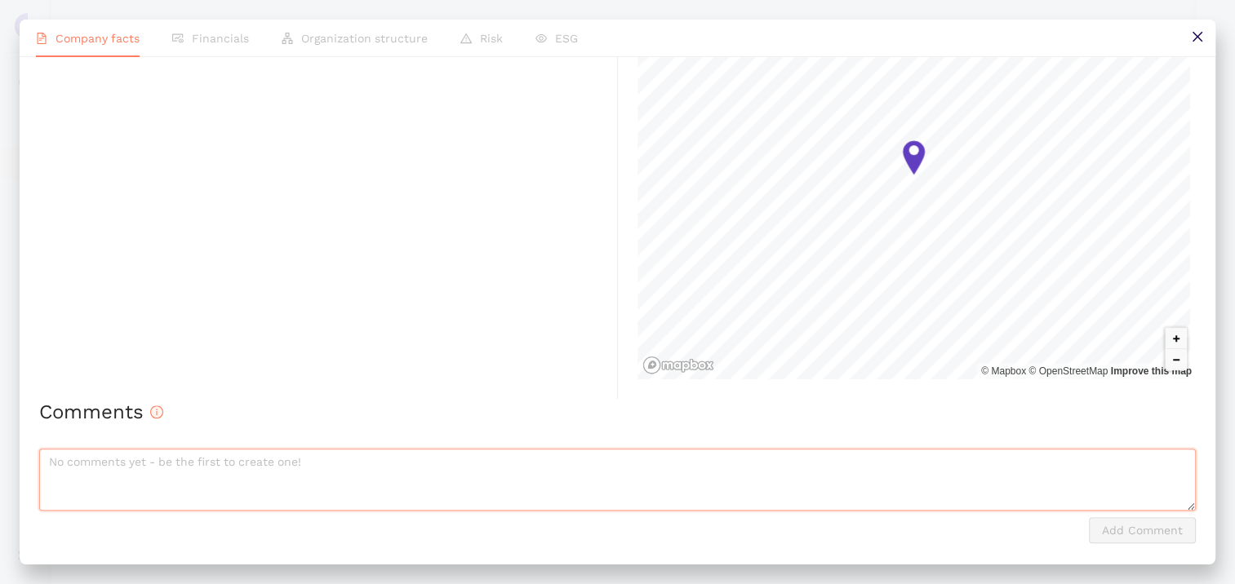
click at [101, 468] on textarea at bounding box center [617, 480] width 1156 height 62
type textarea "n"
click at [118, 457] on textarea "keine Erf" at bounding box center [617, 480] width 1156 height 62
type textarea "keine Erfahrung mit Gehäusen - eher Rohrfertiger"
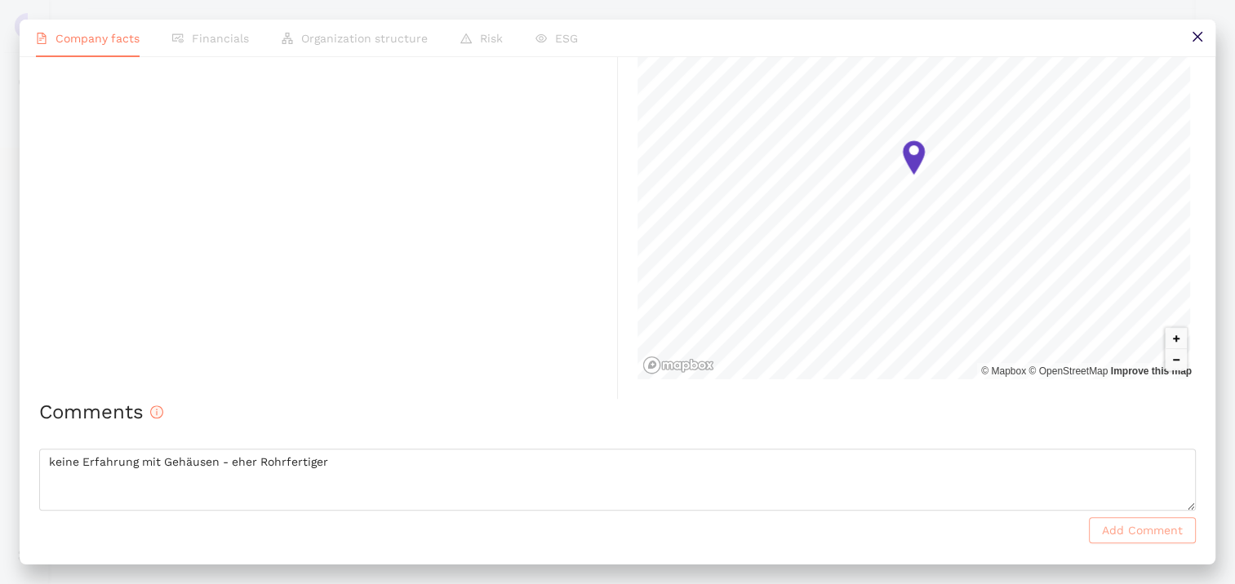
click at [1123, 522] on span "Add Comment" at bounding box center [1142, 530] width 81 height 18
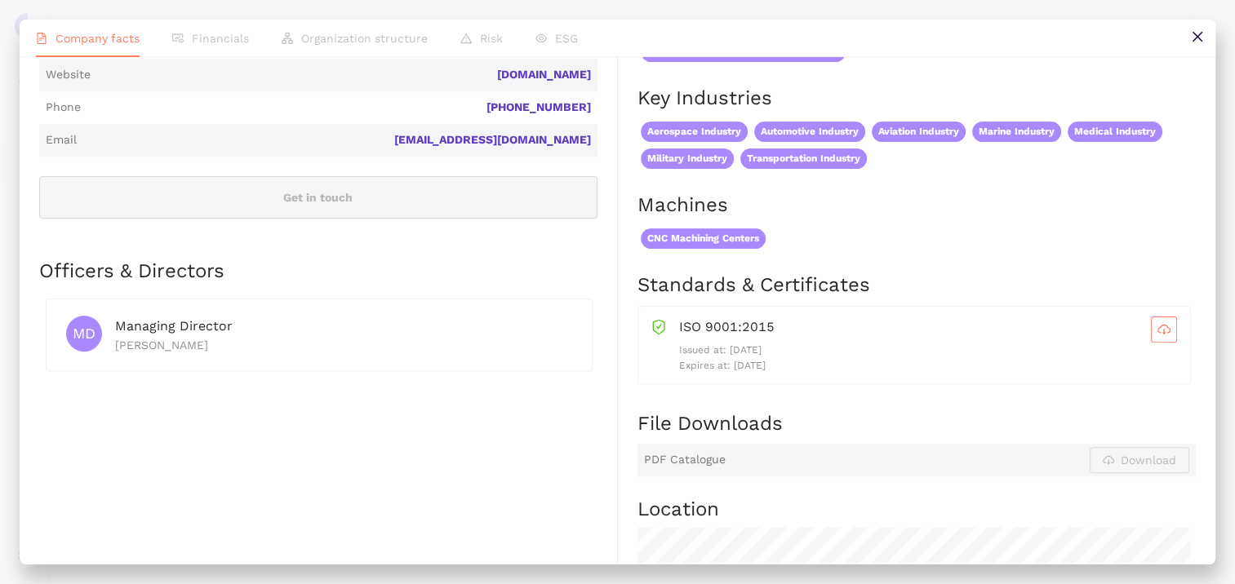
scroll to position [0, 0]
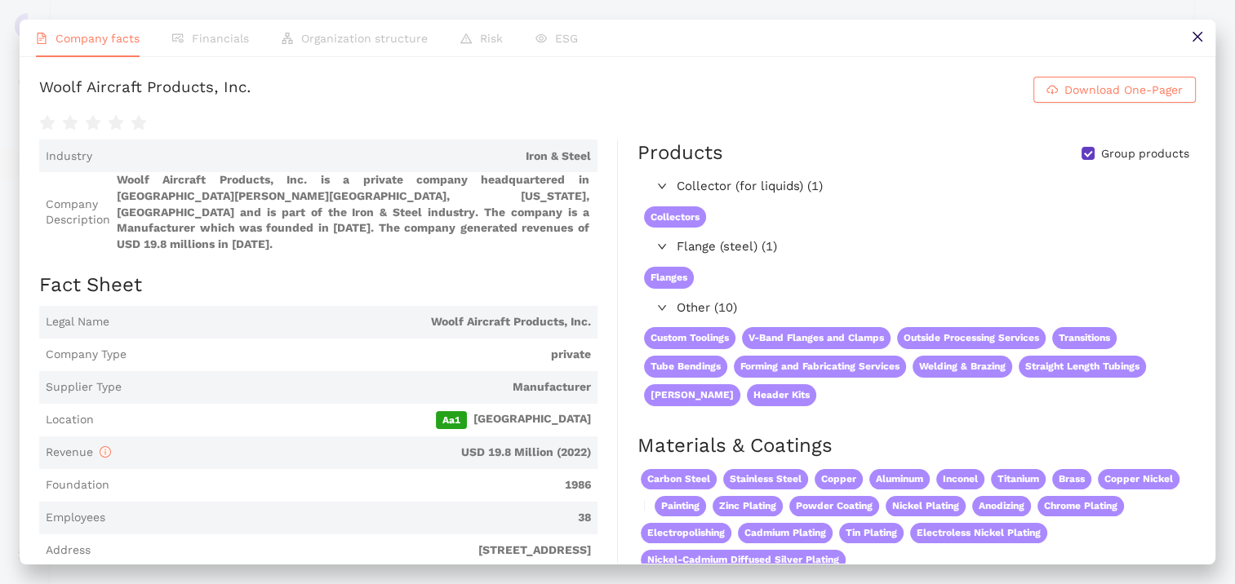
click at [1188, 36] on button at bounding box center [1196, 38] width 37 height 37
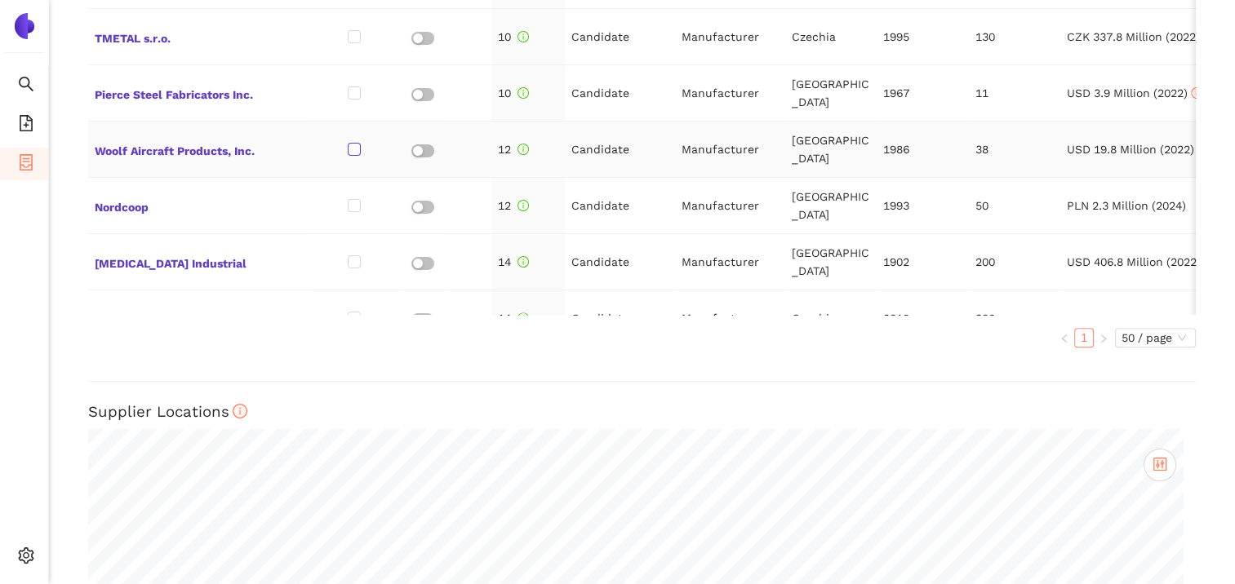
click at [354, 143] on input "checkbox" at bounding box center [354, 149] width 13 height 13
checkbox input "true"
click at [100, 195] on span "Nordcoop" at bounding box center [198, 205] width 207 height 21
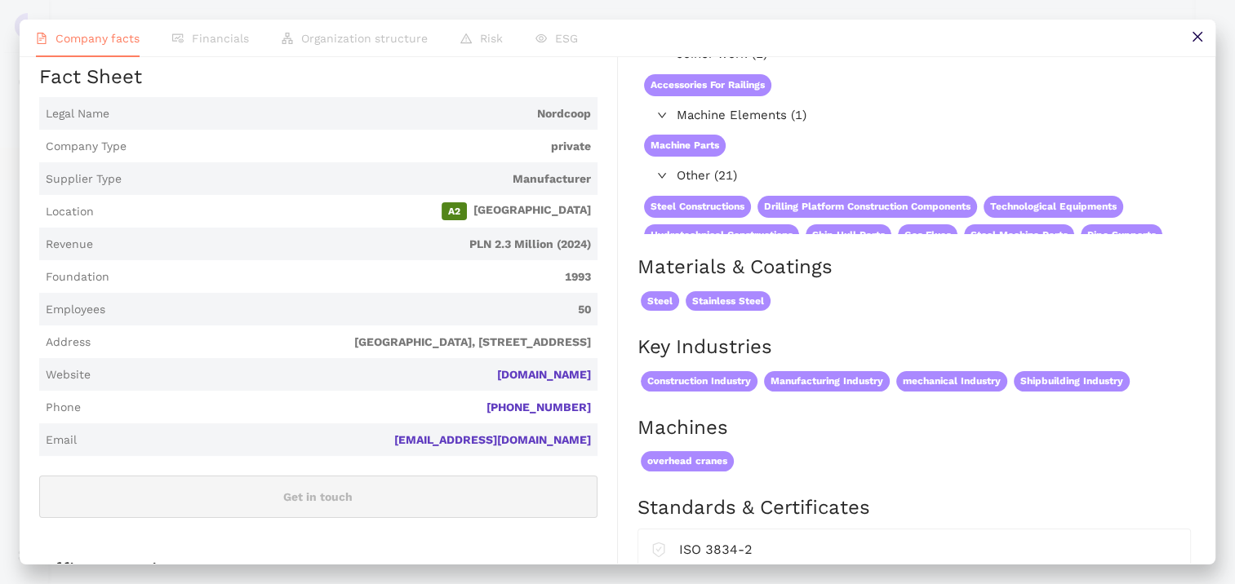
scroll to position [408, 0]
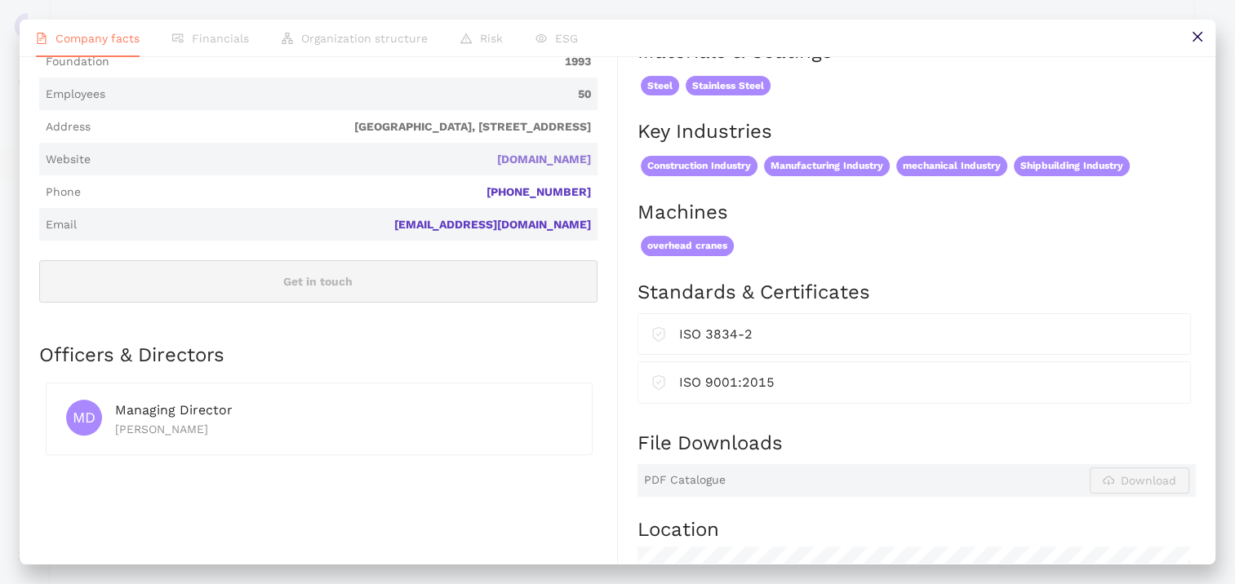
click at [0, 0] on link "[DOMAIN_NAME]" at bounding box center [0, 0] width 0 height 0
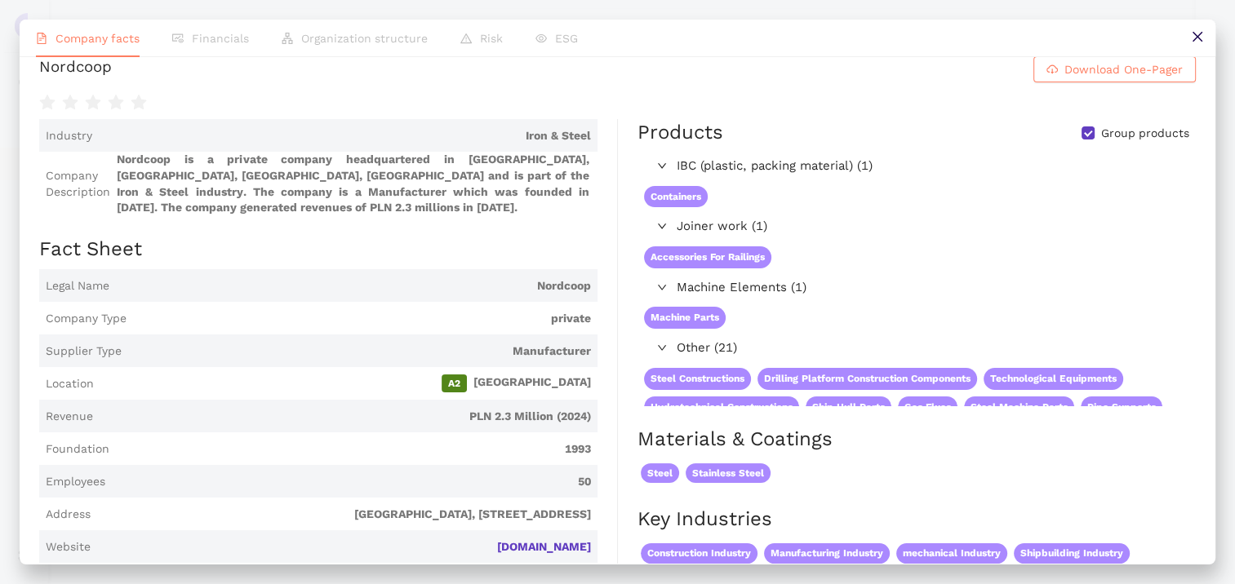
scroll to position [0, 0]
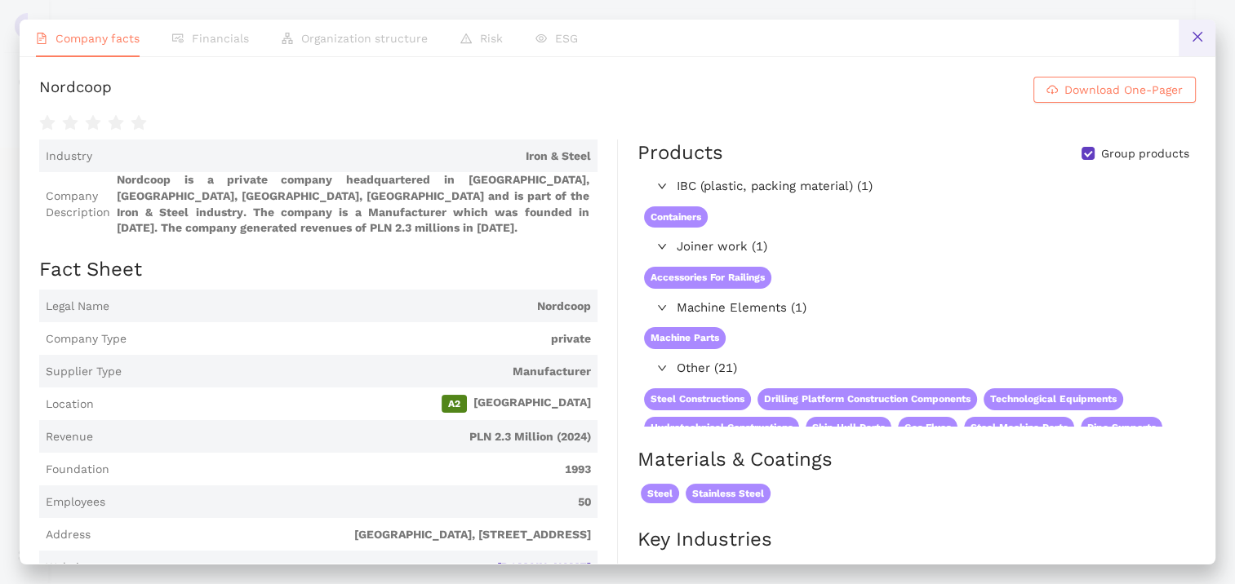
click at [1191, 38] on icon "close" at bounding box center [1197, 36] width 13 height 13
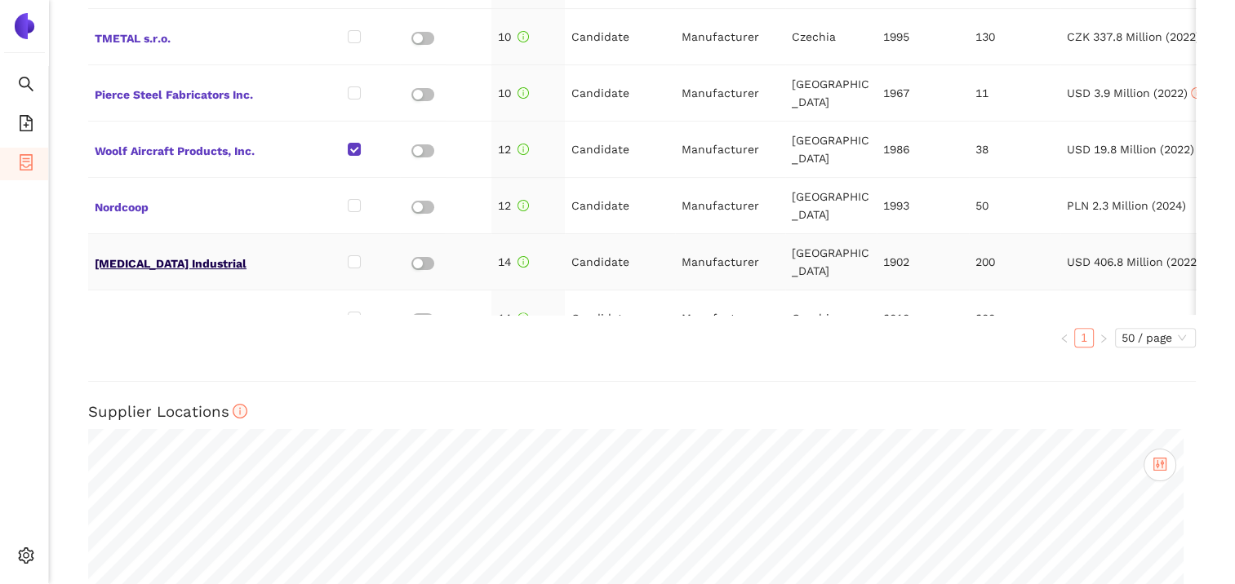
click at [144, 251] on span "[MEDICAL_DATA] Industrial" at bounding box center [198, 261] width 207 height 21
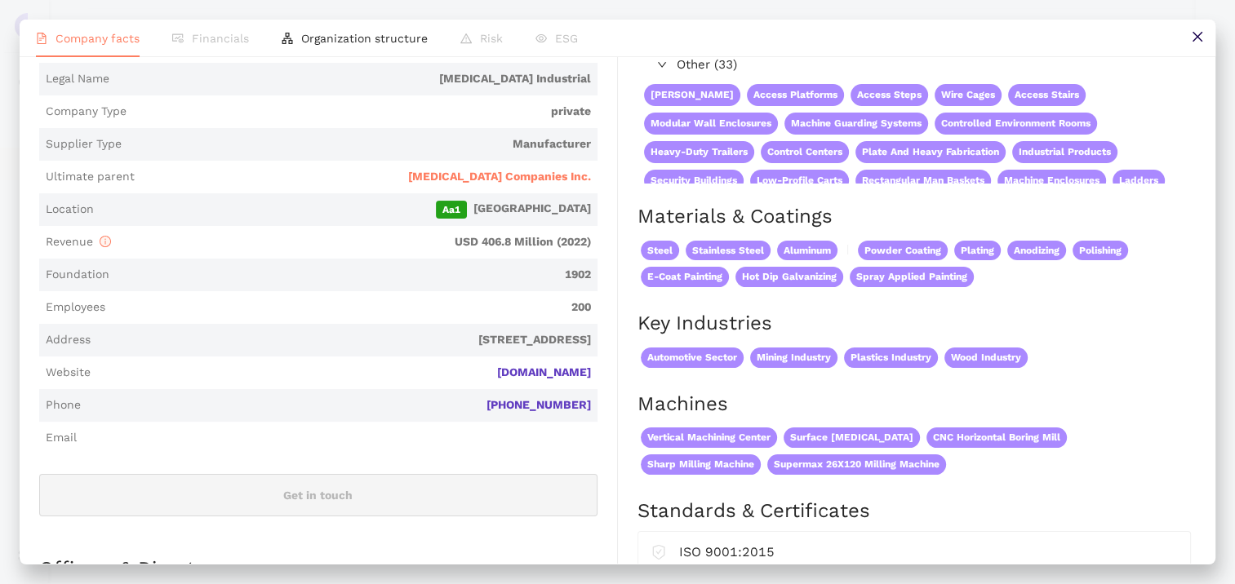
scroll to position [245, 0]
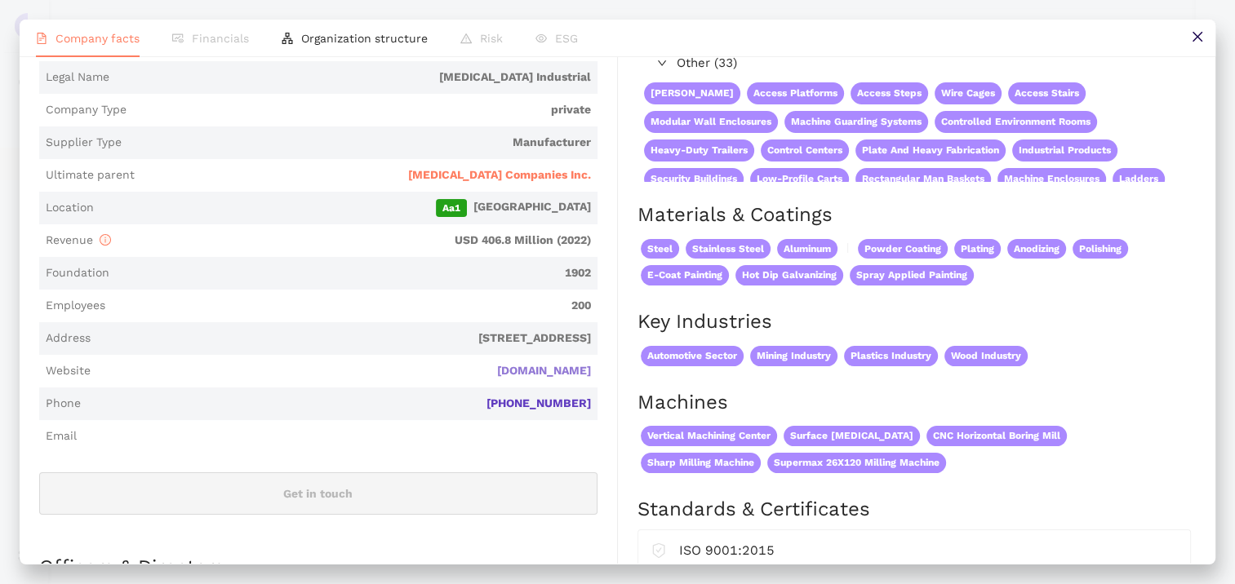
click at [0, 0] on link "[DOMAIN_NAME]" at bounding box center [0, 0] width 0 height 0
click at [1197, 35] on icon "close" at bounding box center [1197, 36] width 13 height 13
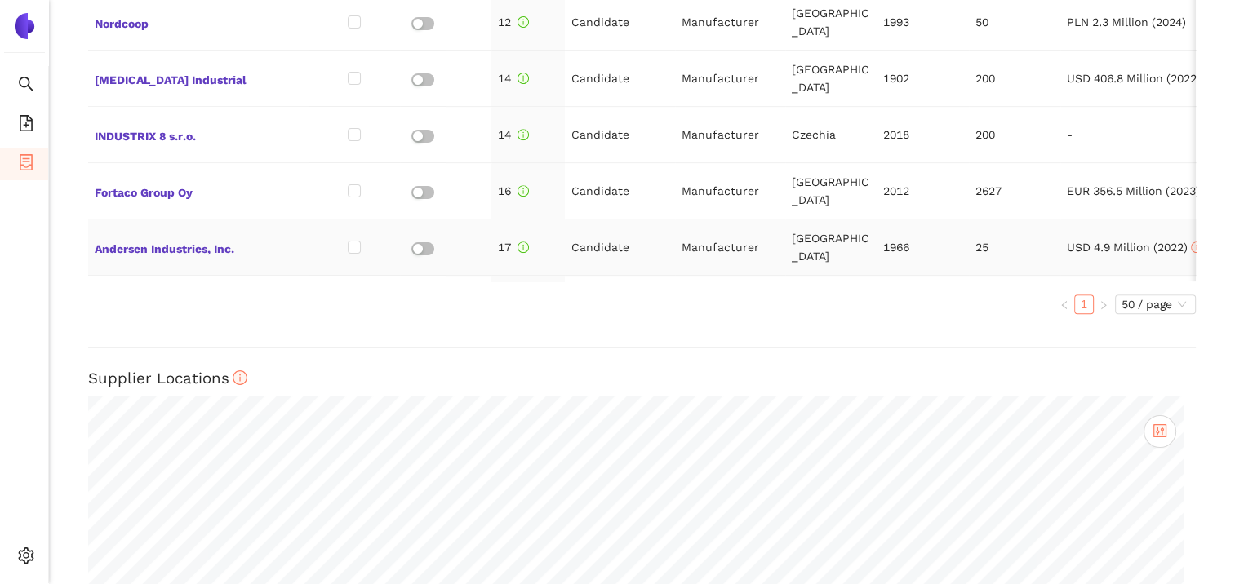
scroll to position [313, 0]
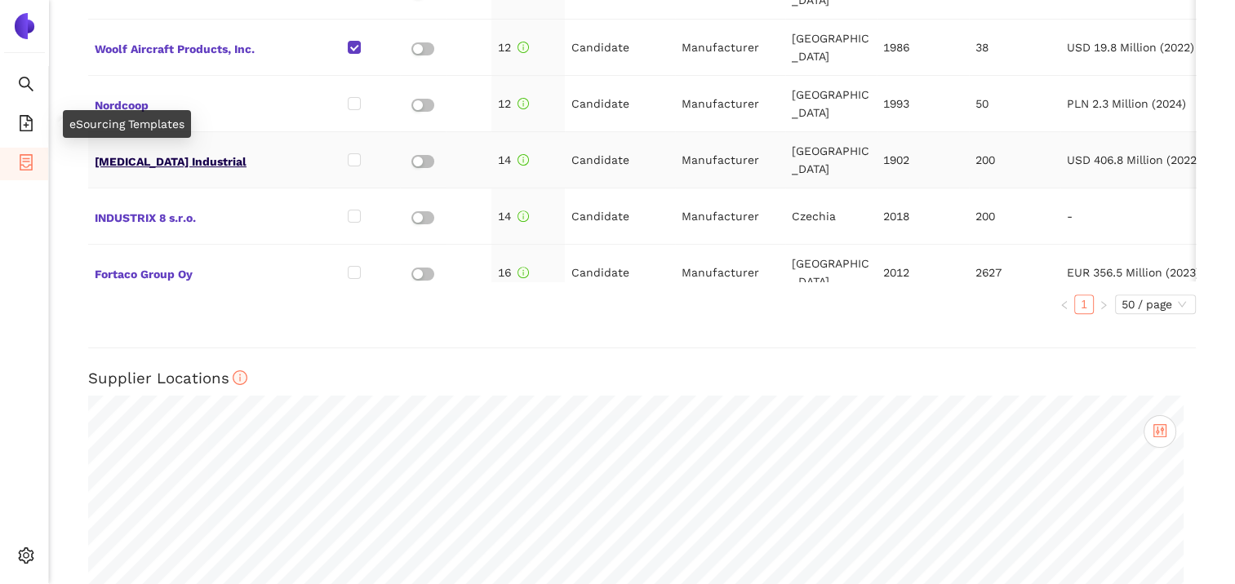
click at [121, 149] on span "[MEDICAL_DATA] Industrial" at bounding box center [198, 159] width 207 height 21
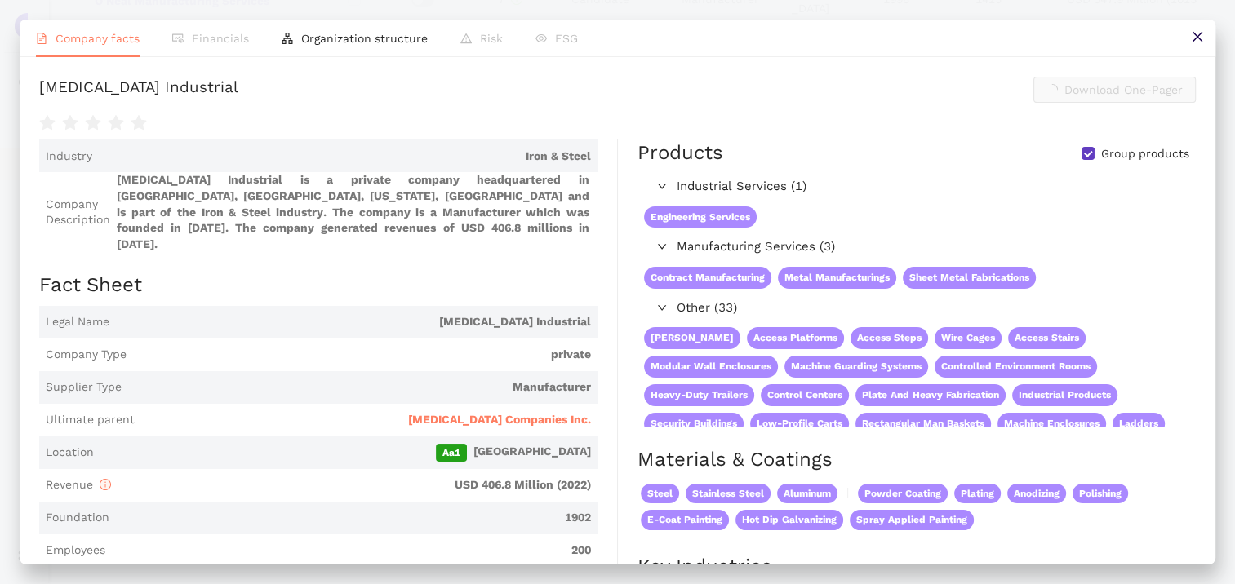
click at [121, 103] on div "[MEDICAL_DATA] Industrial" at bounding box center [138, 90] width 199 height 26
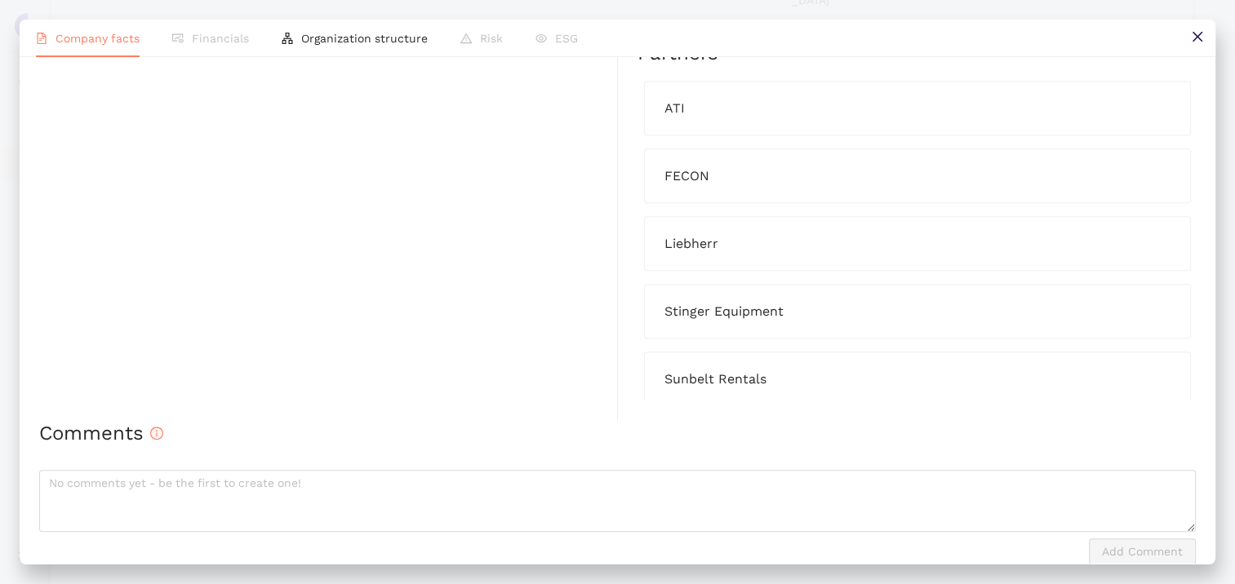
scroll to position [1384, 0]
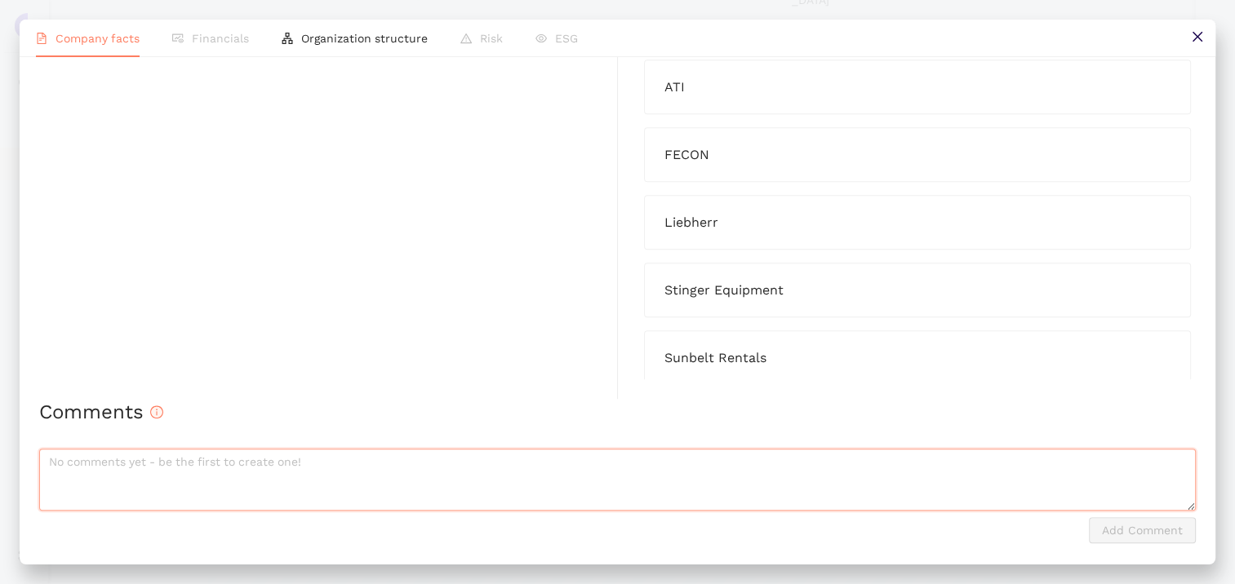
click at [301, 475] on textarea at bounding box center [617, 480] width 1156 height 62
click at [189, 458] on textarea "keine Erfahrung mit verlgeichbaren Teilen" at bounding box center [617, 480] width 1156 height 62
click at [295, 464] on textarea "keine Erfahrung mit vergleichbaren Teilen" at bounding box center [617, 480] width 1156 height 62
type textarea "keine Erfahrung mit vergleichbaren Teilen. Grober Stahlbau"
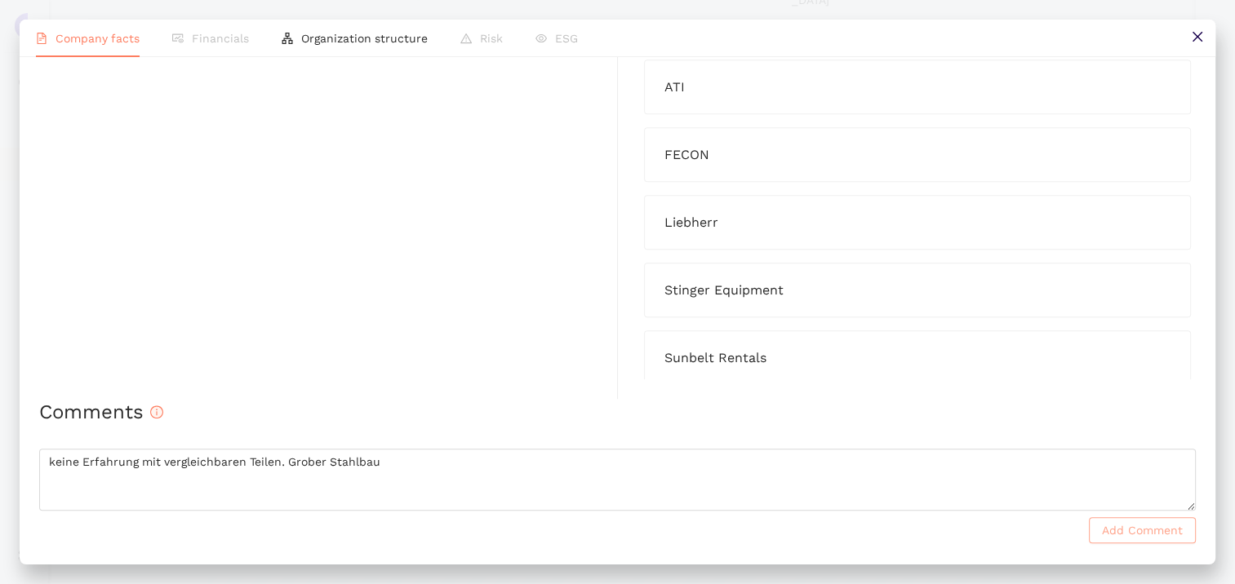
click at [1110, 532] on span "Add Comment" at bounding box center [1142, 530] width 81 height 18
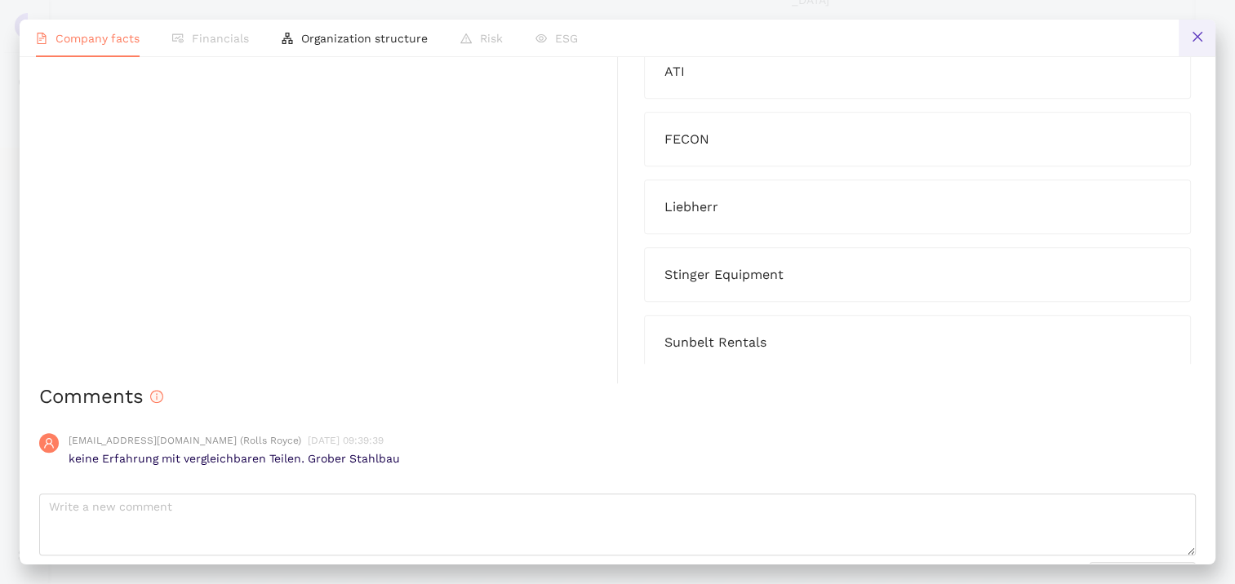
click at [1191, 36] on icon "close" at bounding box center [1197, 36] width 13 height 13
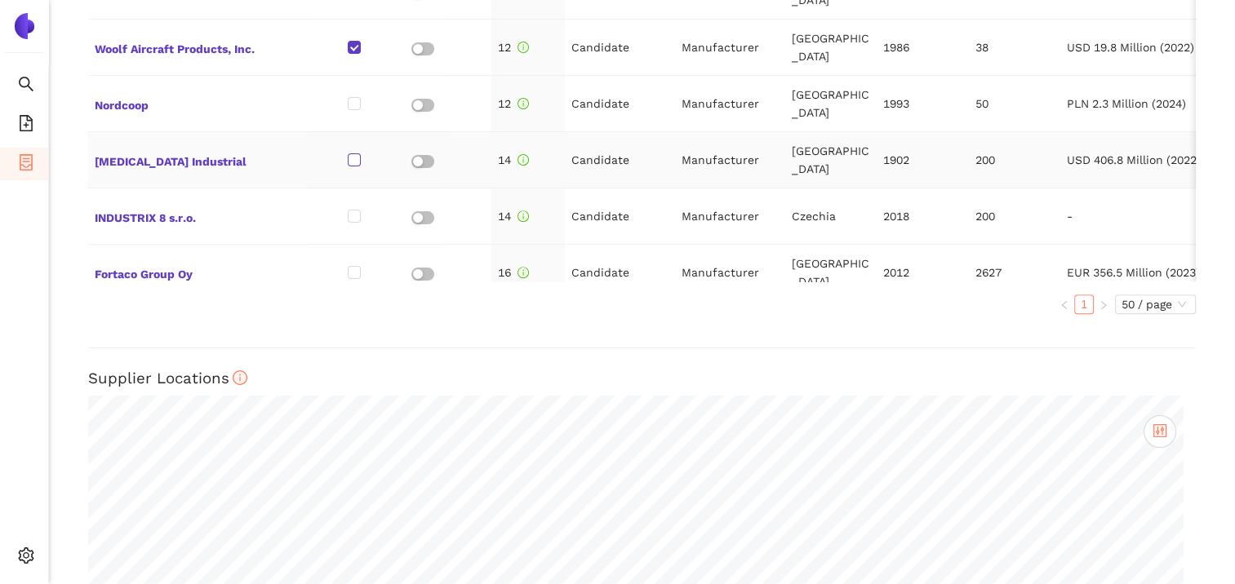
click at [355, 153] on input "checkbox" at bounding box center [354, 159] width 13 height 13
checkbox input "true"
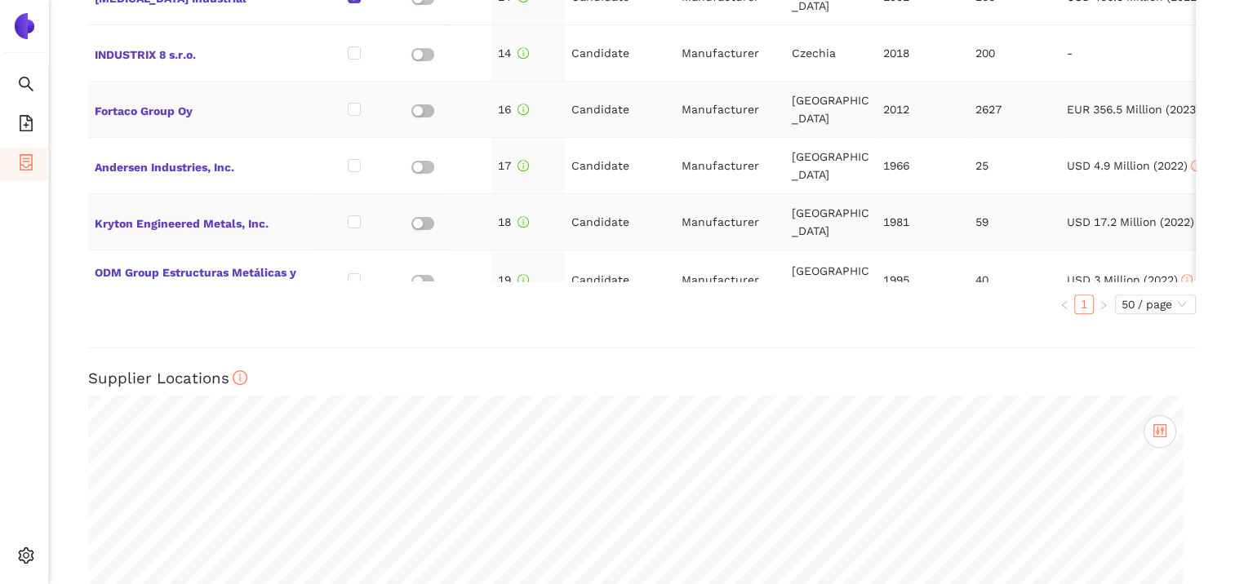
scroll to position [395, 0]
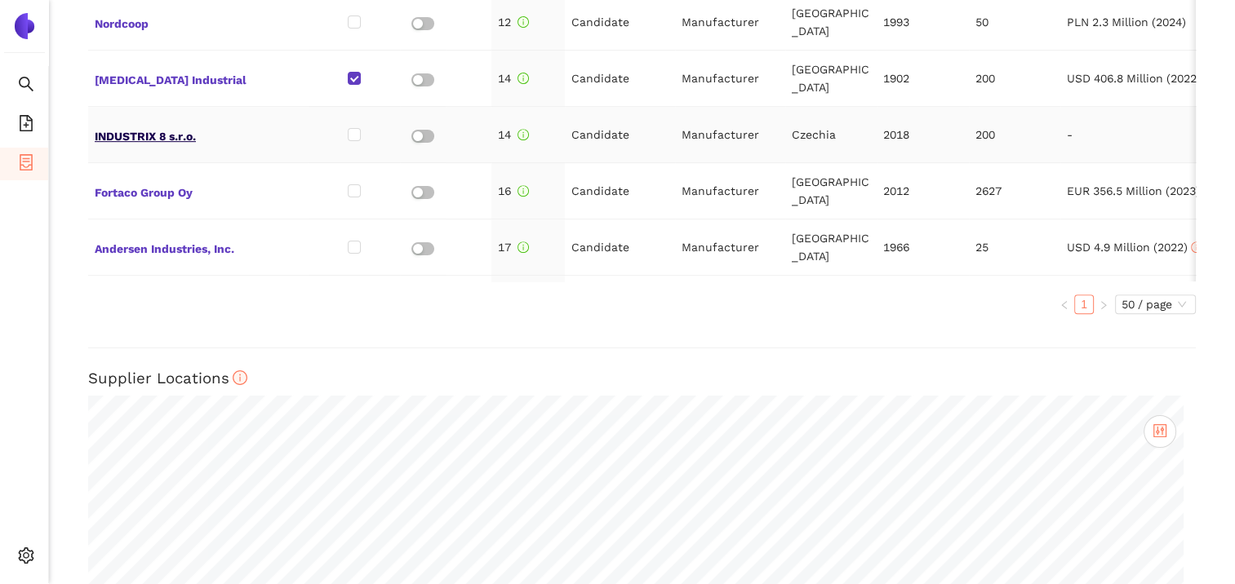
click at [162, 124] on span "INDUSTRIX 8 s.r.o." at bounding box center [198, 134] width 207 height 21
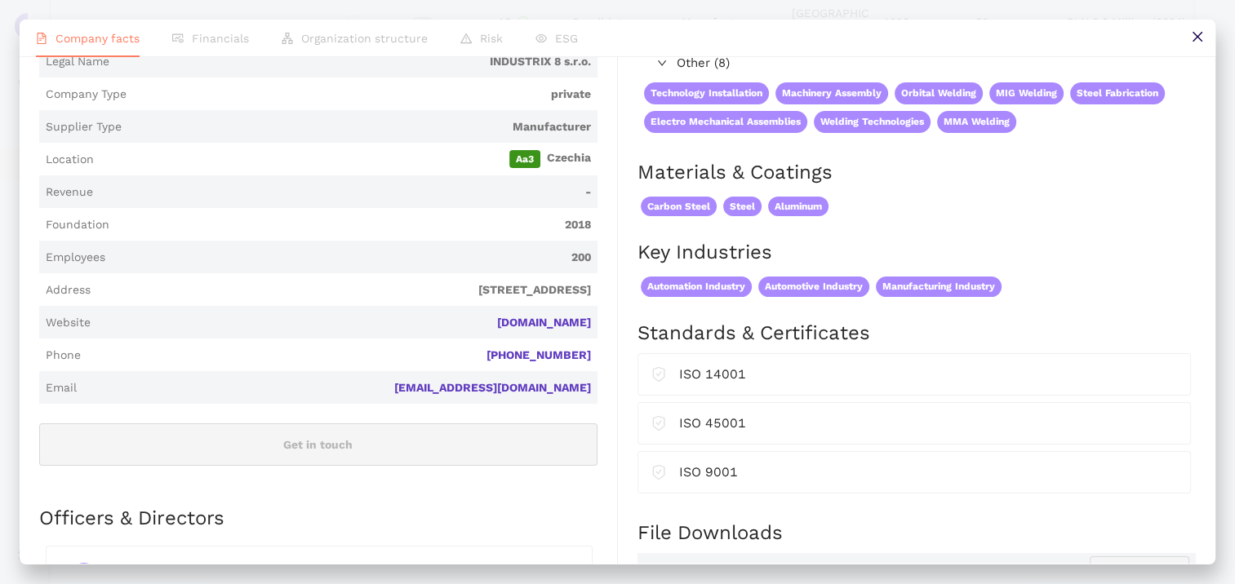
scroll to position [408, 0]
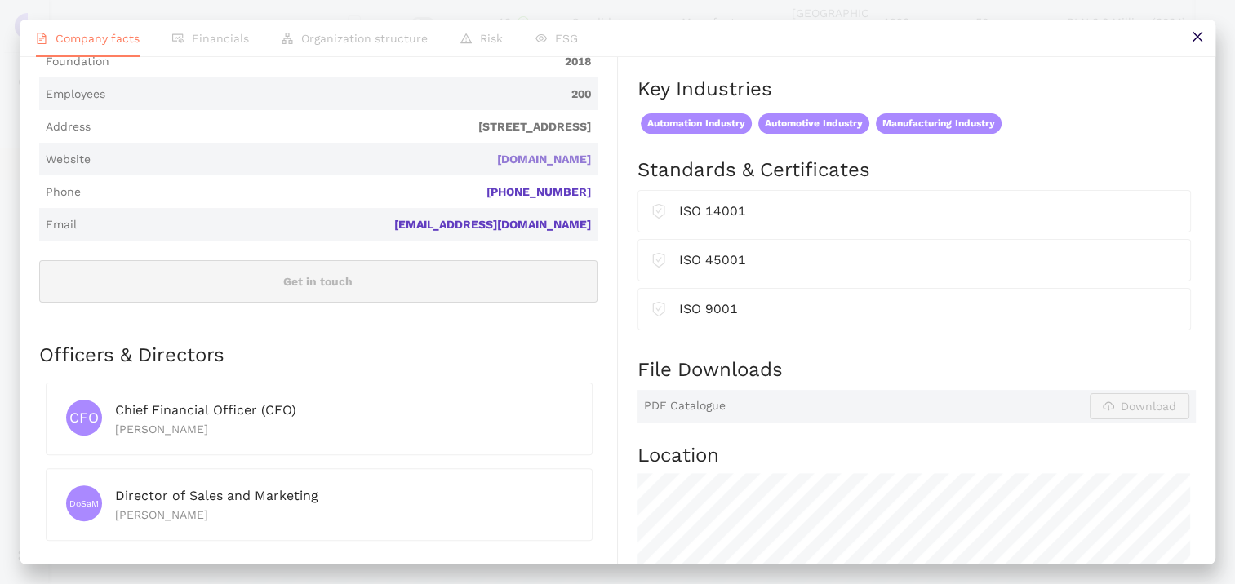
click at [0, 0] on link "[DOMAIN_NAME]" at bounding box center [0, 0] width 0 height 0
drag, startPoint x: 513, startPoint y: 160, endPoint x: 588, endPoint y: 162, distance: 74.3
click at [588, 162] on span "Website [DOMAIN_NAME]" at bounding box center [318, 159] width 558 height 33
copy link "[DOMAIN_NAME]"
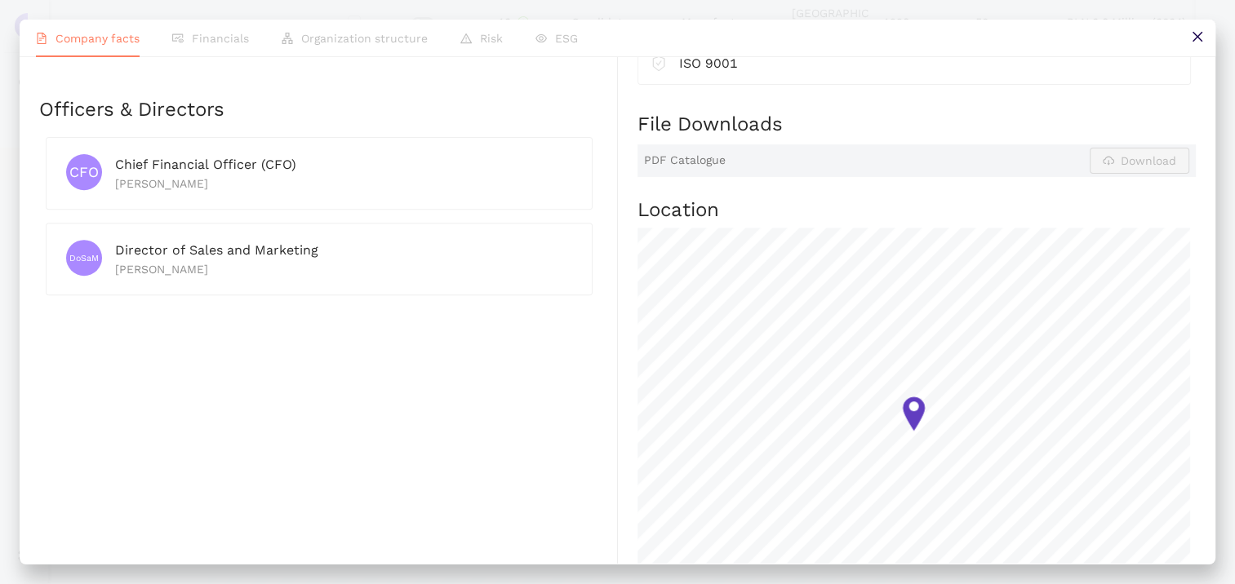
scroll to position [82, 0]
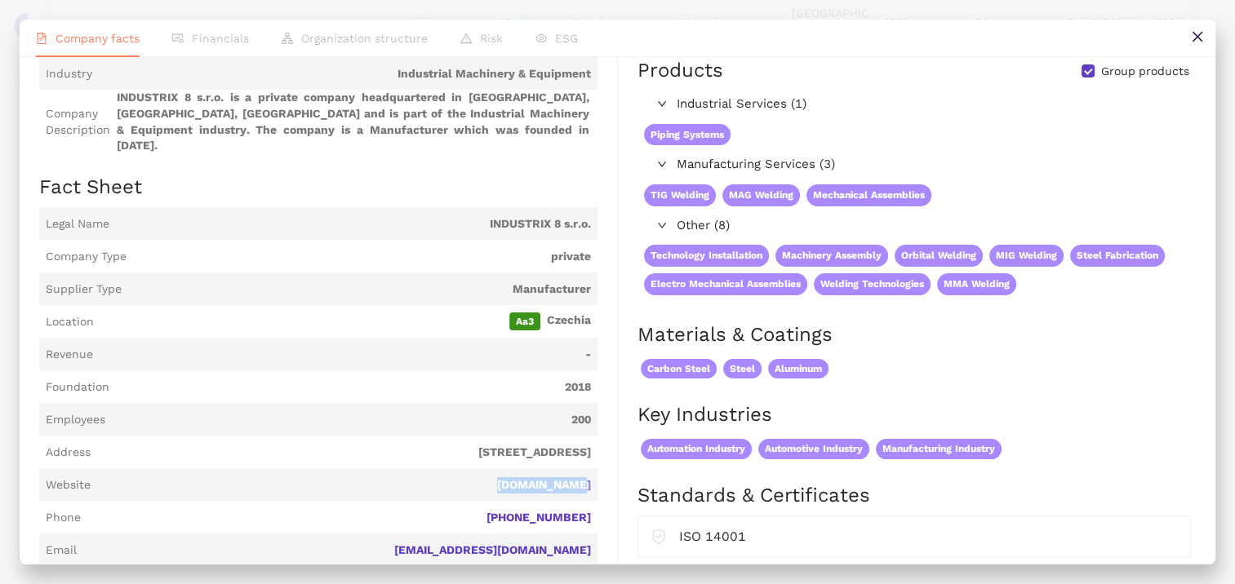
click at [0, 0] on link "[DOMAIN_NAME]" at bounding box center [0, 0] width 0 height 0
click at [1200, 33] on icon "close" at bounding box center [1196, 37] width 10 height 10
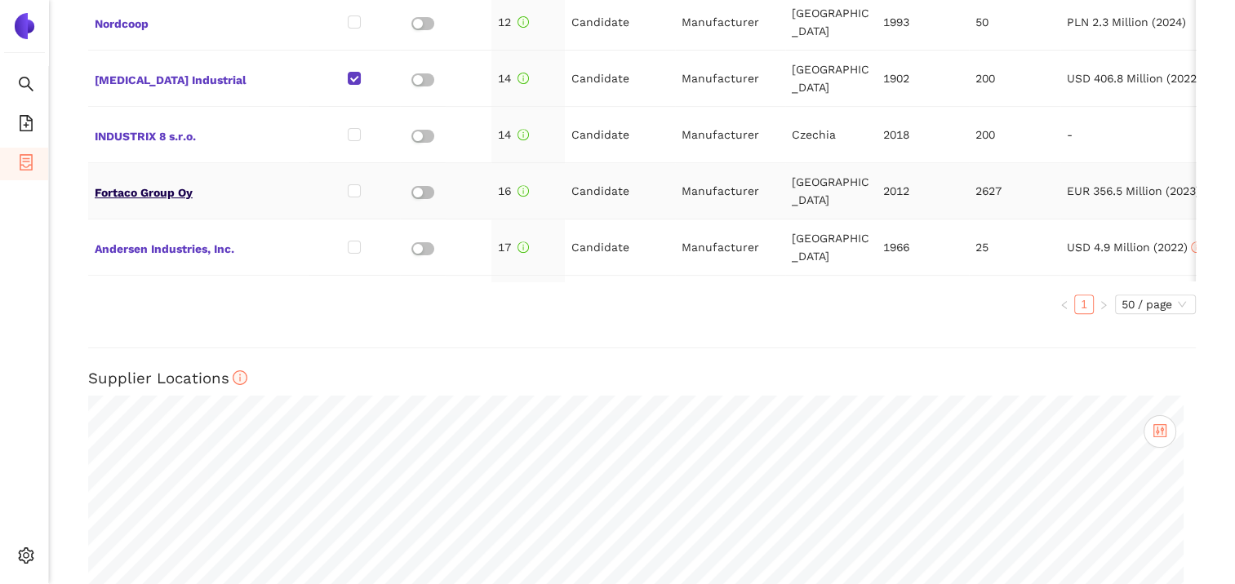
click at [153, 180] on span "Fortaco Group Oy" at bounding box center [198, 190] width 207 height 21
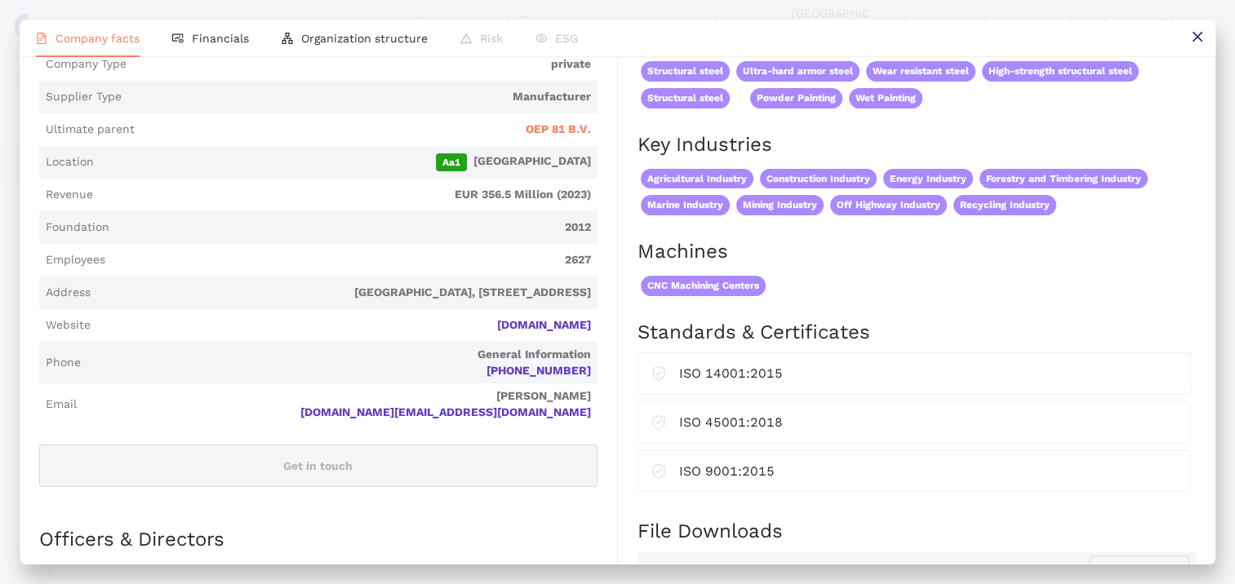
scroll to position [408, 0]
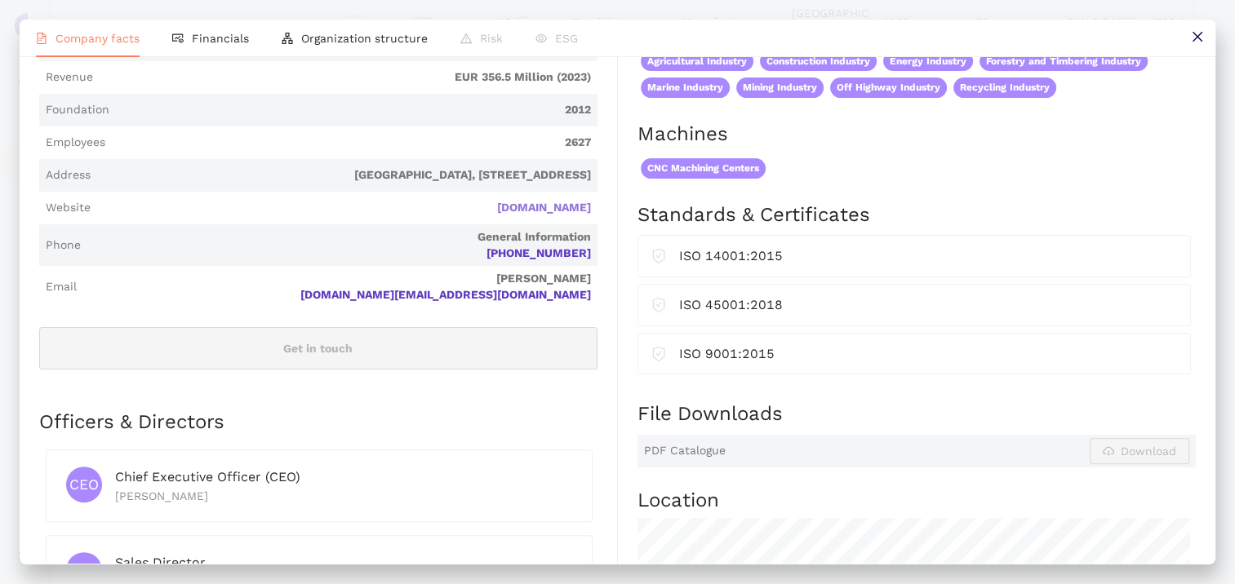
click at [0, 0] on link "[DOMAIN_NAME]" at bounding box center [0, 0] width 0 height 0
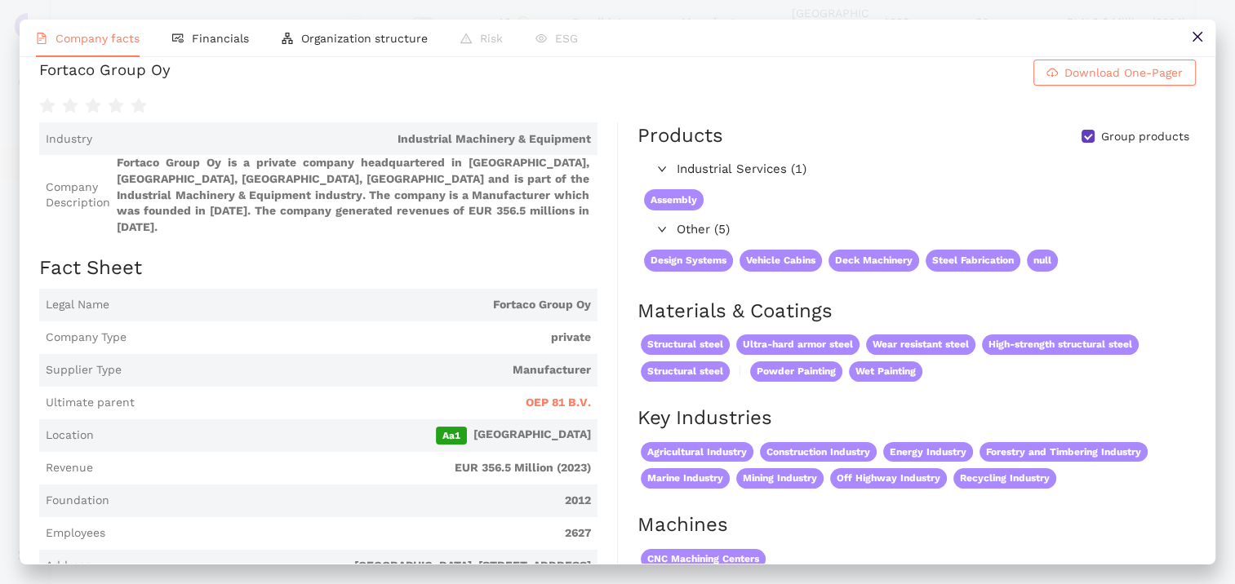
scroll to position [0, 0]
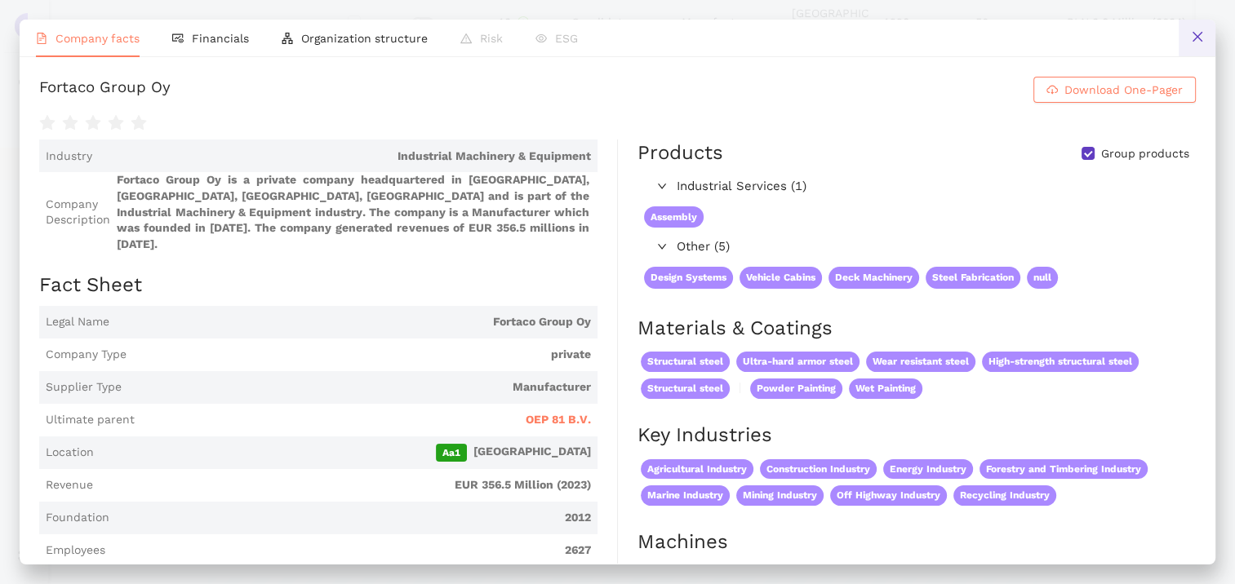
click at [1194, 36] on icon "close" at bounding box center [1196, 37] width 10 height 10
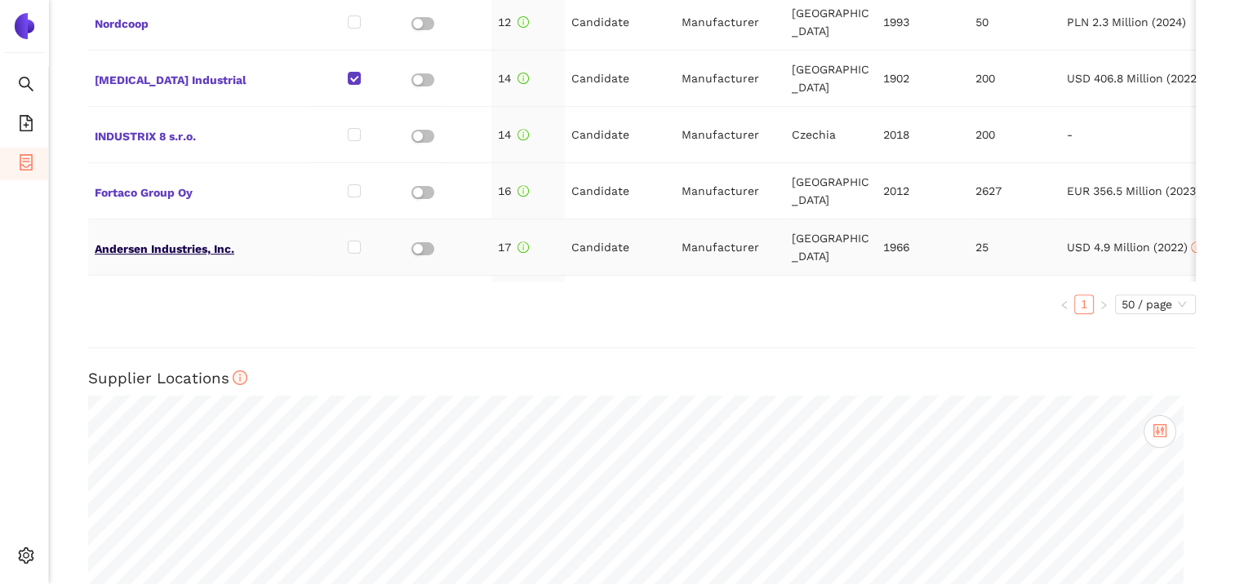
click at [173, 237] on span "Andersen Industries, Inc." at bounding box center [198, 247] width 207 height 21
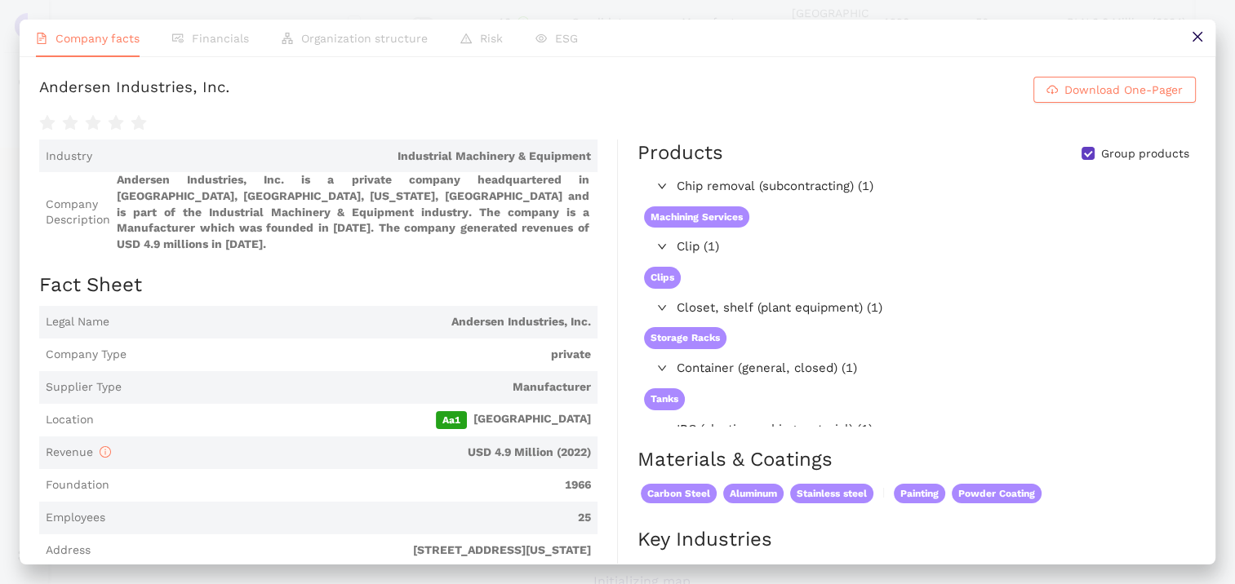
scroll to position [490, 0]
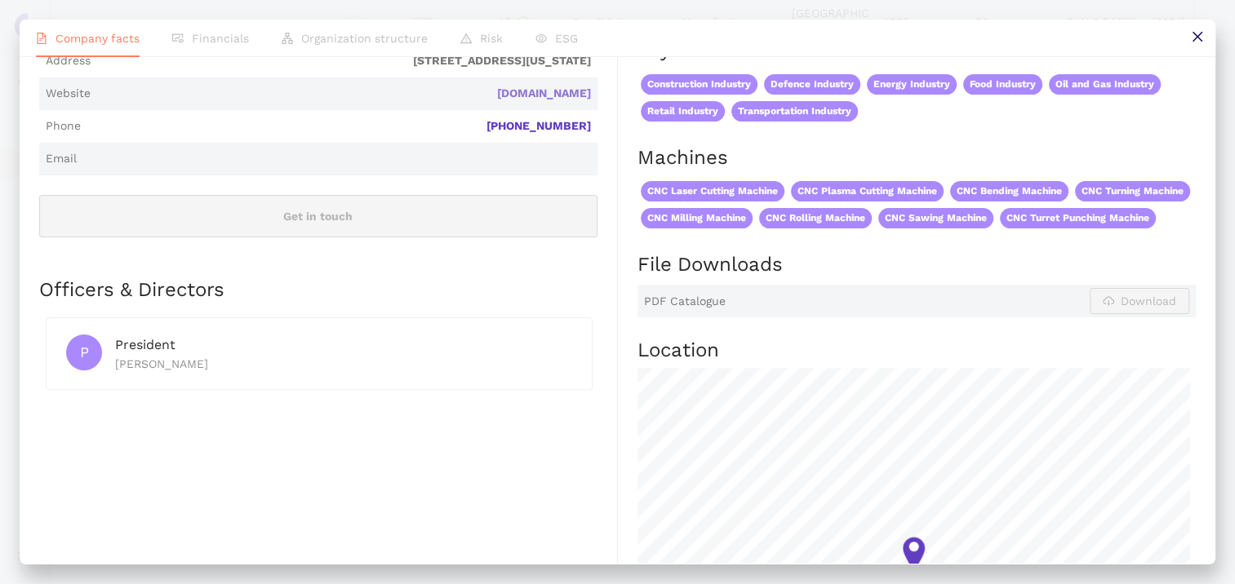
click at [0, 0] on link "[DOMAIN_NAME]" at bounding box center [0, 0] width 0 height 0
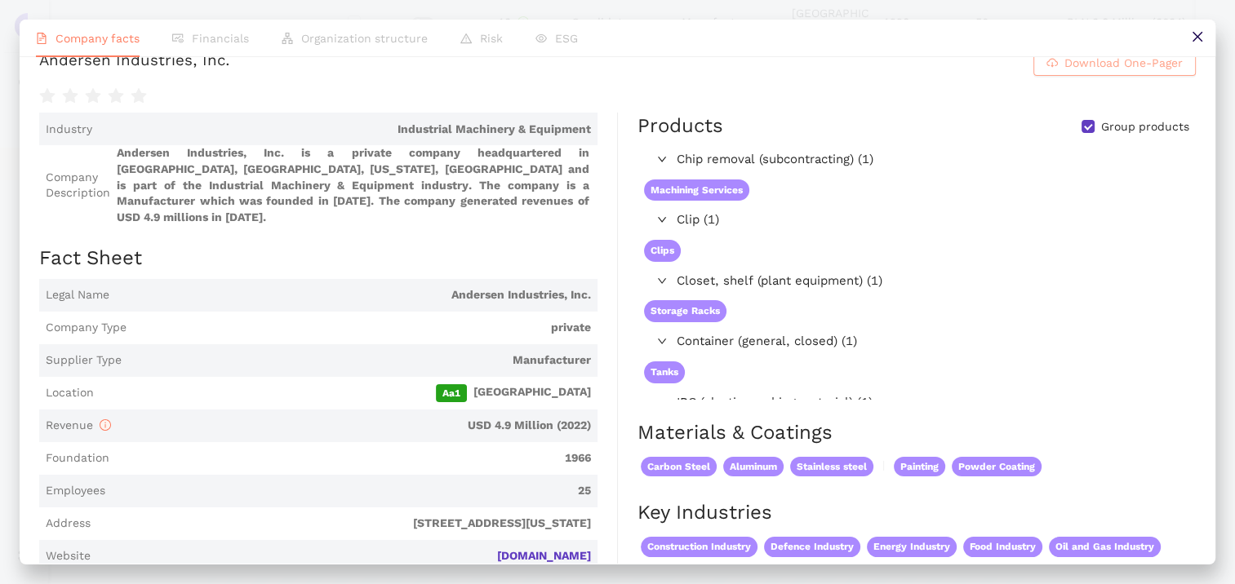
scroll to position [0, 0]
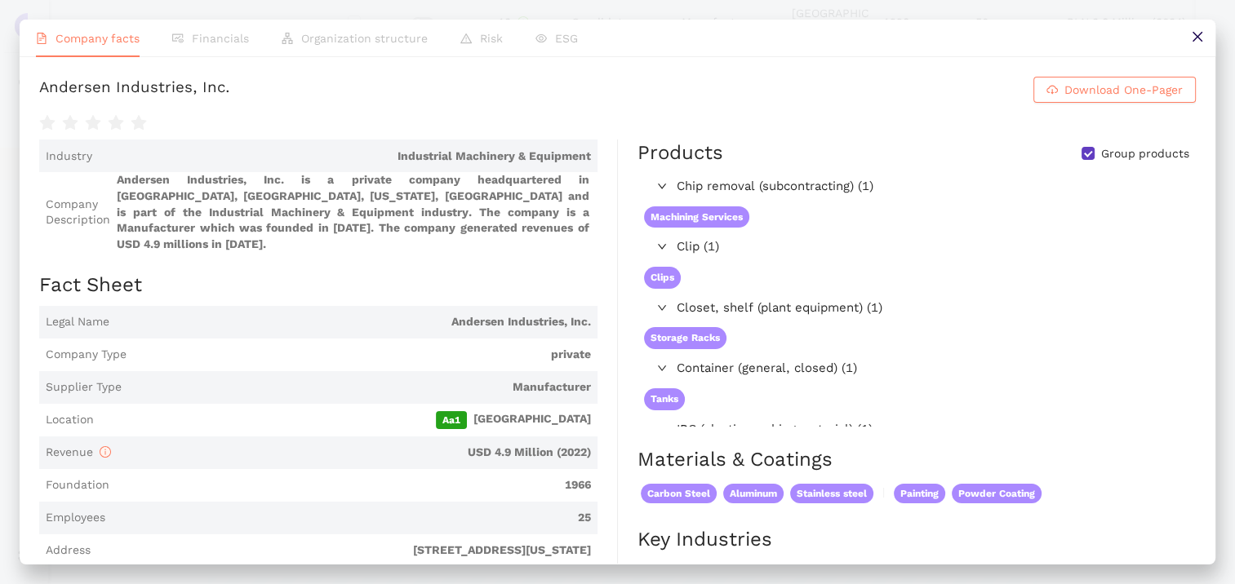
click at [1204, 39] on button at bounding box center [1196, 38] width 37 height 37
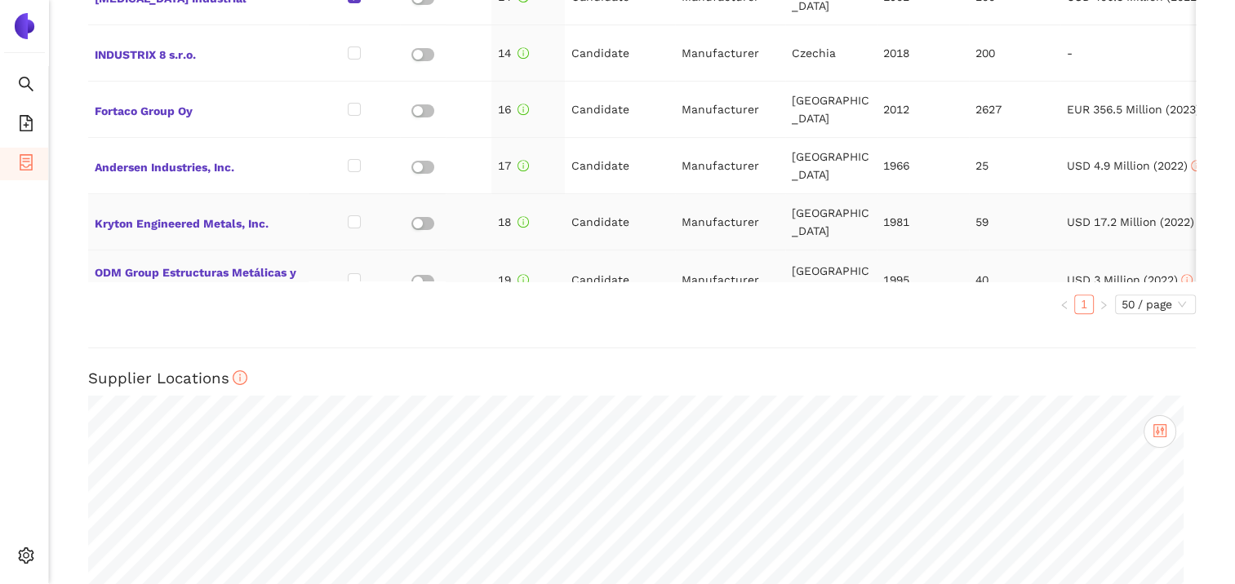
scroll to position [558, 0]
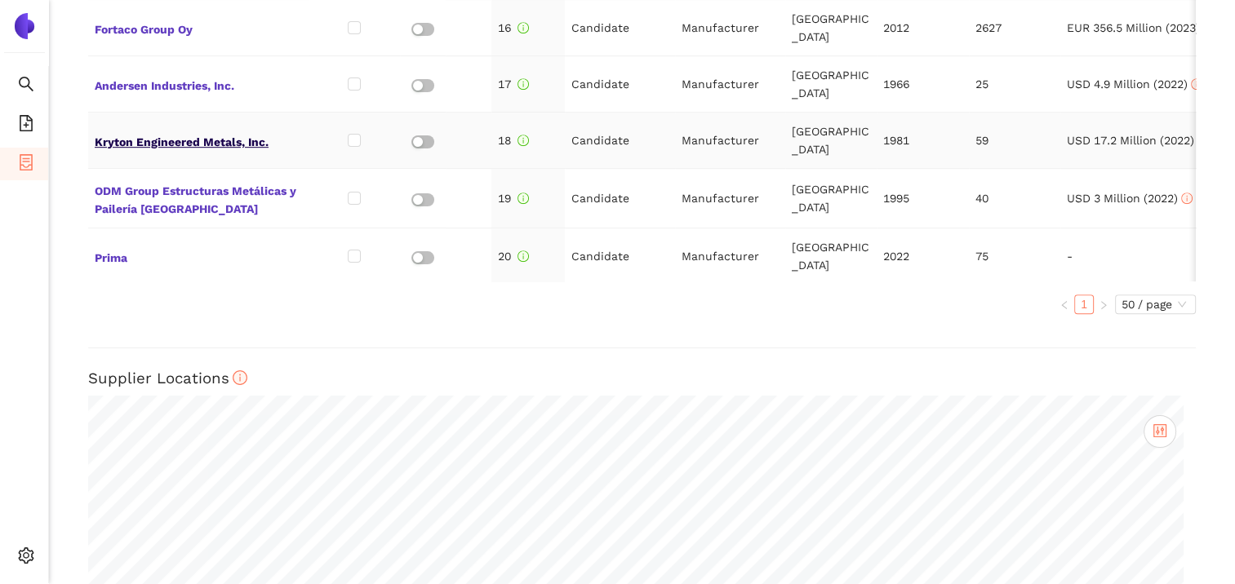
click at [169, 130] on span "Kryton Engineered Metals, Inc." at bounding box center [198, 140] width 207 height 21
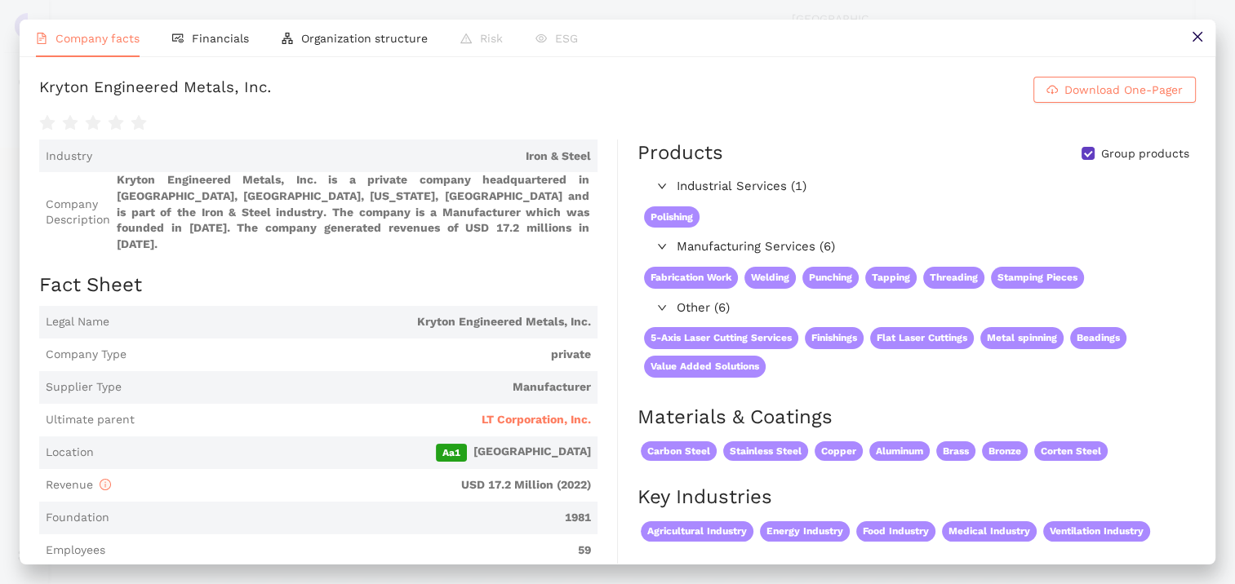
scroll to position [490, 0]
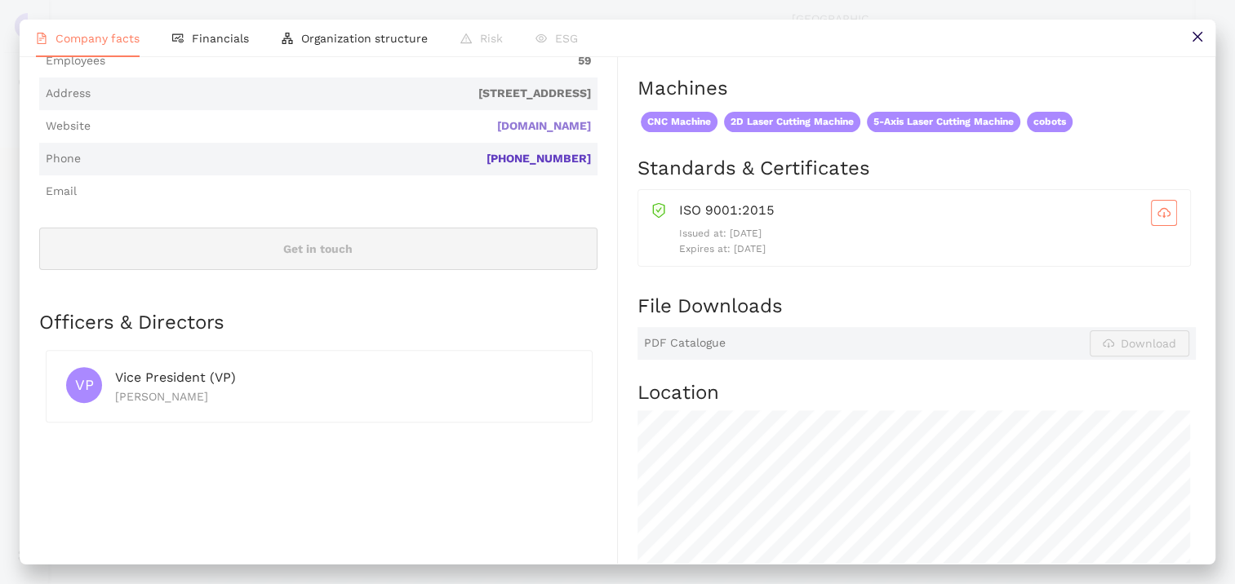
click at [0, 0] on link "[DOMAIN_NAME]" at bounding box center [0, 0] width 0 height 0
click at [1188, 33] on button at bounding box center [1196, 38] width 37 height 37
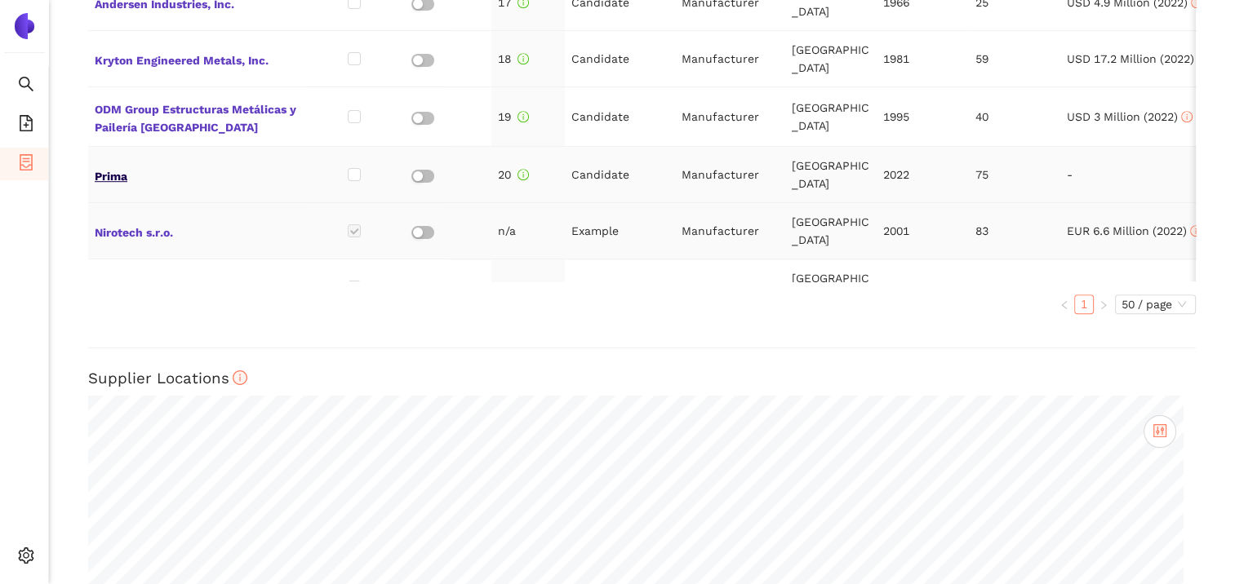
scroll to position [558, 0]
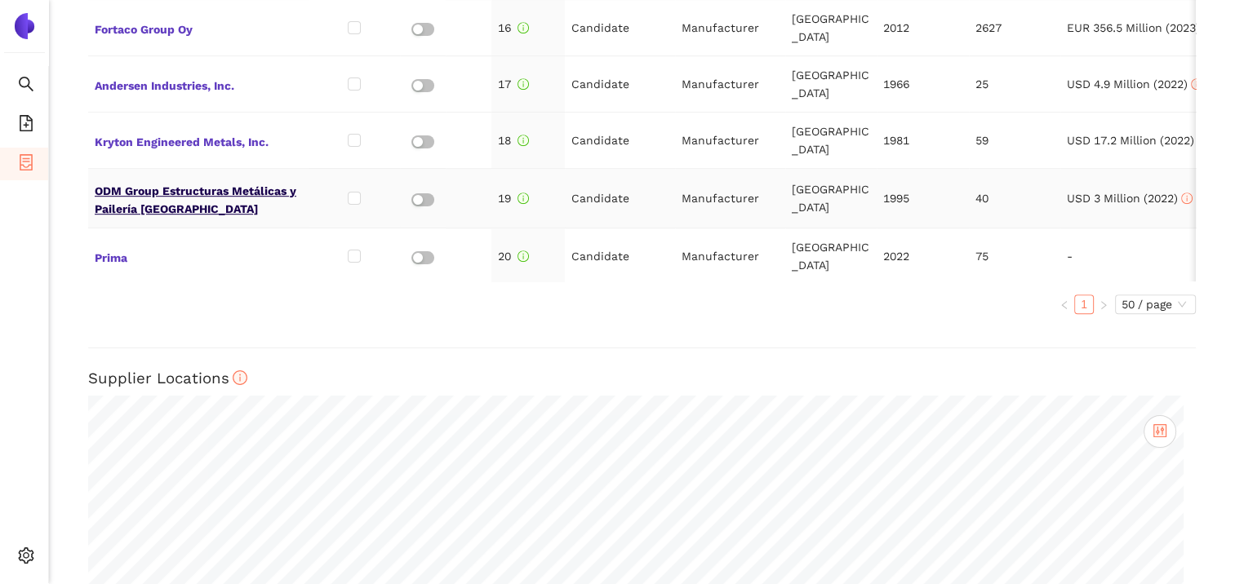
click at [237, 179] on span "ODM Group Estructuras Metálicas y Pailería [GEOGRAPHIC_DATA]" at bounding box center [198, 198] width 207 height 39
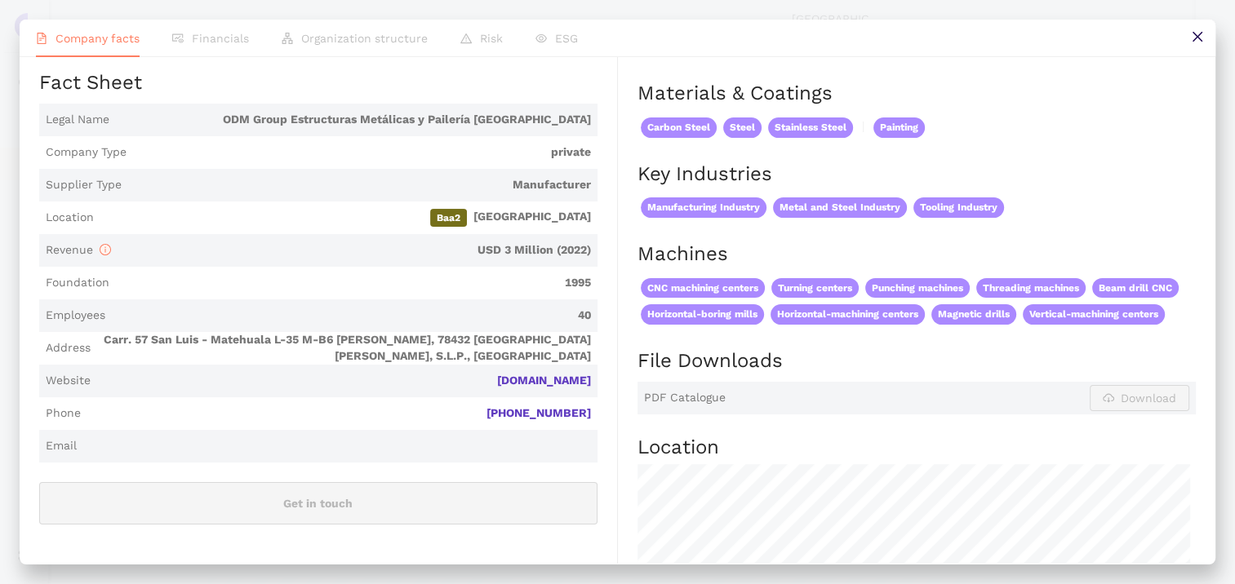
scroll to position [245, 0]
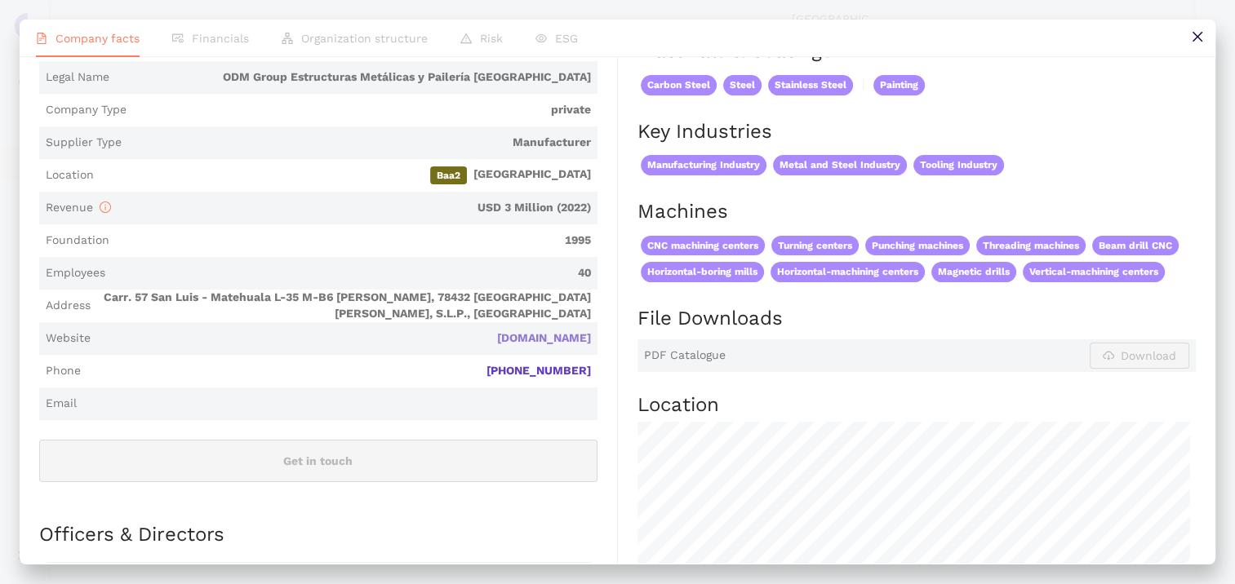
click at [0, 0] on link "[DOMAIN_NAME]" at bounding box center [0, 0] width 0 height 0
click at [1197, 31] on icon "close" at bounding box center [1197, 36] width 13 height 13
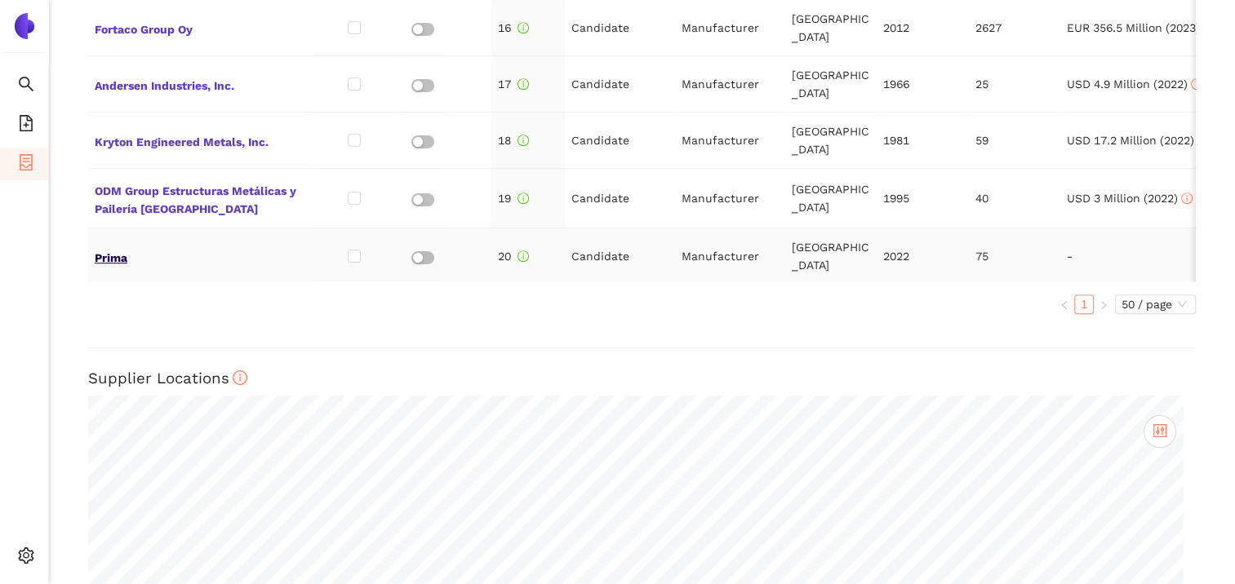
click at [106, 246] on span "Prima" at bounding box center [198, 256] width 207 height 21
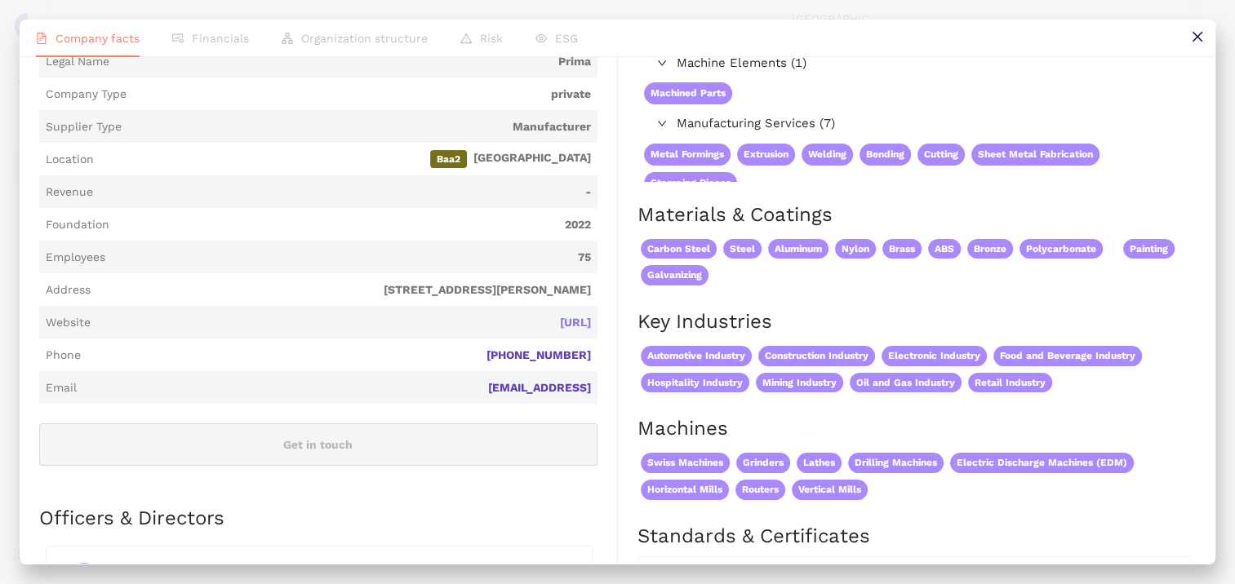
click at [0, 0] on link "[URL]" at bounding box center [0, 0] width 0 height 0
click at [1203, 39] on button at bounding box center [1196, 38] width 37 height 37
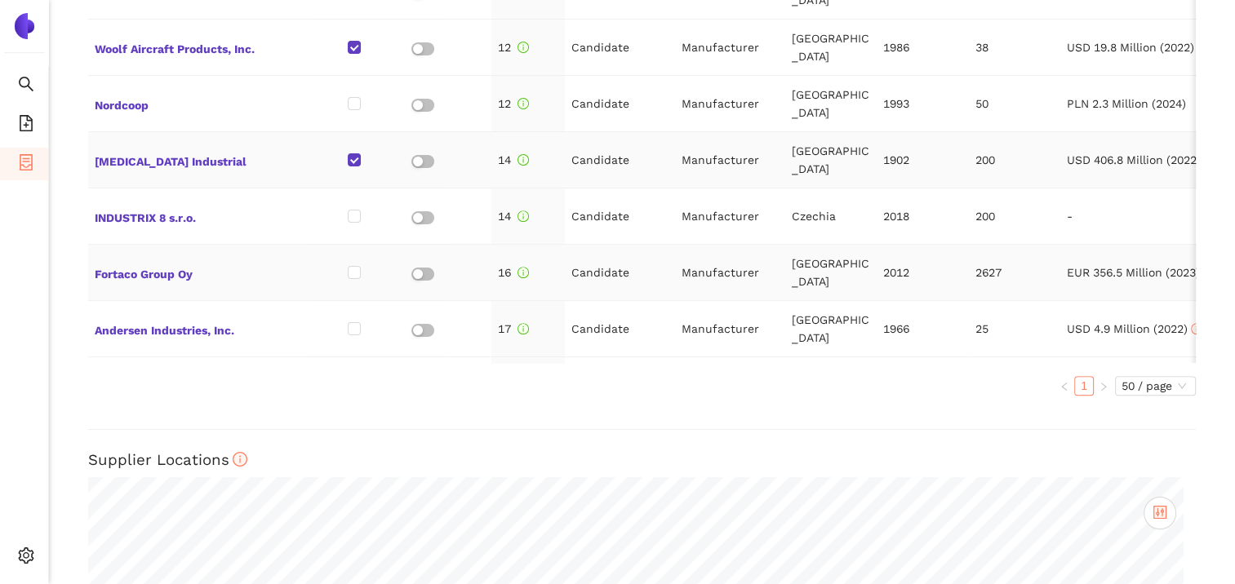
scroll to position [313, 0]
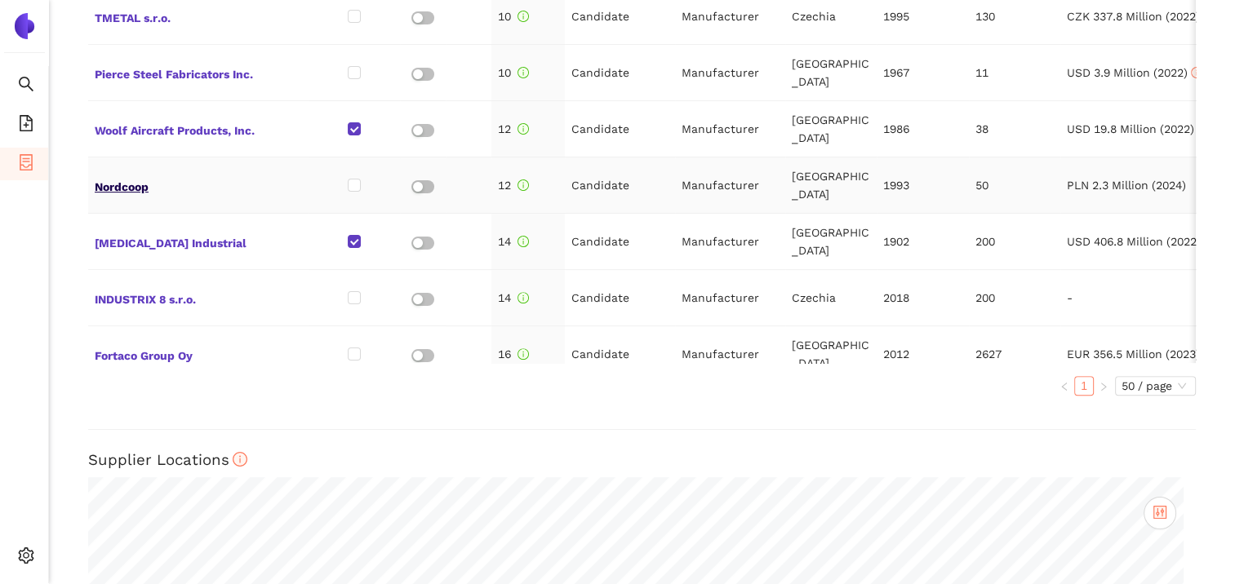
click at [134, 175] on span "Nordcoop" at bounding box center [198, 185] width 207 height 21
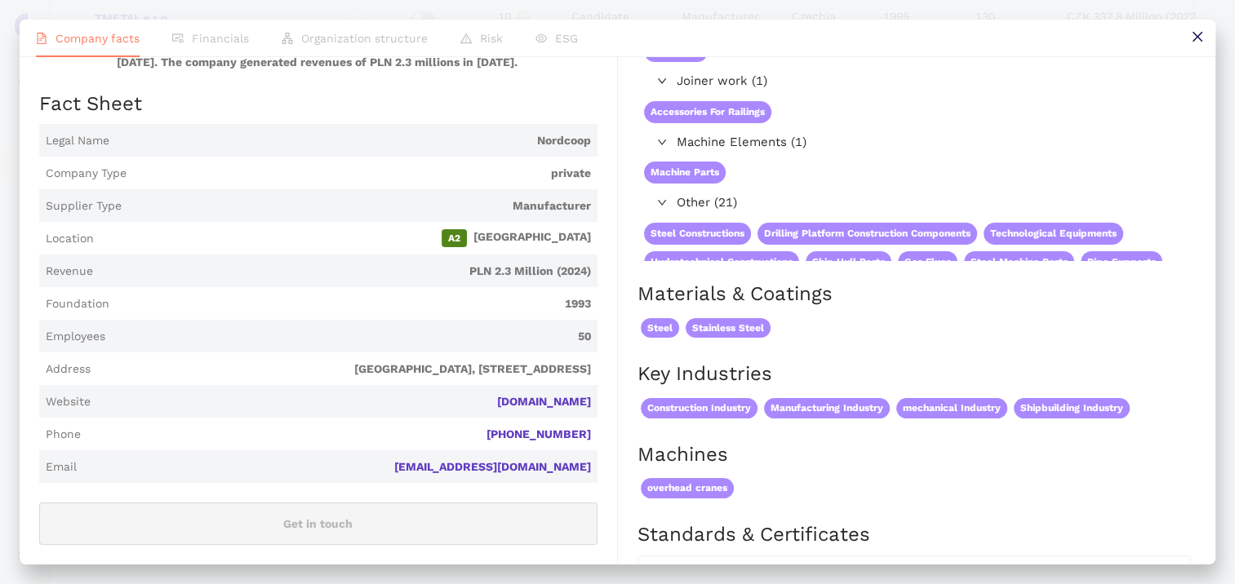
scroll to position [163, 0]
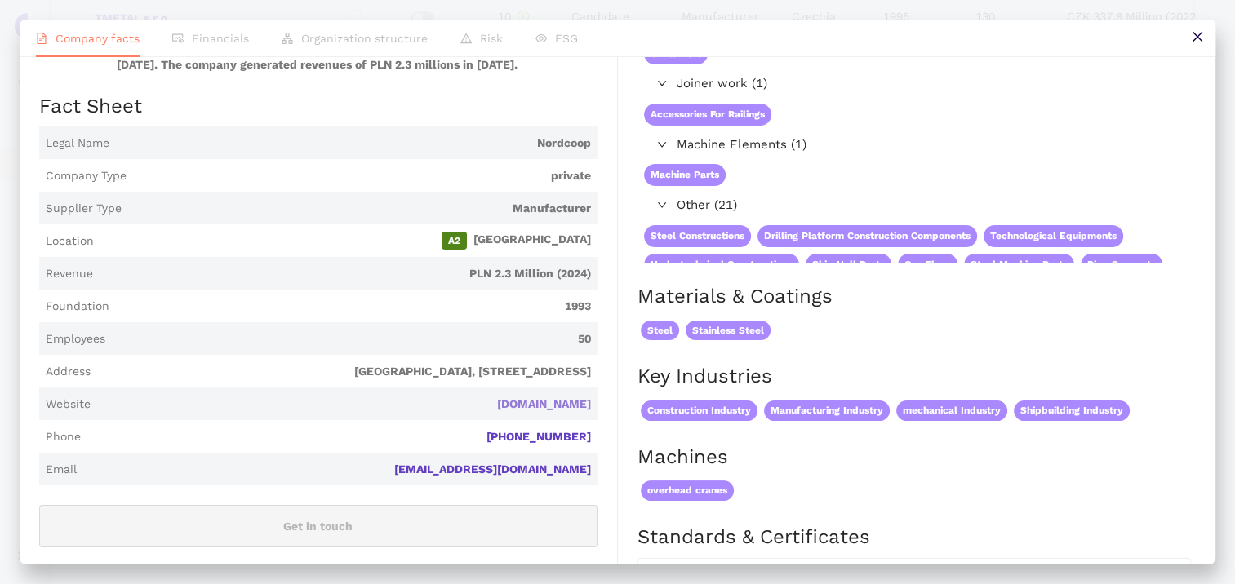
click at [0, 0] on link "[DOMAIN_NAME]" at bounding box center [0, 0] width 0 height 0
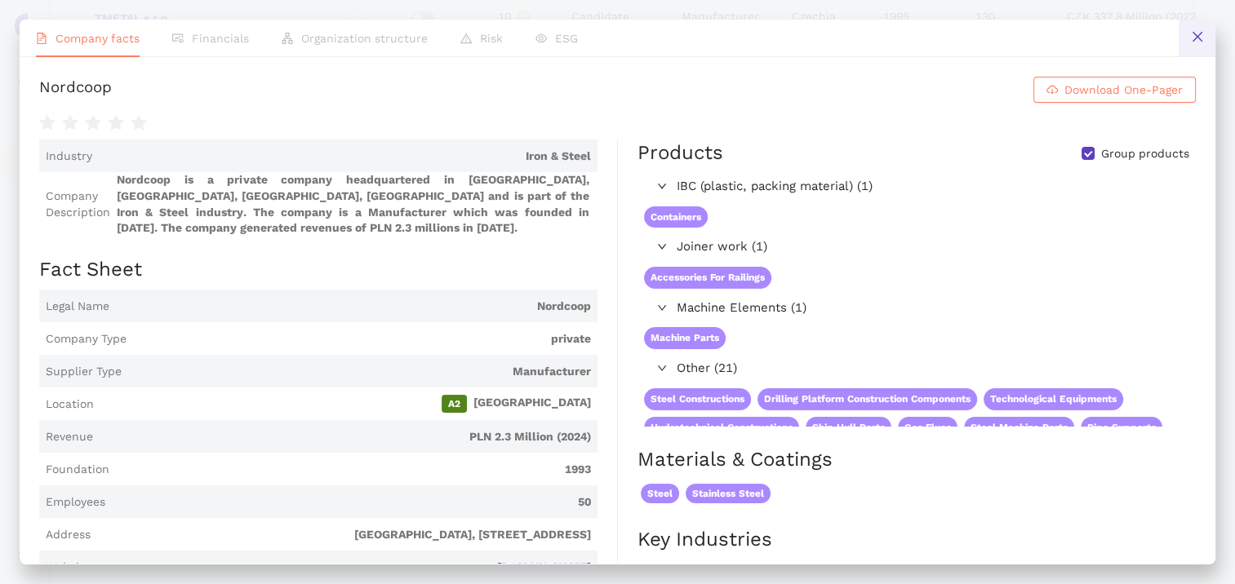
click at [1195, 36] on icon "close" at bounding box center [1196, 37] width 10 height 10
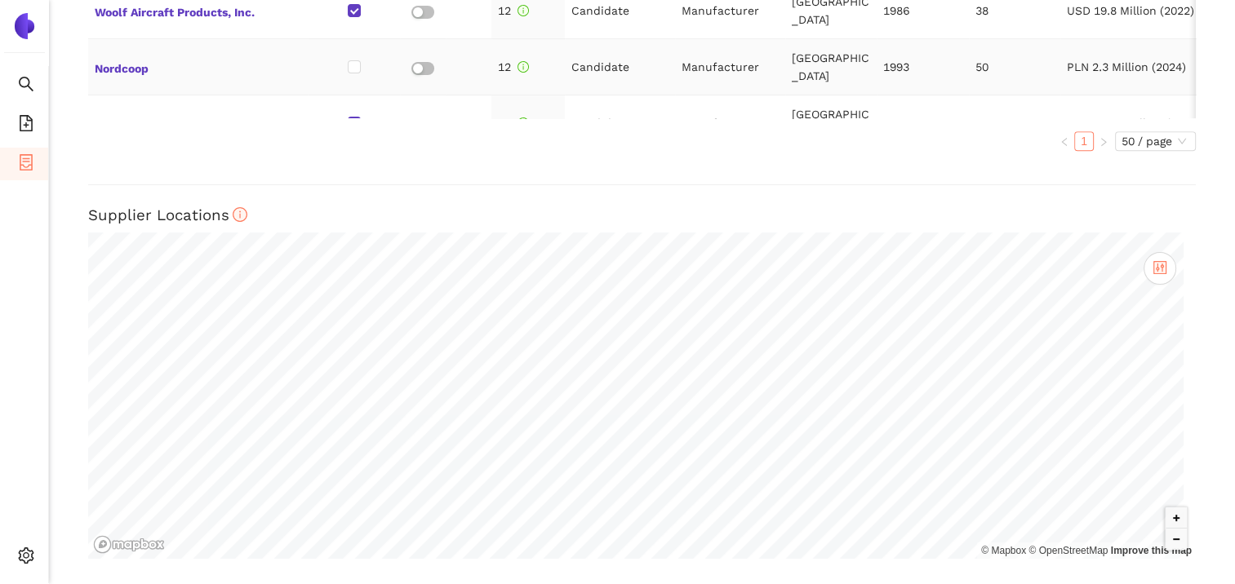
scroll to position [163, 0]
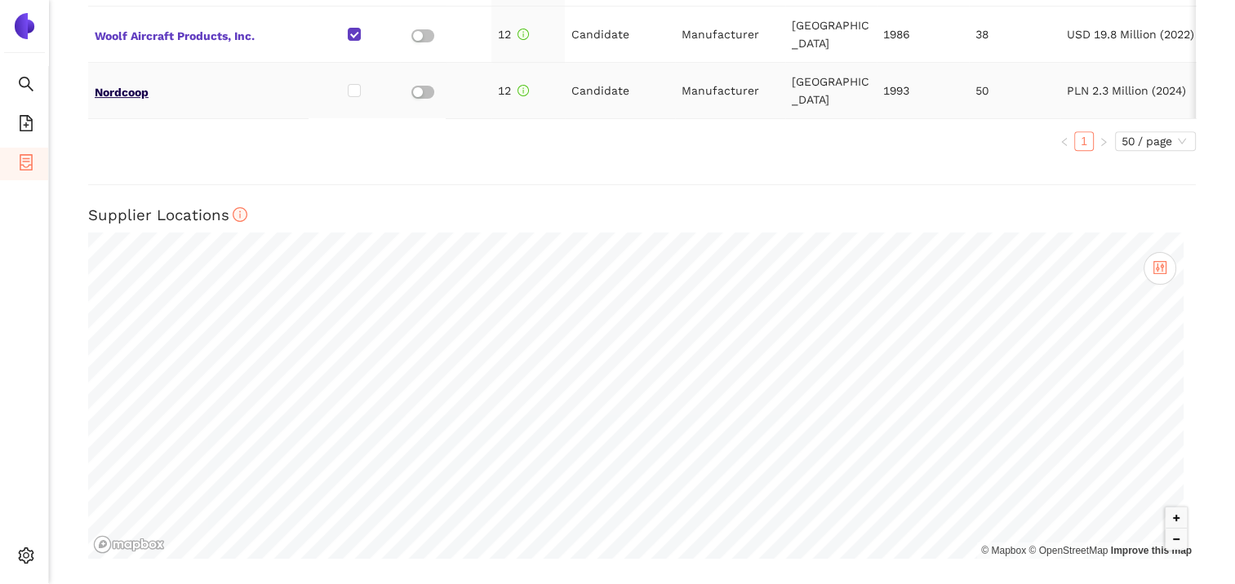
click at [131, 80] on span "Nordcoop" at bounding box center [198, 90] width 207 height 21
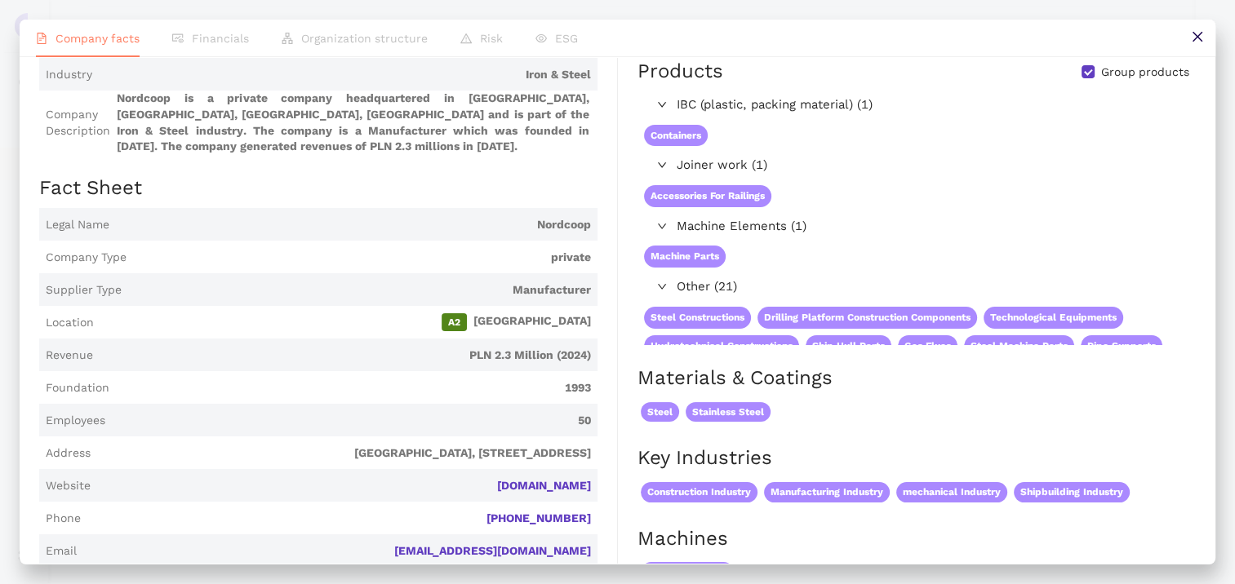
scroll to position [0, 0]
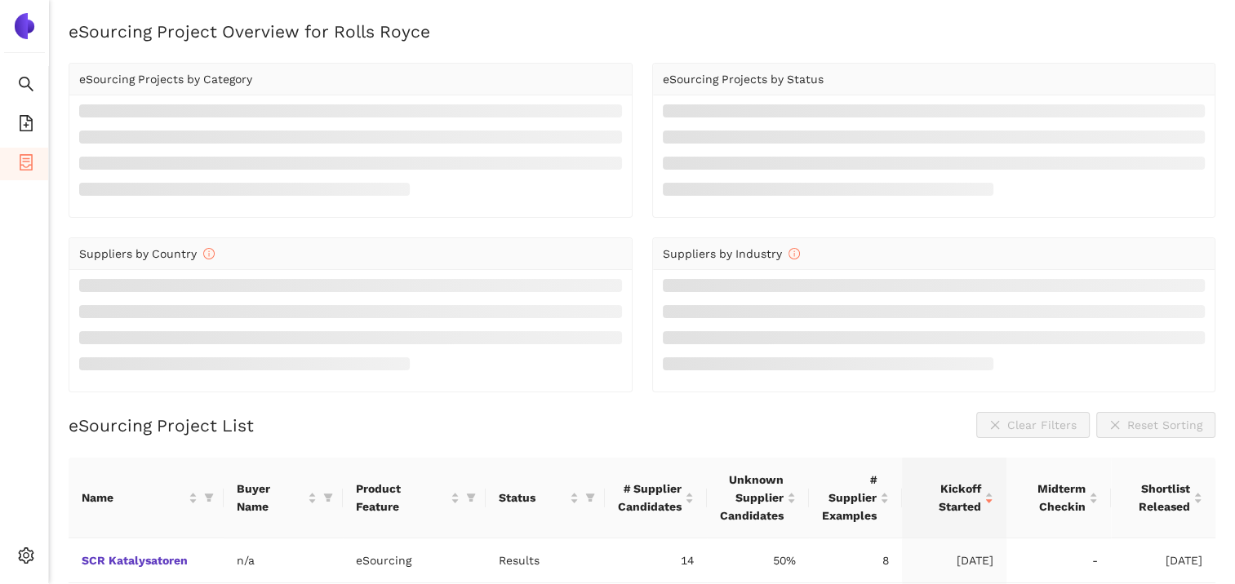
scroll to position [185, 0]
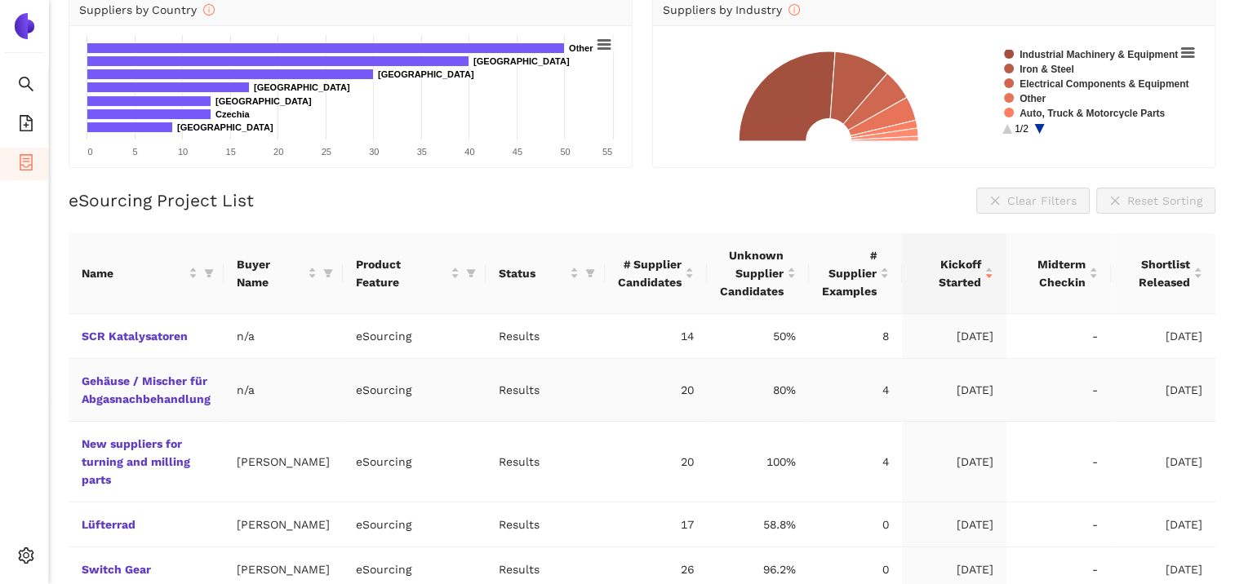
click at [131, 388] on td "Gehäuse / Mischer für Abgasnachbehandlung" at bounding box center [146, 390] width 155 height 63
click at [0, 0] on link "Gehäuse / Mischer für Abgasnachbehandlung" at bounding box center [0, 0] width 0 height 0
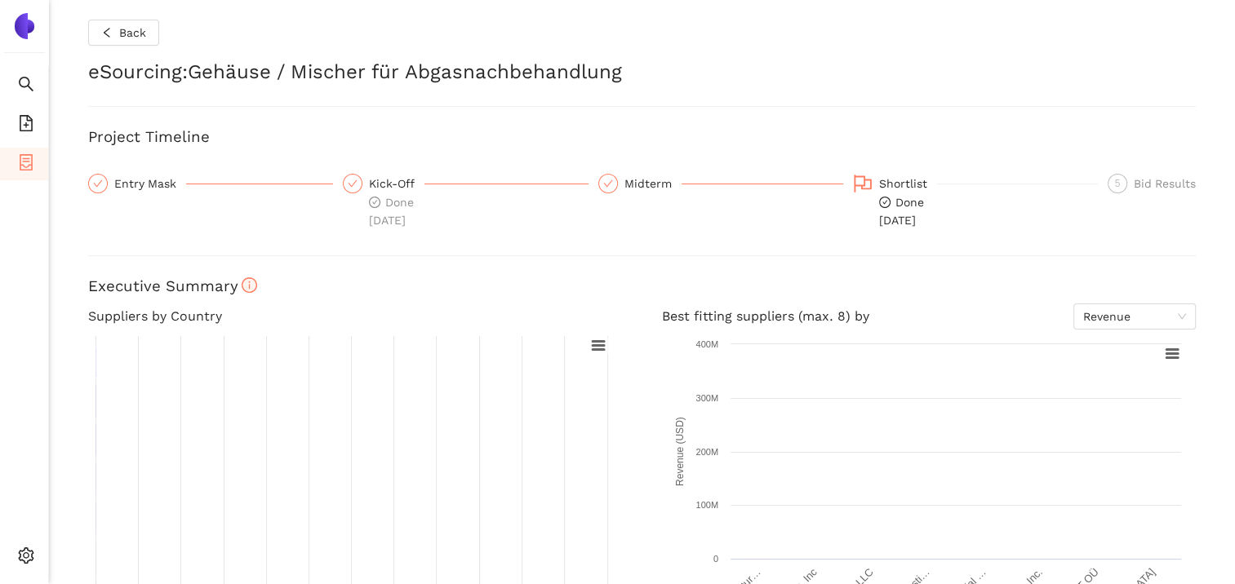
checkbox input "true"
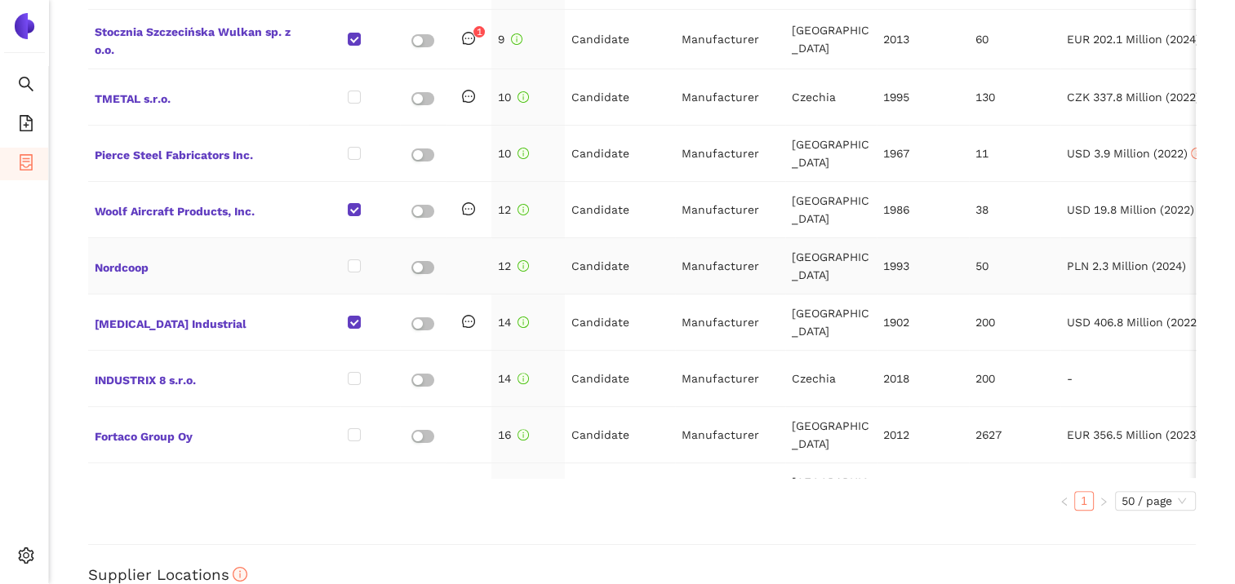
scroll to position [313, 0]
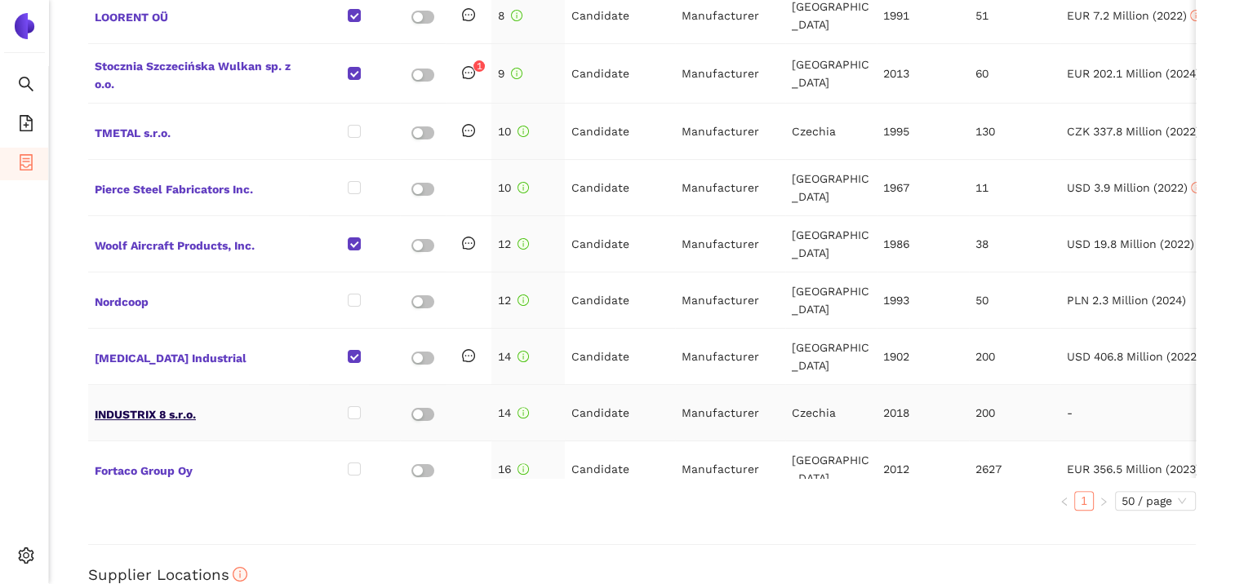
click at [133, 402] on span "INDUSTRIX 8 s.r.o." at bounding box center [198, 412] width 207 height 21
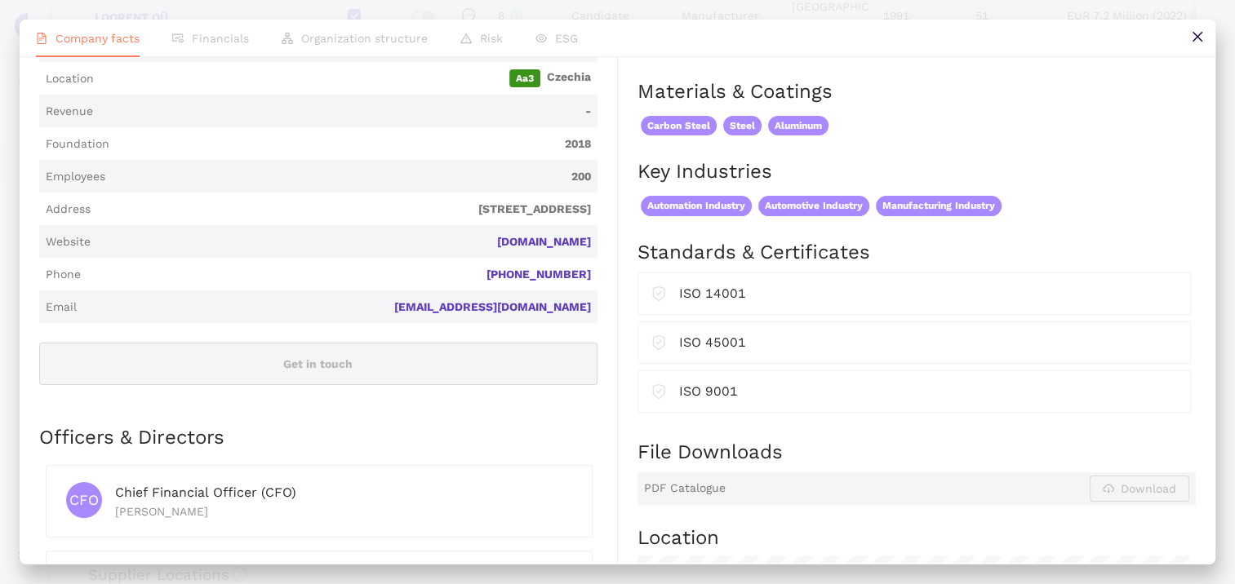
scroll to position [326, 0]
click at [0, 0] on link "[DOMAIN_NAME]" at bounding box center [0, 0] width 0 height 0
drag, startPoint x: 259, startPoint y: 206, endPoint x: 582, endPoint y: 199, distance: 323.2
click at [582, 201] on span "[STREET_ADDRESS]" at bounding box center [344, 209] width 494 height 16
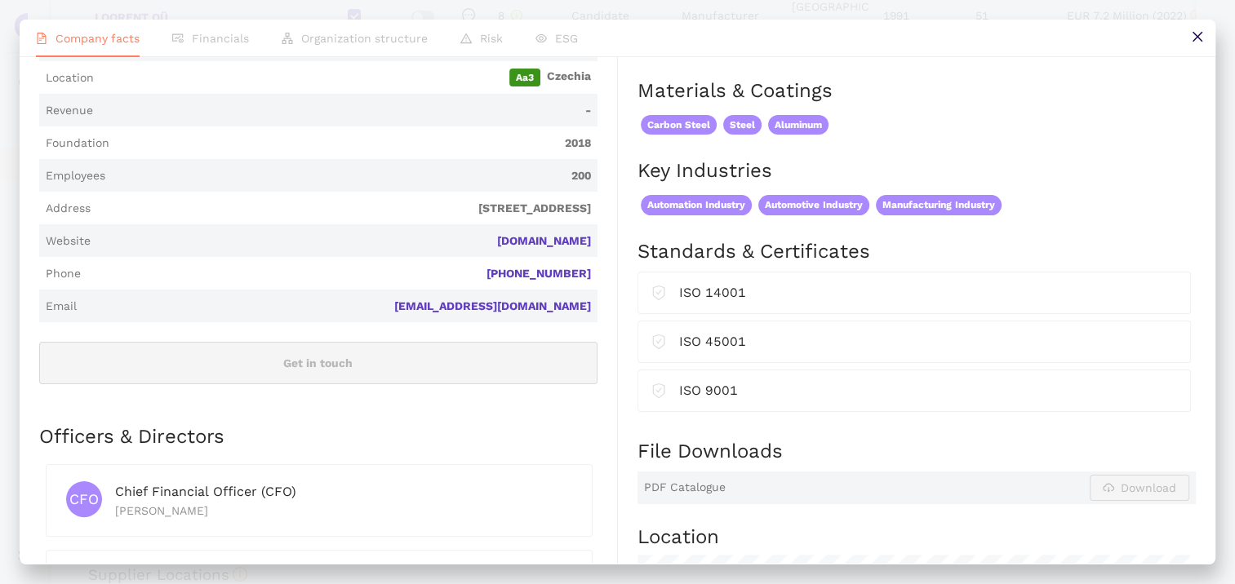
copy span "[STREET_ADDRESS]"
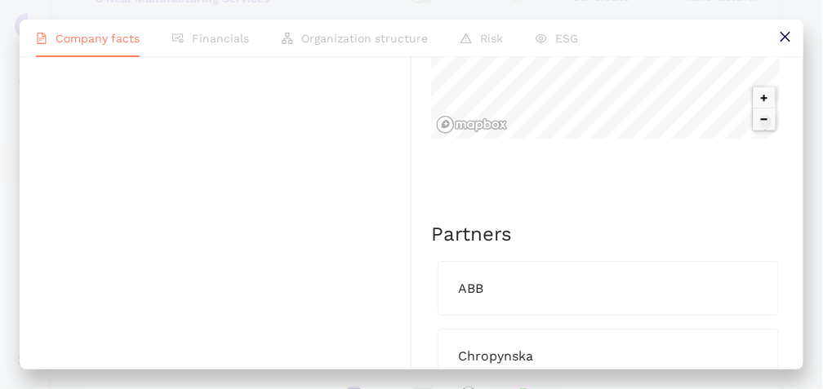
scroll to position [952, 0]
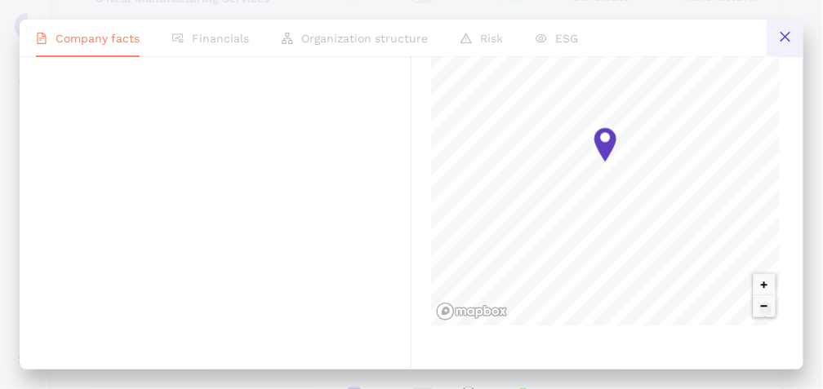
click at [787, 34] on icon "close" at bounding box center [784, 37] width 10 height 10
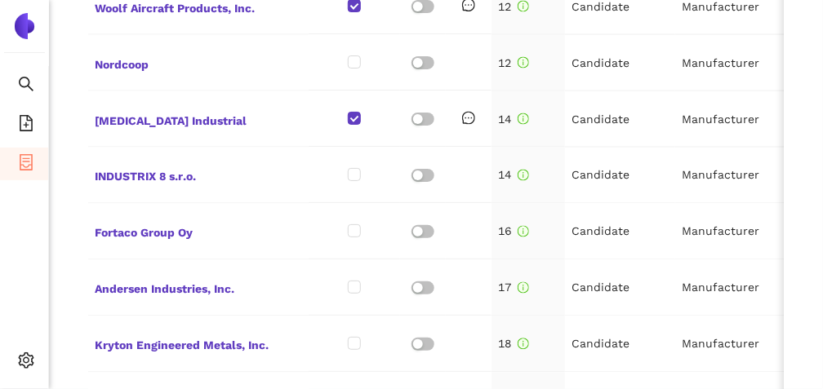
scroll to position [640, 0]
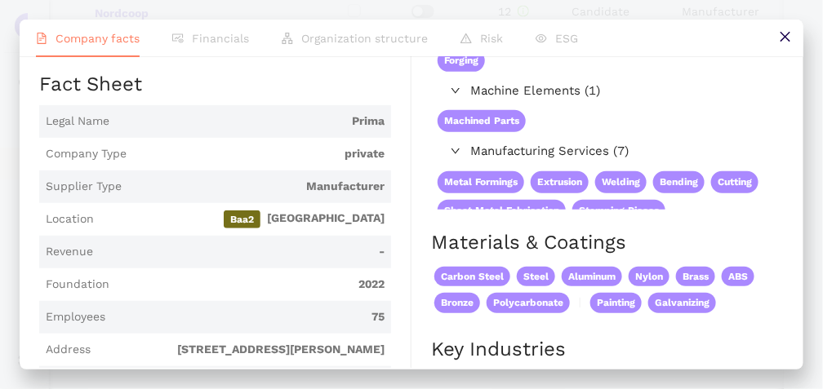
scroll to position [380, 0]
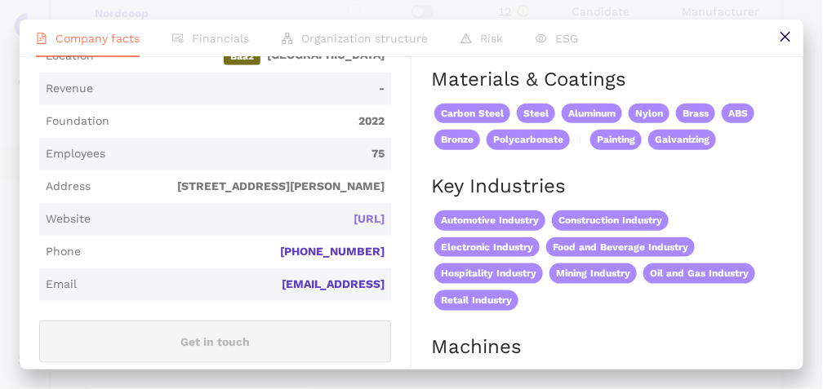
click at [0, 0] on link "[URL]" at bounding box center [0, 0] width 0 height 0
click at [783, 29] on button at bounding box center [784, 38] width 37 height 37
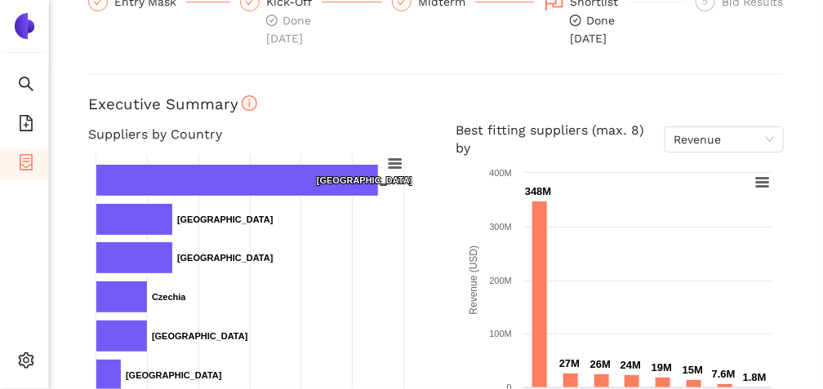
scroll to position [0, 0]
